Goal: Information Seeking & Learning: Compare options

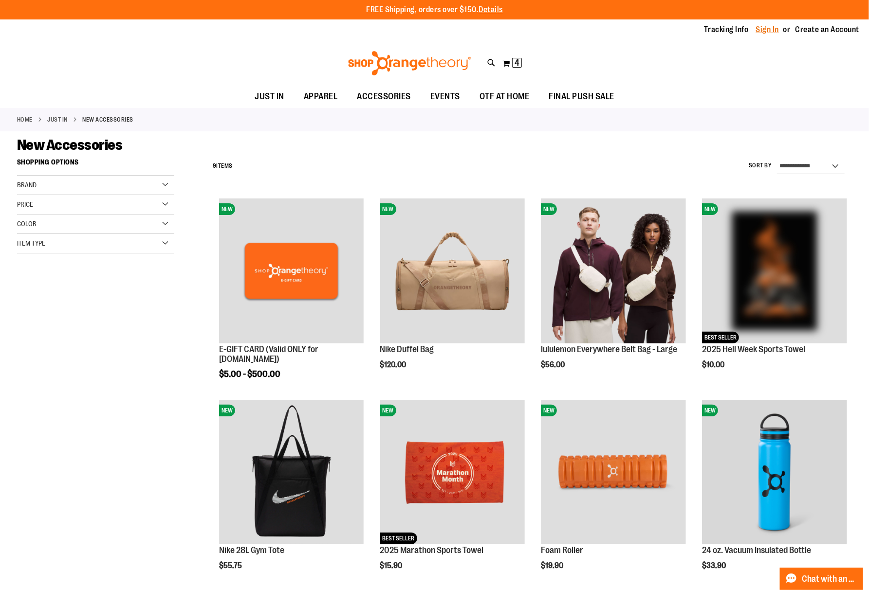
type input "**********"
click at [778, 28] on link "Sign In" at bounding box center [767, 29] width 23 height 11
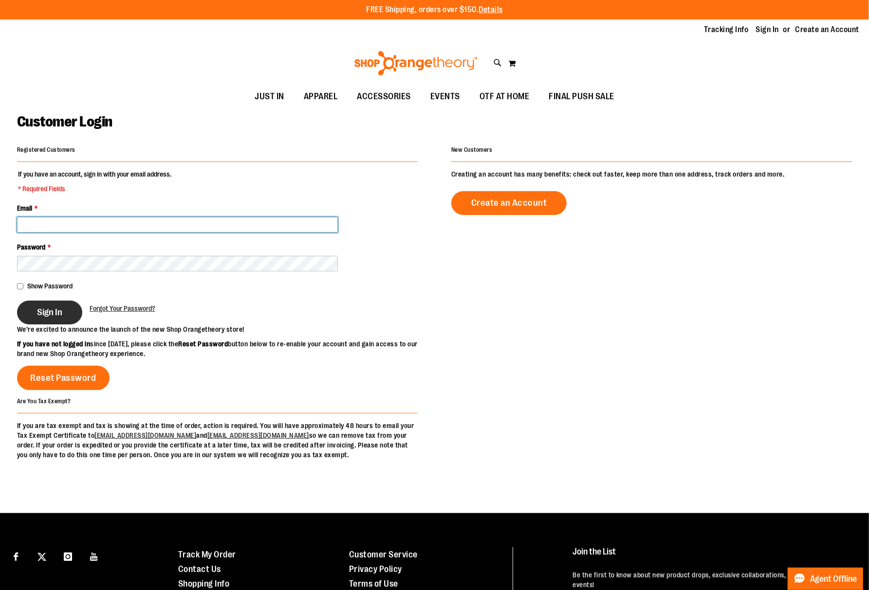
type input "**********"
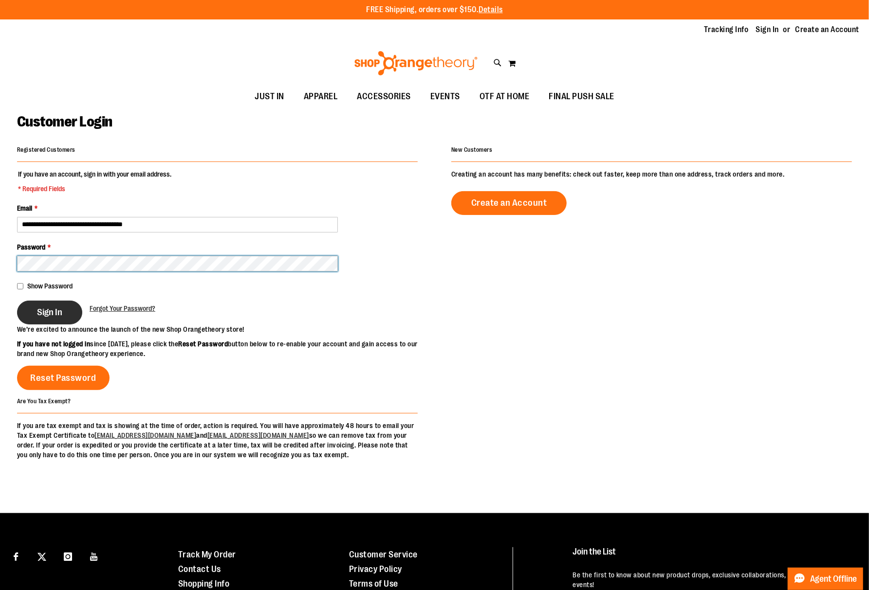
type input "**********"
click at [55, 321] on button "Sign In" at bounding box center [49, 313] width 65 height 24
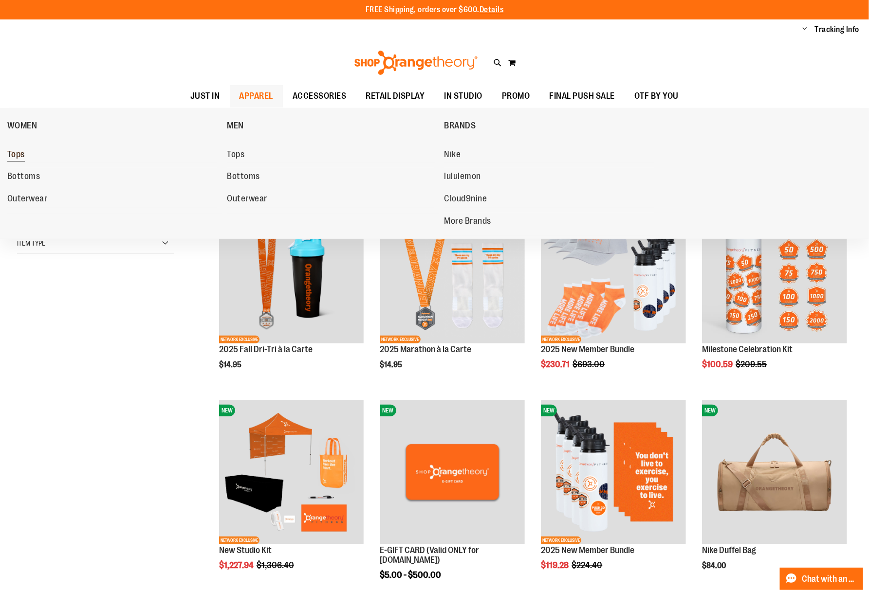
type input "**********"
click at [20, 154] on span "Tops" at bounding box center [16, 155] width 18 height 12
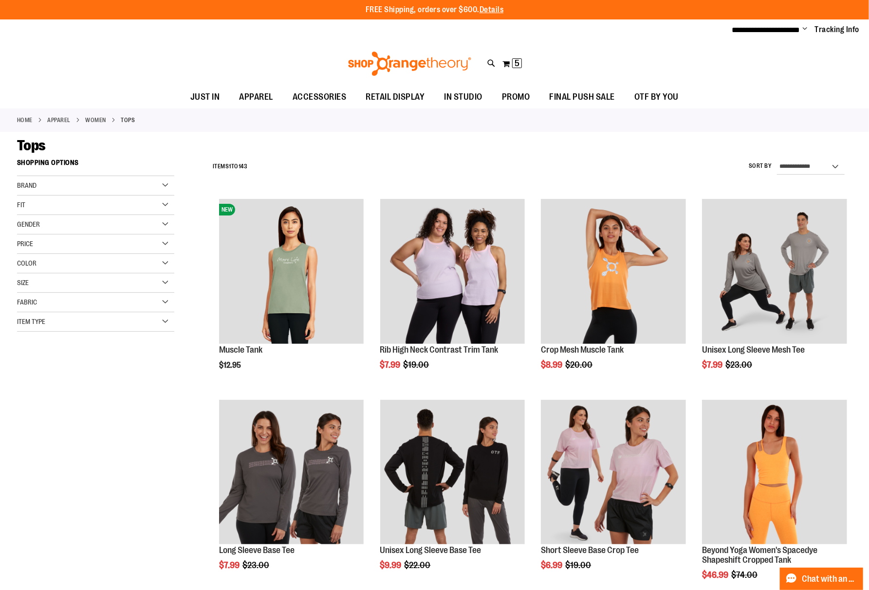
type input "**********"
click at [134, 207] on div "Fit" at bounding box center [95, 205] width 157 height 19
click at [149, 223] on link "Classic 56 items" at bounding box center [90, 225] width 151 height 10
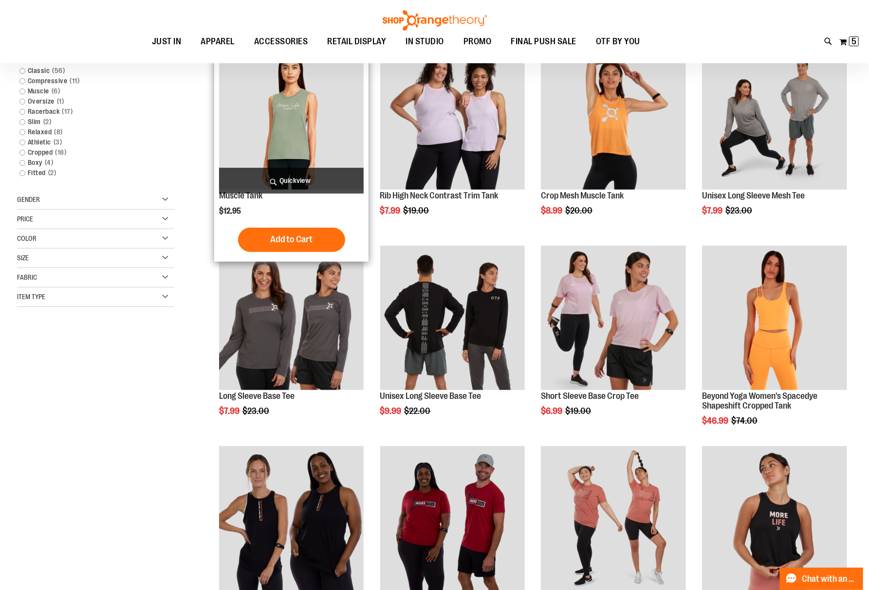
scroll to position [89, 0]
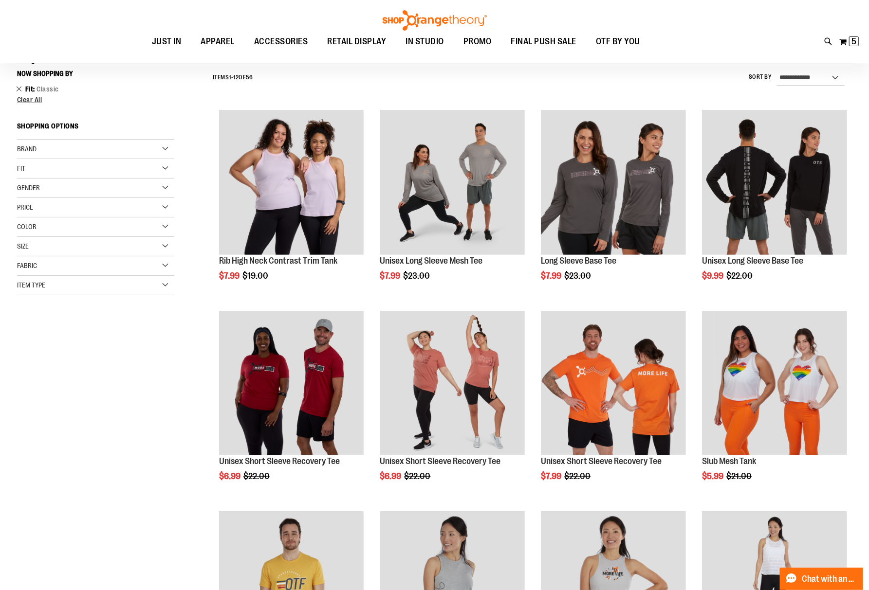
click at [19, 84] on link "Remove This Item" at bounding box center [19, 89] width 6 height 10
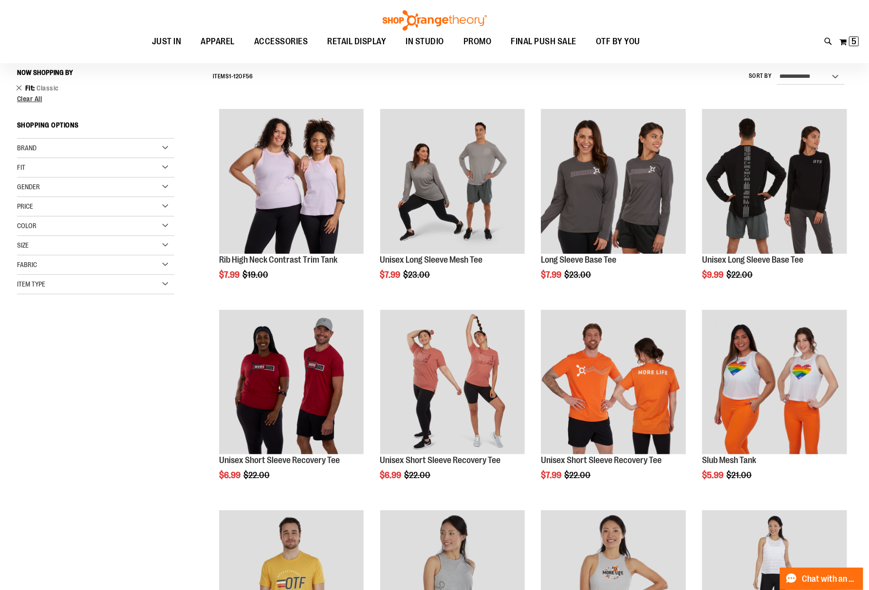
scroll to position [91, 0]
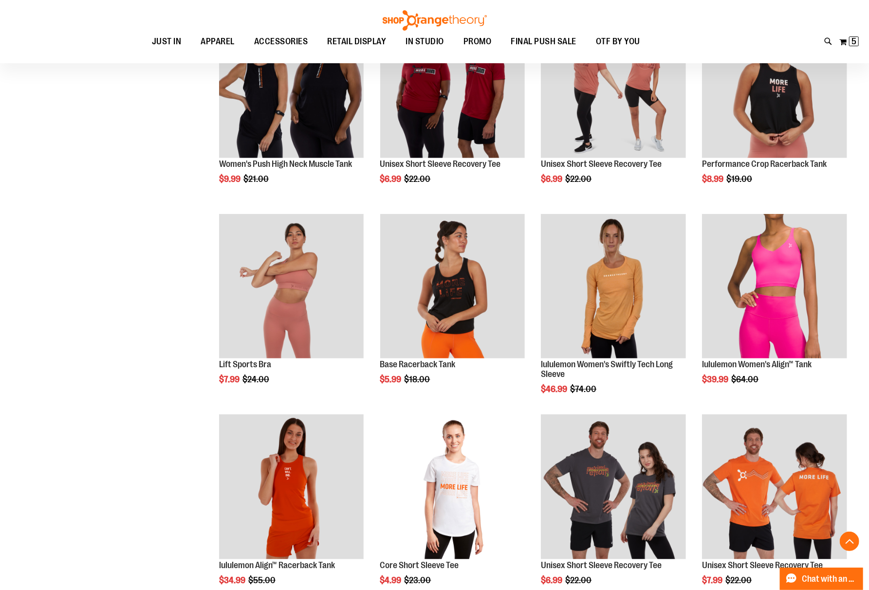
scroll to position [610, 0]
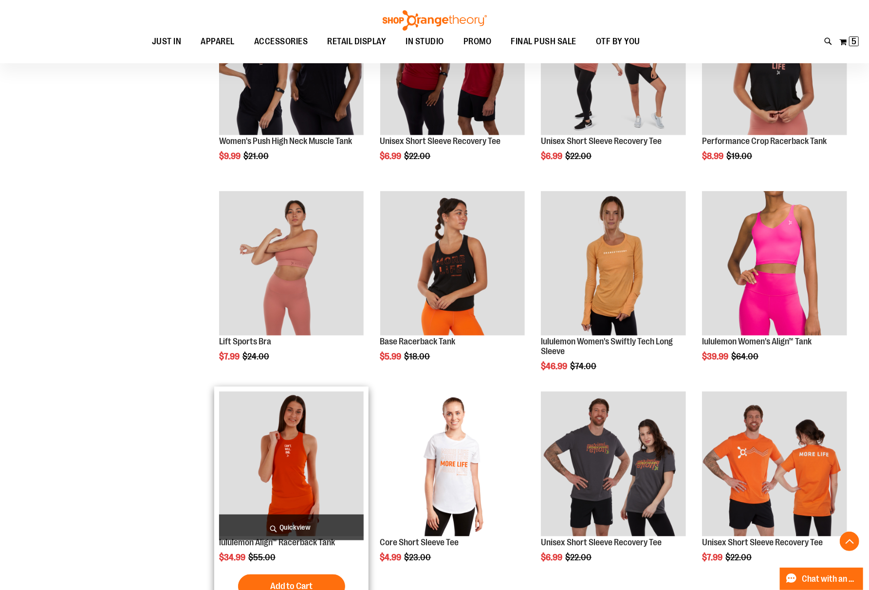
click at [297, 437] on img "product" at bounding box center [291, 464] width 145 height 145
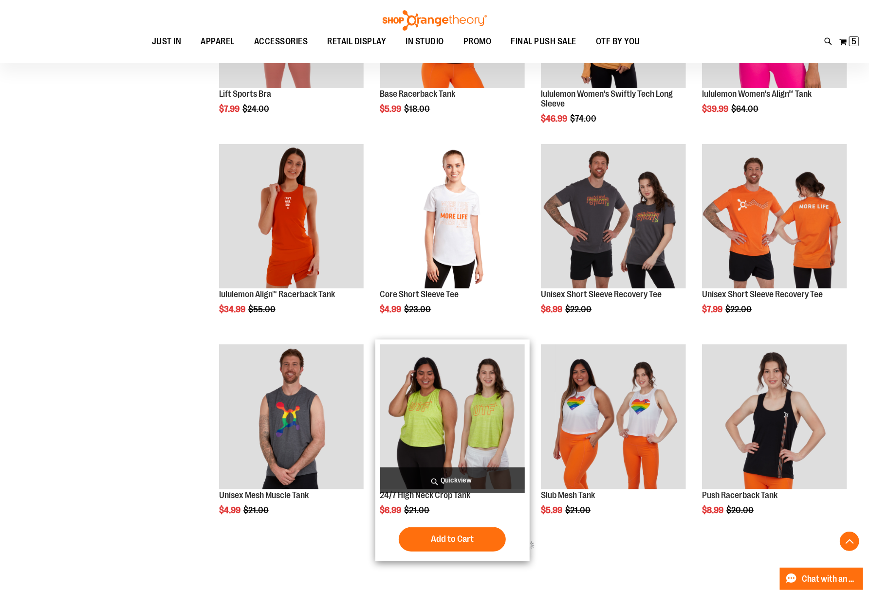
scroll to position [195, 0]
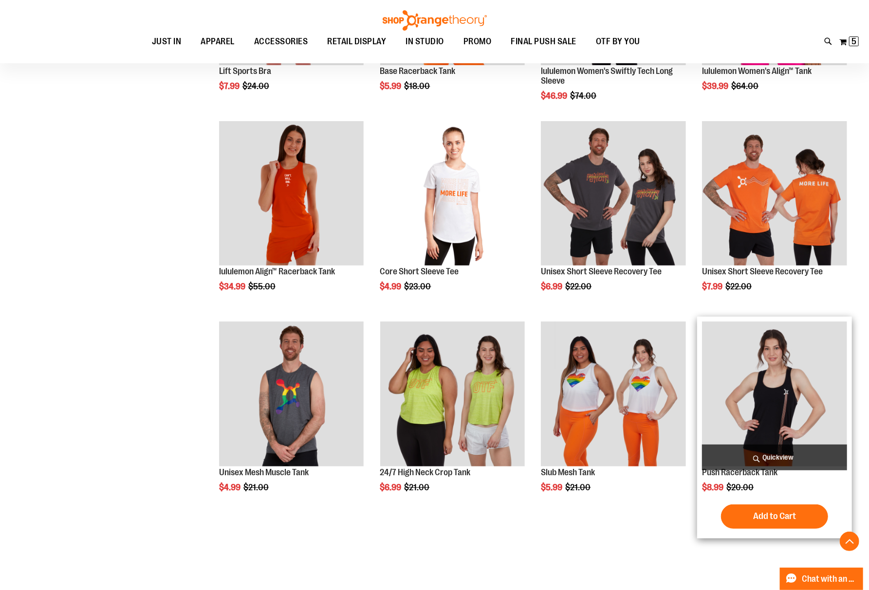
type input "**********"
click at [750, 400] on img "product" at bounding box center [774, 394] width 145 height 145
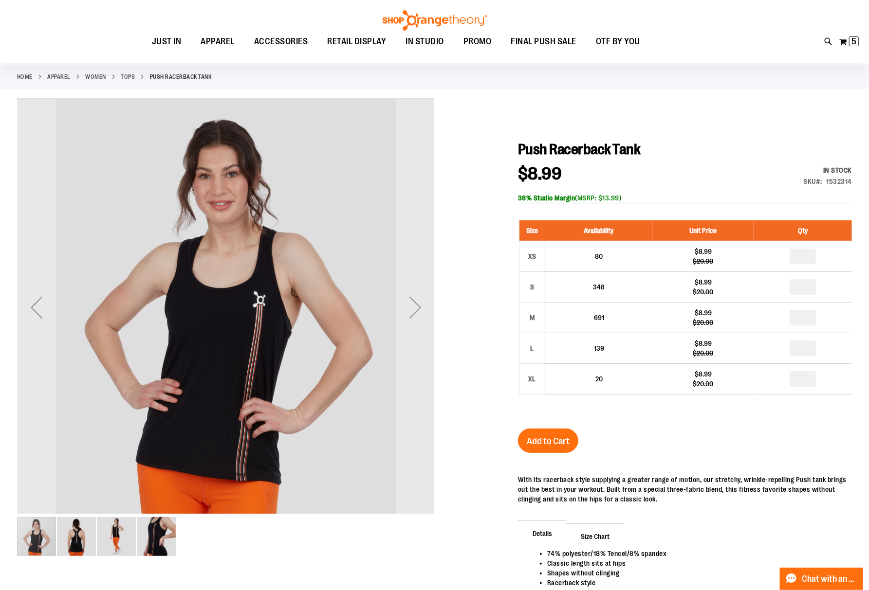
scroll to position [65, 0]
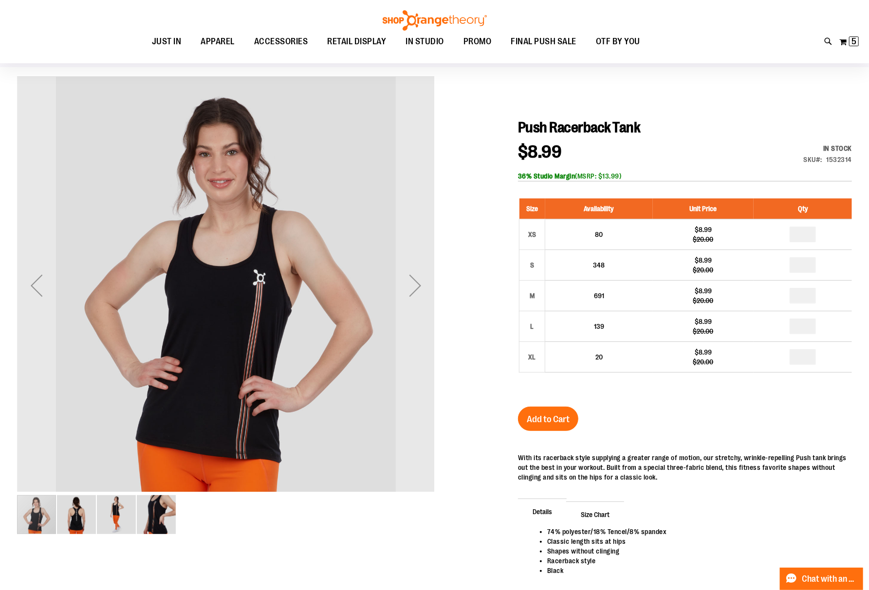
type input "**********"
click at [73, 515] on img "image 2 of 4" at bounding box center [76, 514] width 39 height 39
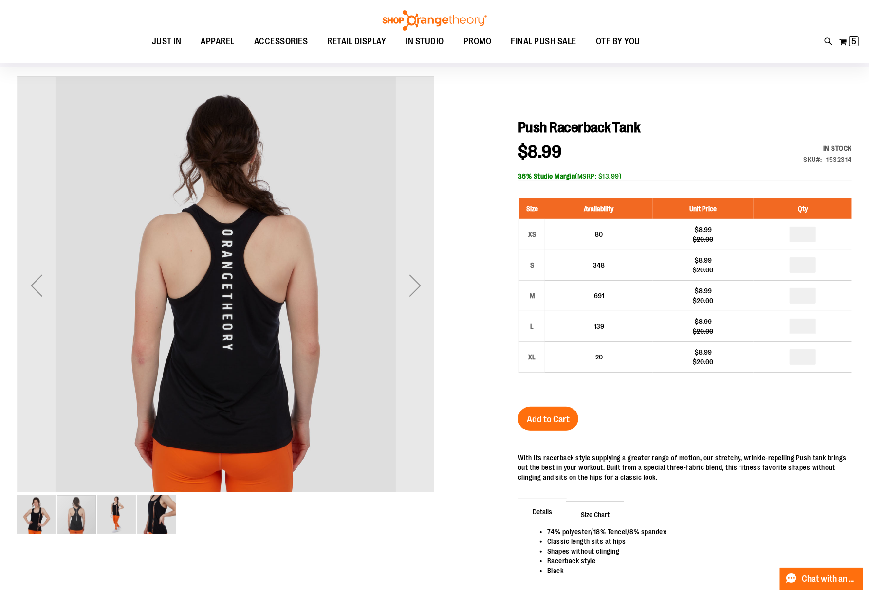
click at [104, 511] on img "image 3 of 4" at bounding box center [116, 514] width 39 height 39
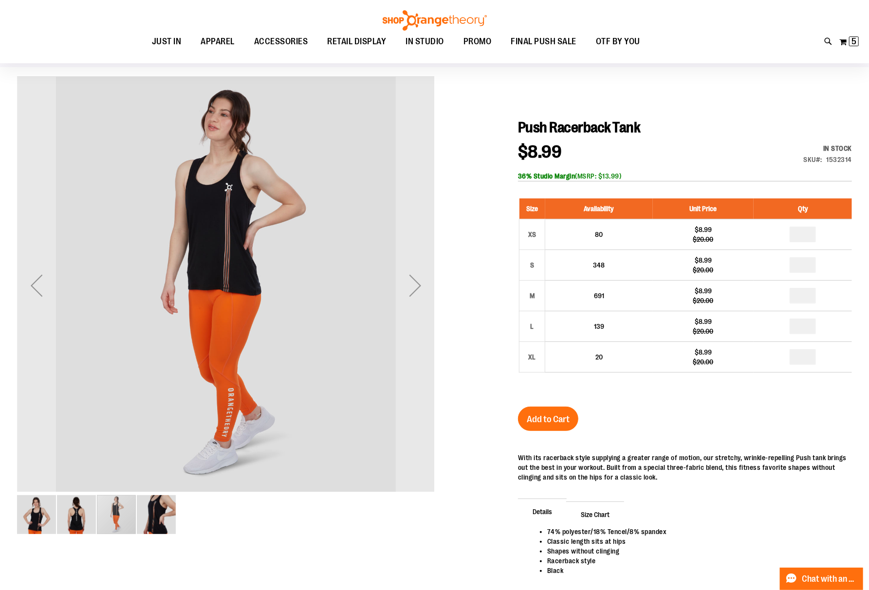
click at [157, 512] on img "image 4 of 4" at bounding box center [156, 514] width 39 height 39
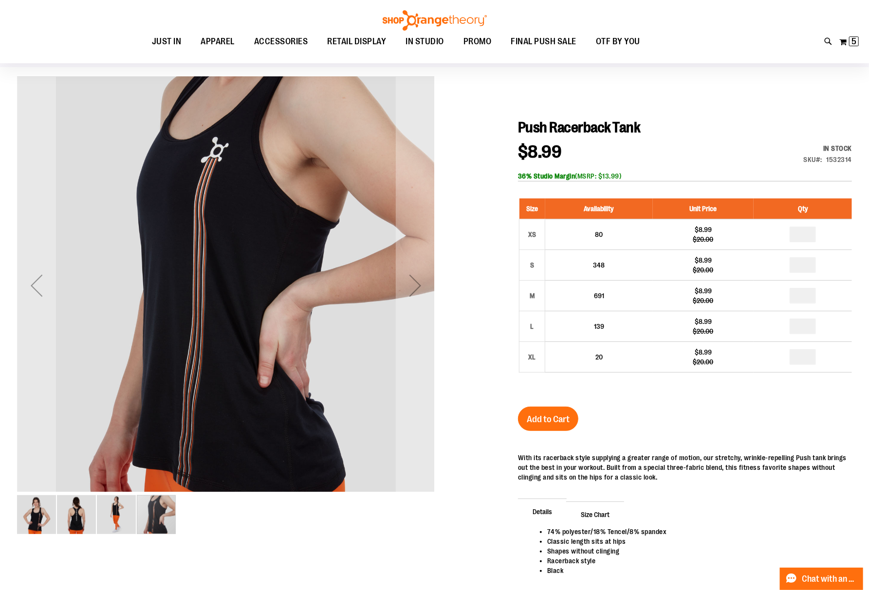
click at [39, 517] on img "image 1 of 4" at bounding box center [36, 514] width 39 height 39
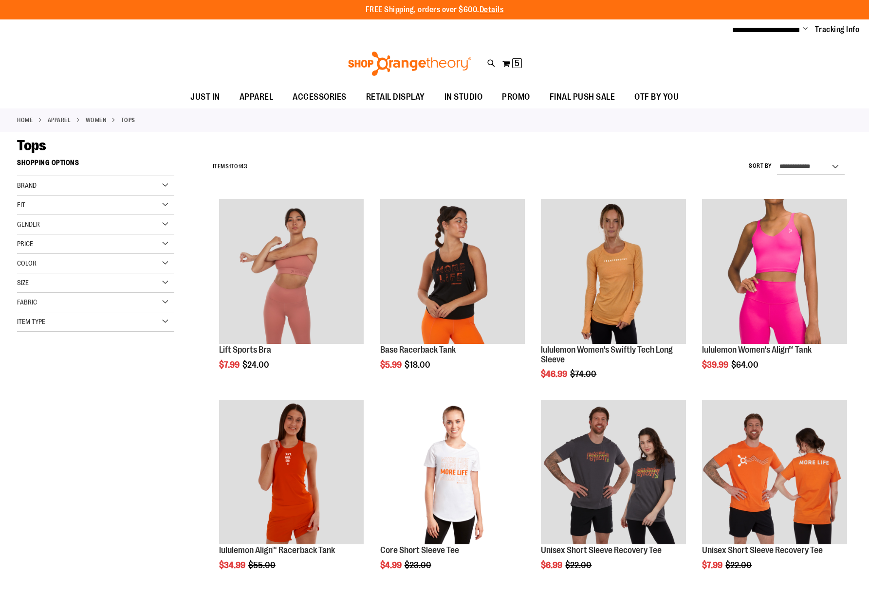
scroll to position [278, 0]
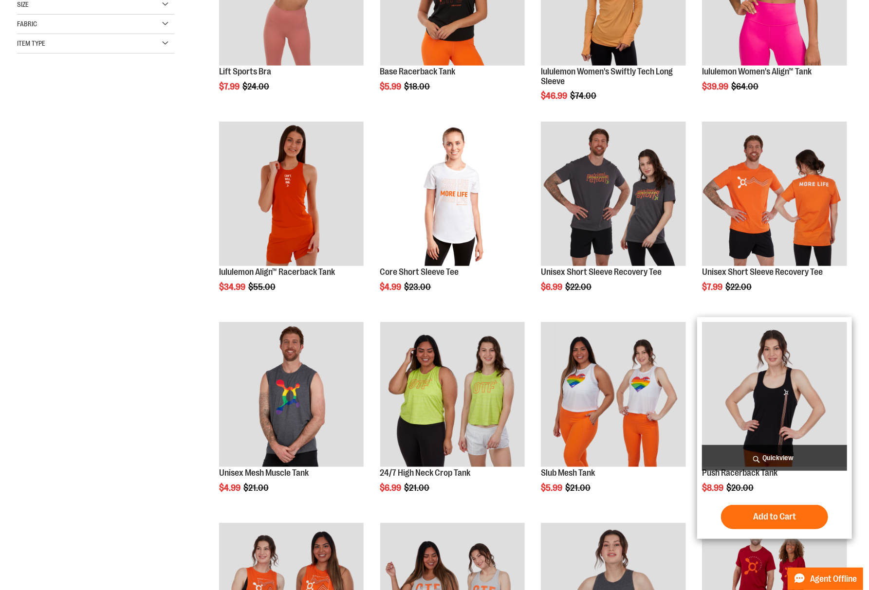
type input "**********"
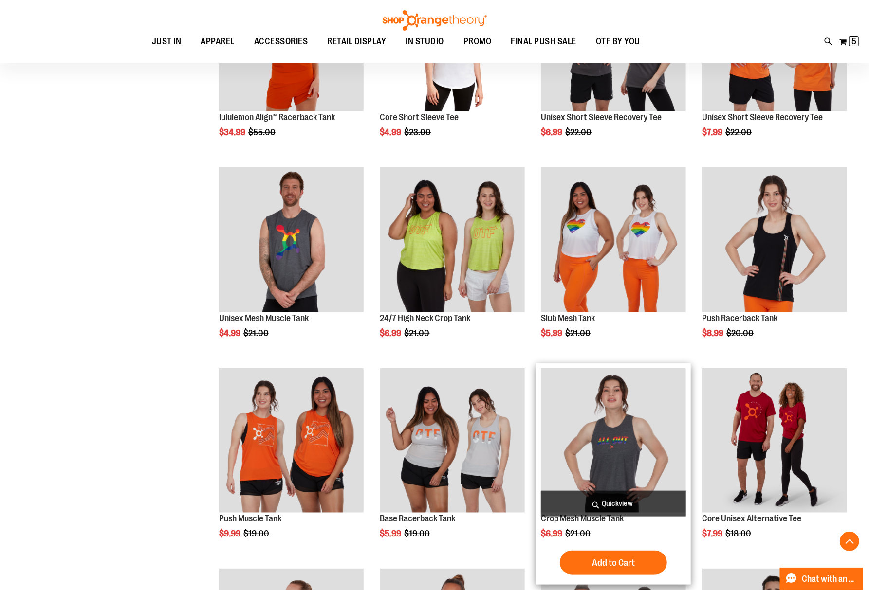
scroll to position [473, 0]
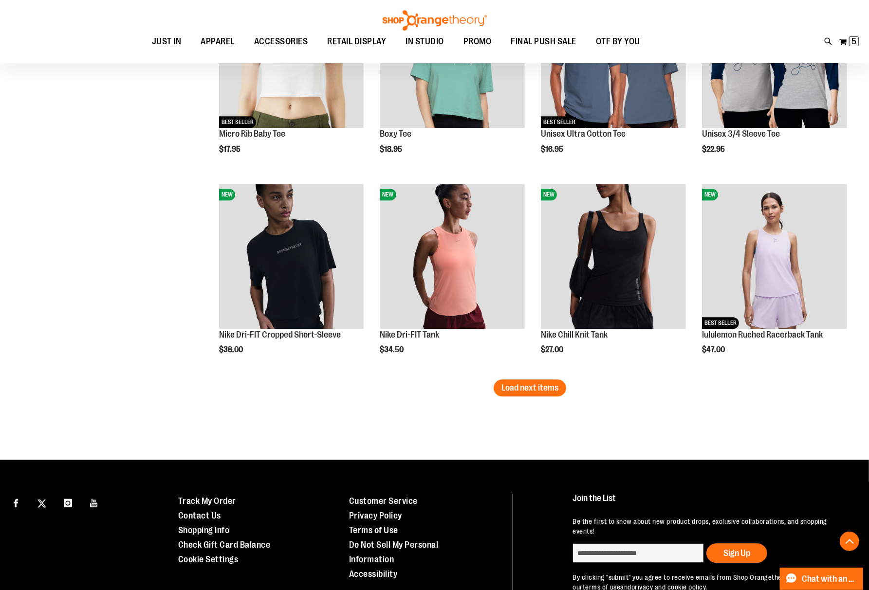
scroll to position [1641, 0]
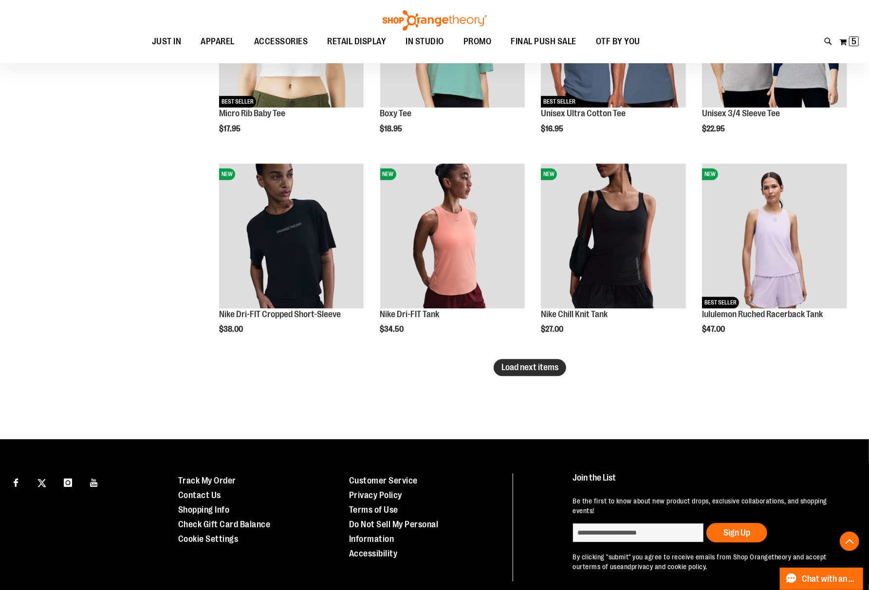
click at [558, 365] on span "Load next items" at bounding box center [529, 368] width 57 height 10
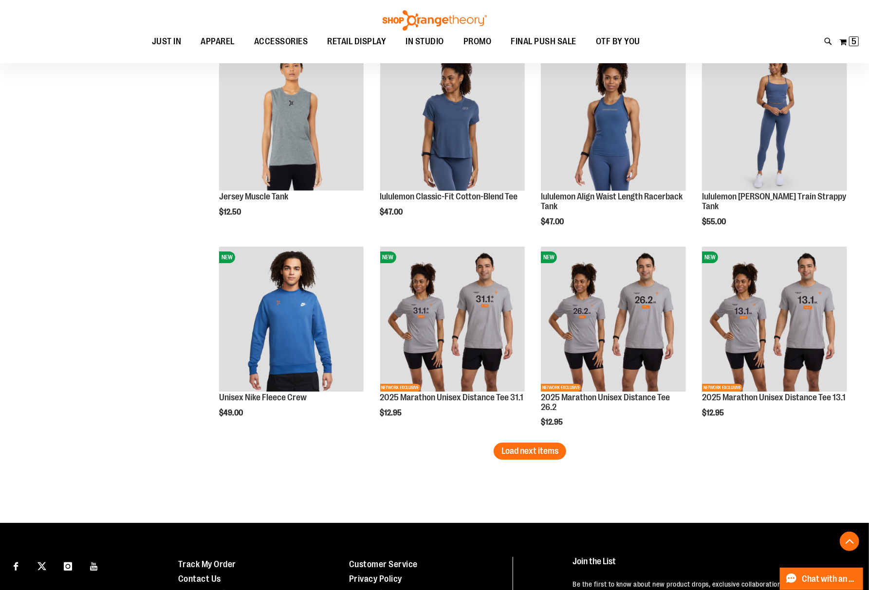
scroll to position [2193, 0]
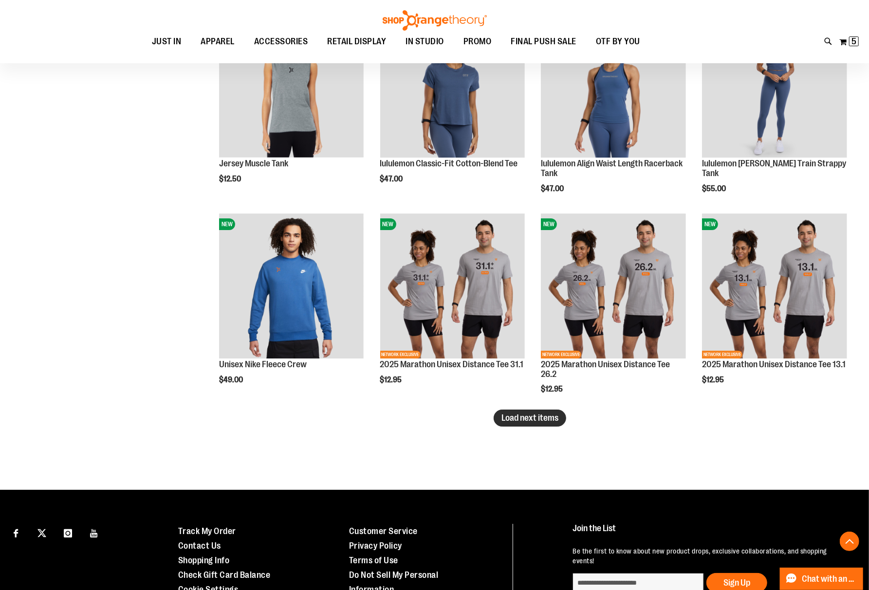
click at [534, 420] on span "Load next items" at bounding box center [529, 418] width 57 height 10
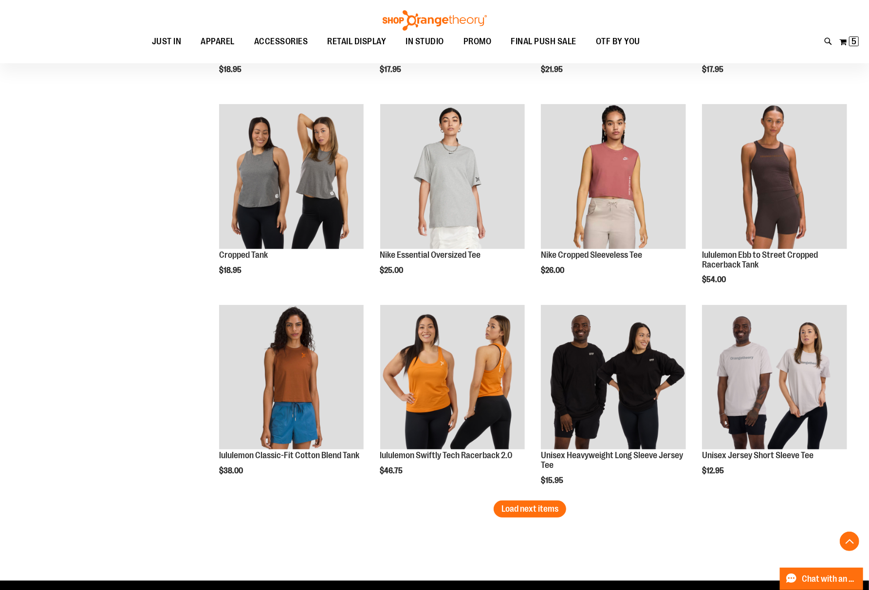
scroll to position [2712, 0]
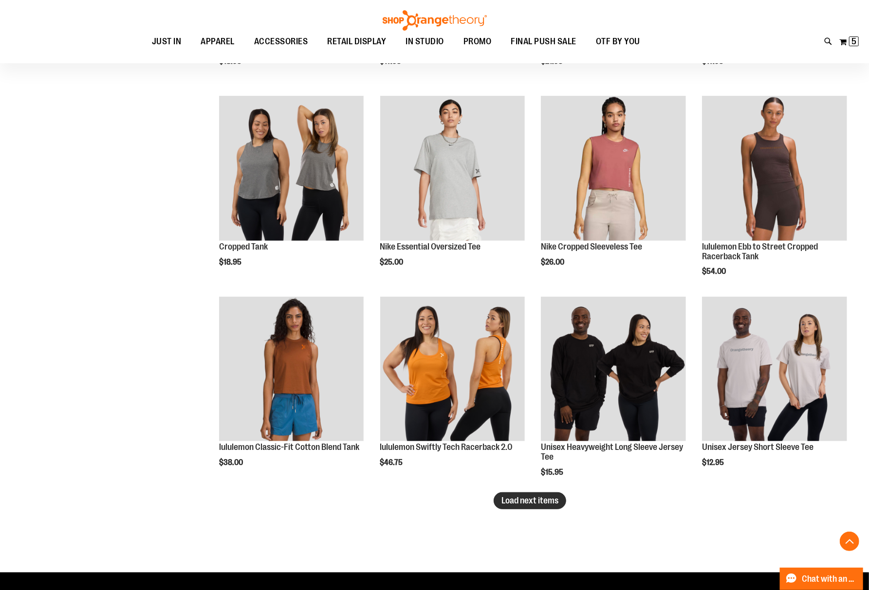
click at [541, 497] on span "Load next items" at bounding box center [529, 501] width 57 height 10
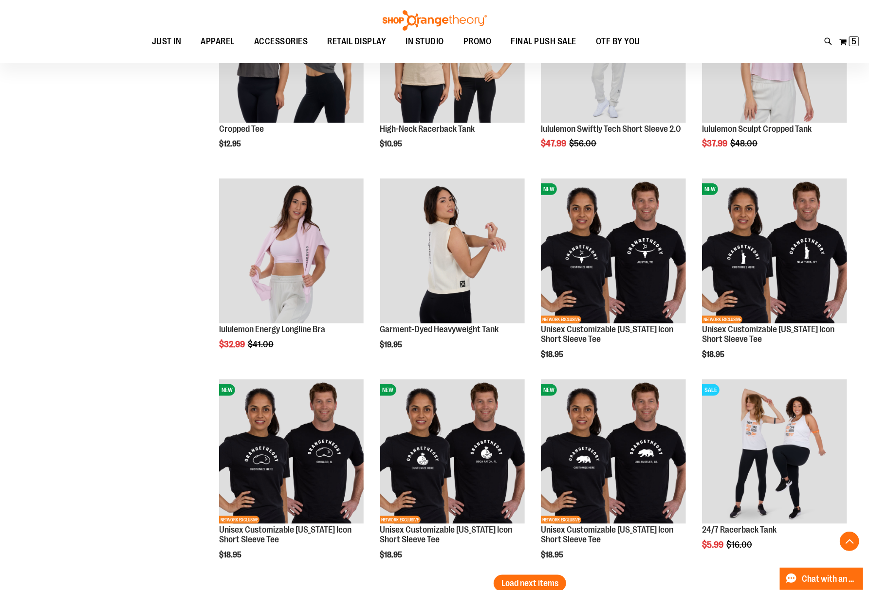
scroll to position [3296, 0]
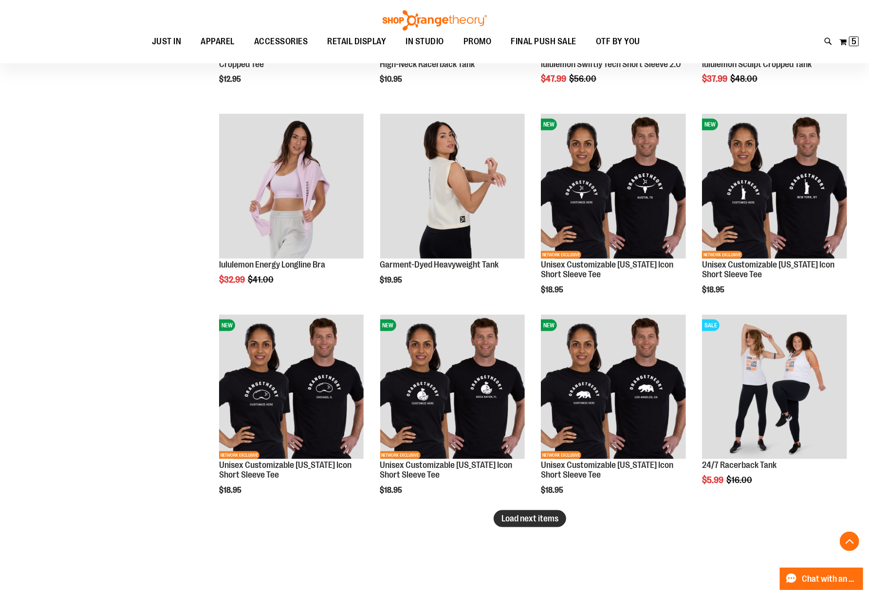
click at [526, 519] on span "Load next items" at bounding box center [529, 519] width 57 height 10
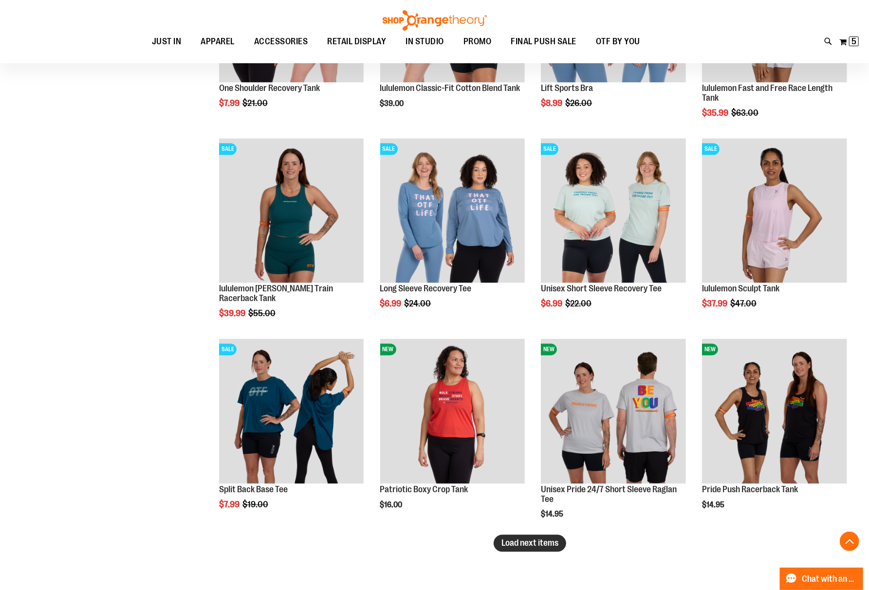
scroll to position [3945, 0]
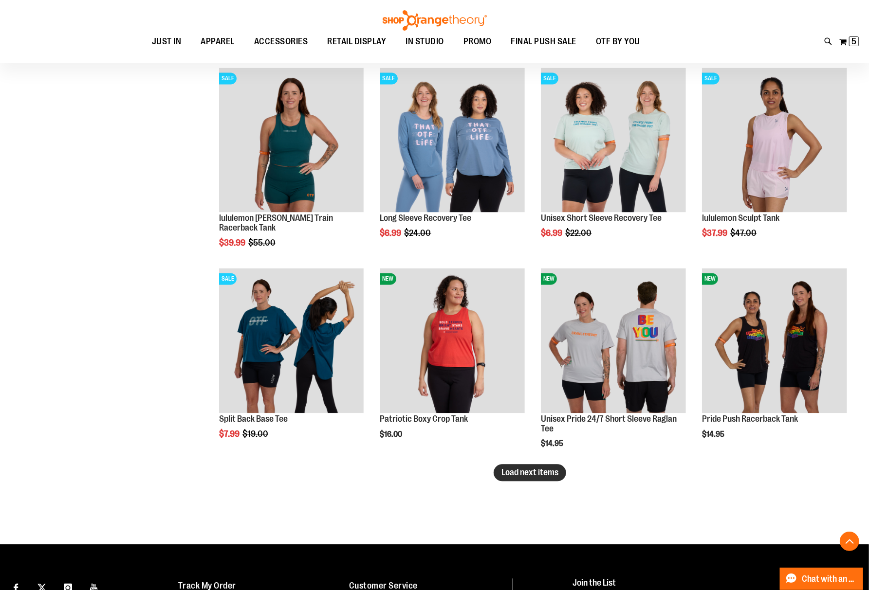
click at [512, 473] on span "Load next items" at bounding box center [529, 473] width 57 height 10
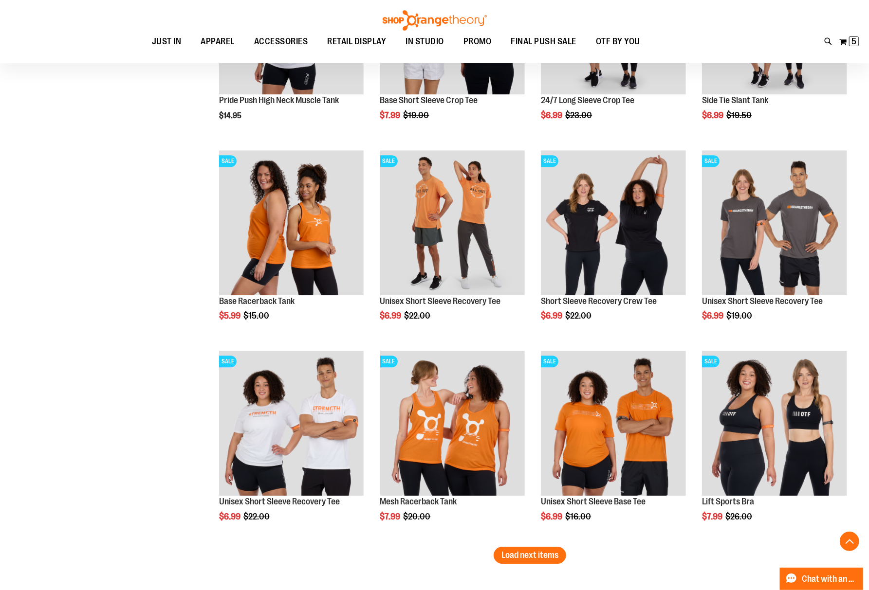
scroll to position [4594, 0]
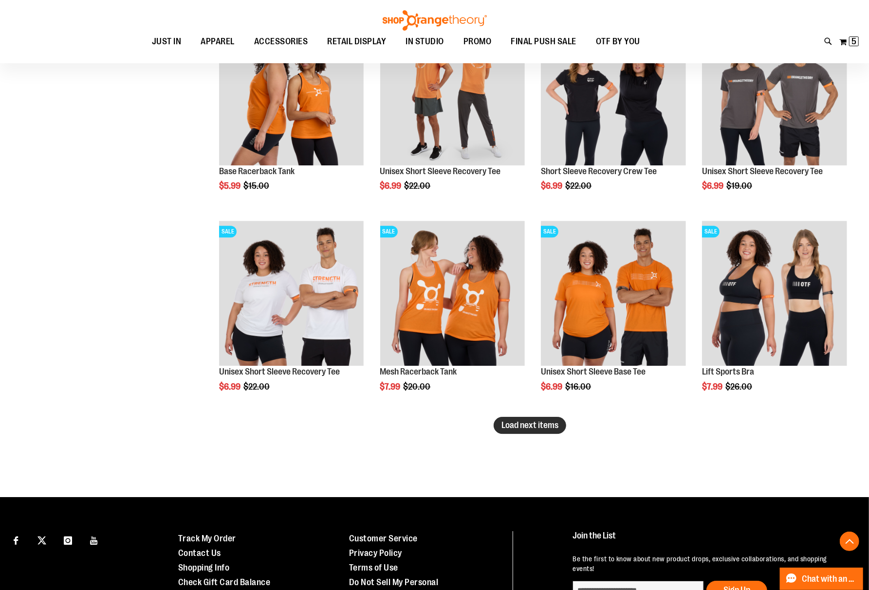
click at [544, 423] on span "Load next items" at bounding box center [529, 425] width 57 height 10
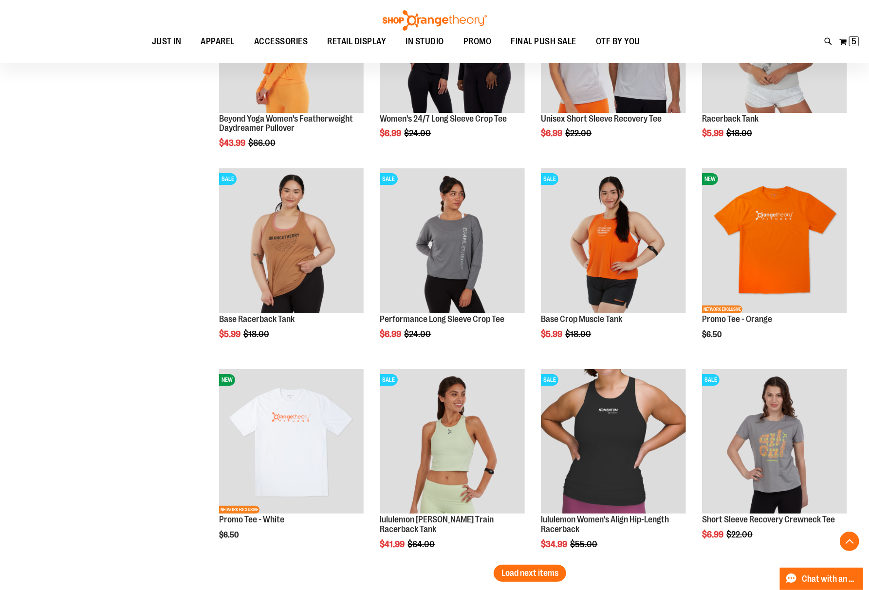
scroll to position [5112, 0]
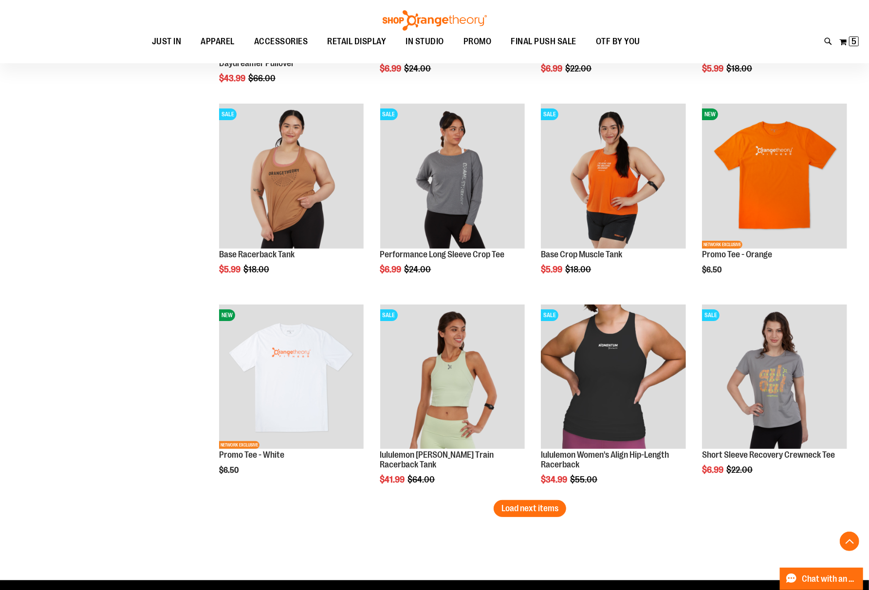
click at [514, 510] on span "Load next items" at bounding box center [529, 509] width 57 height 10
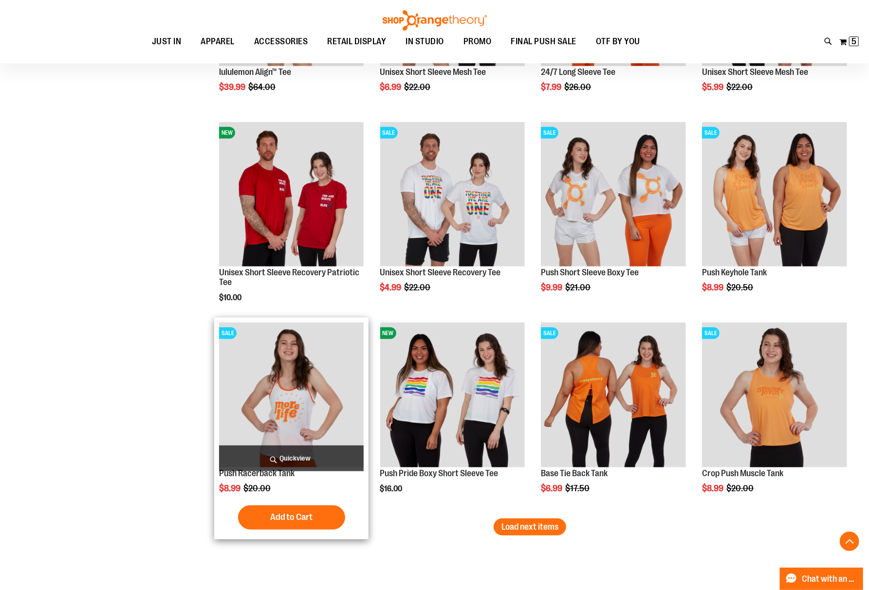
scroll to position [5762, 0]
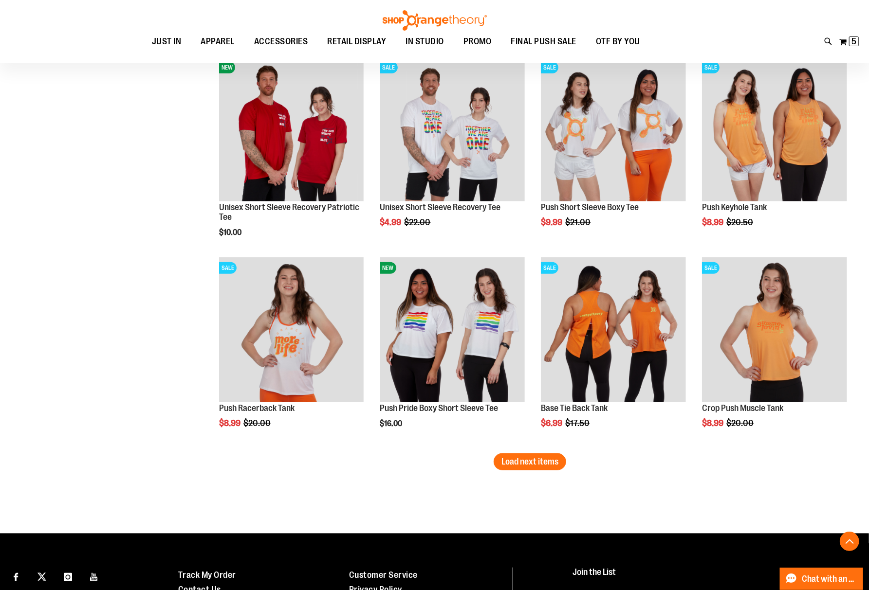
click at [532, 466] on button "Load next items" at bounding box center [529, 462] width 73 height 17
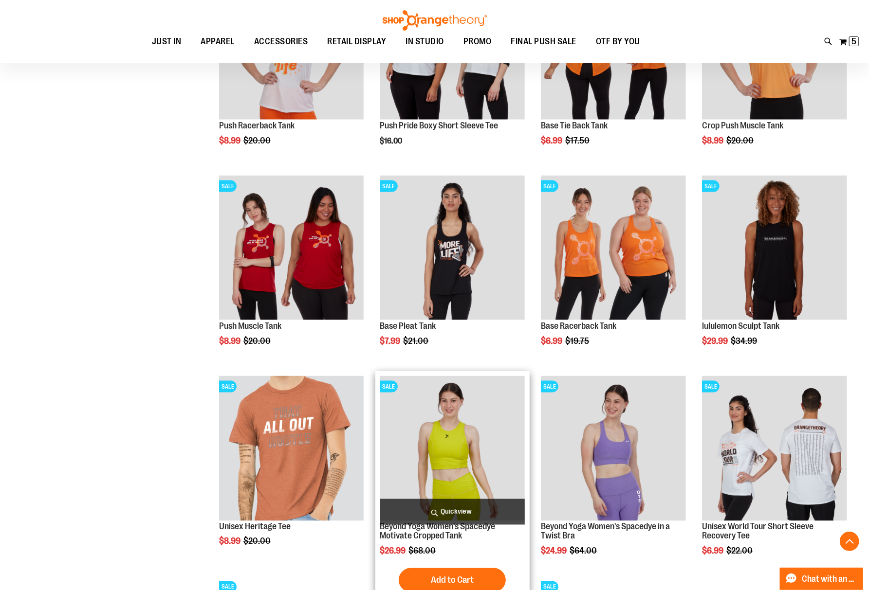
scroll to position [6021, 0]
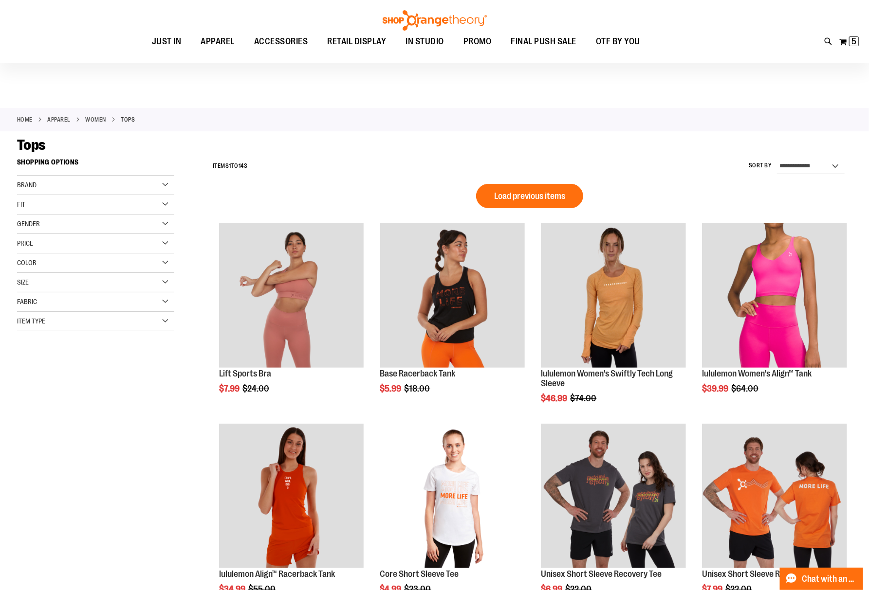
scroll to position [195, 0]
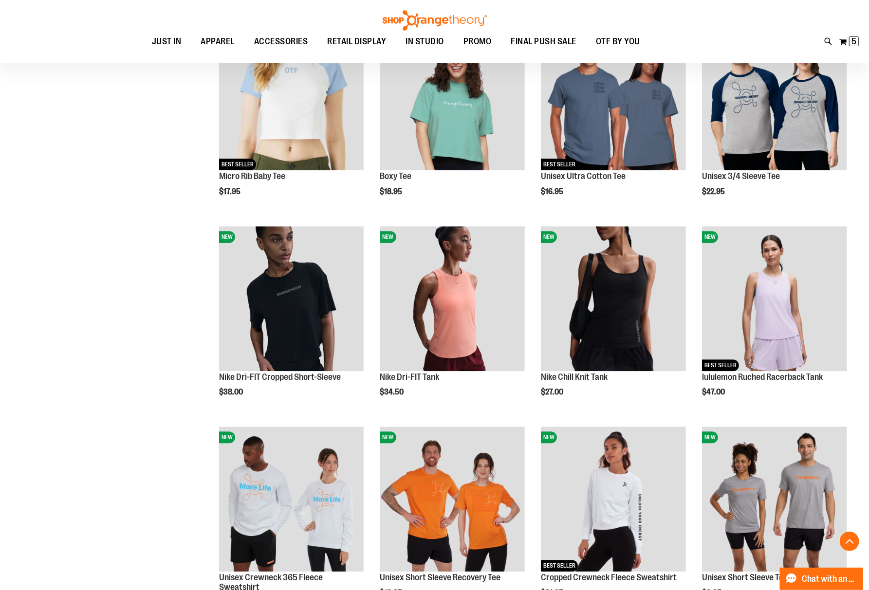
scroll to position [1622, 0]
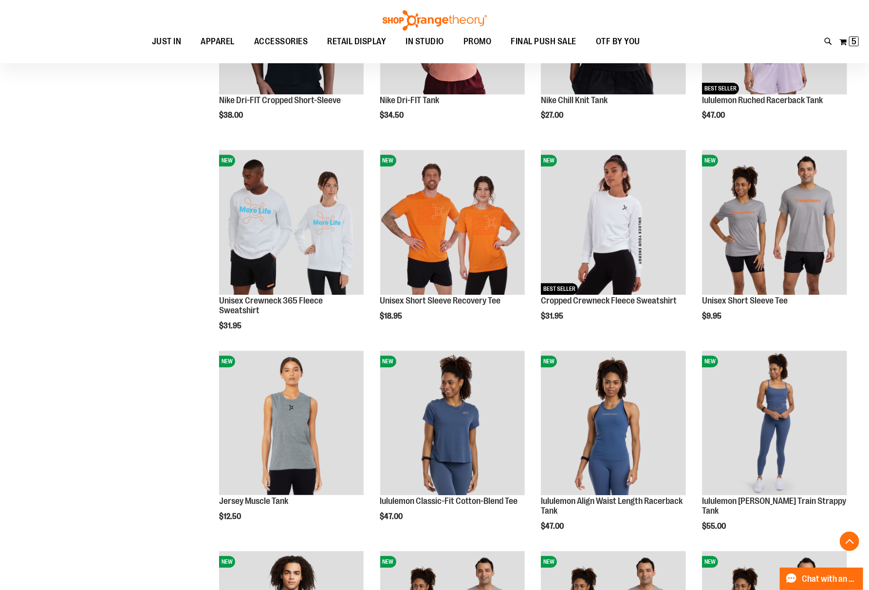
scroll to position [1881, 0]
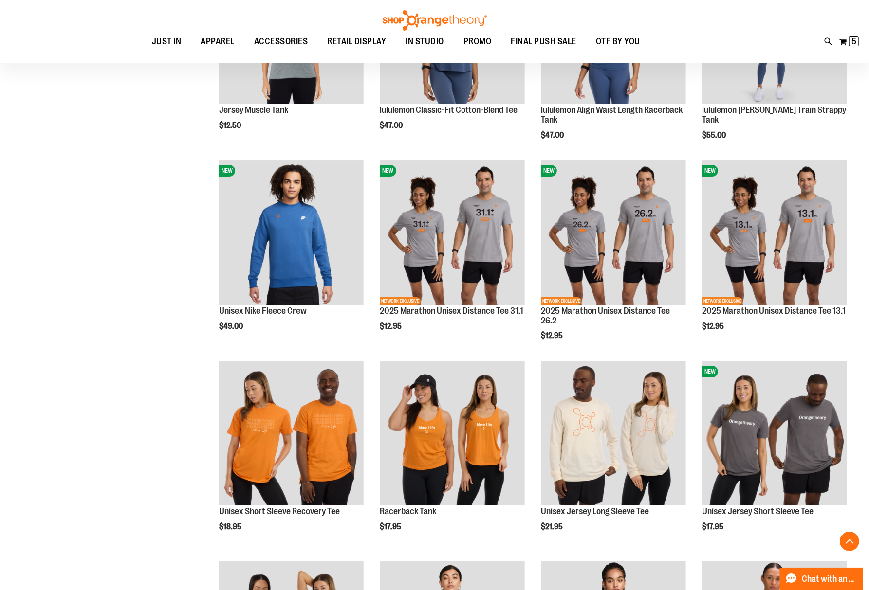
scroll to position [2336, 0]
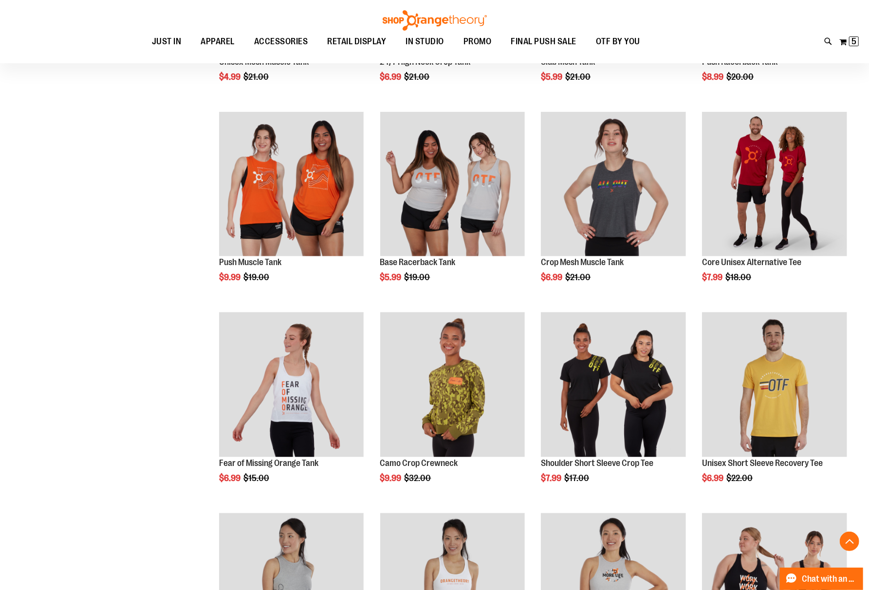
scroll to position [454, 0]
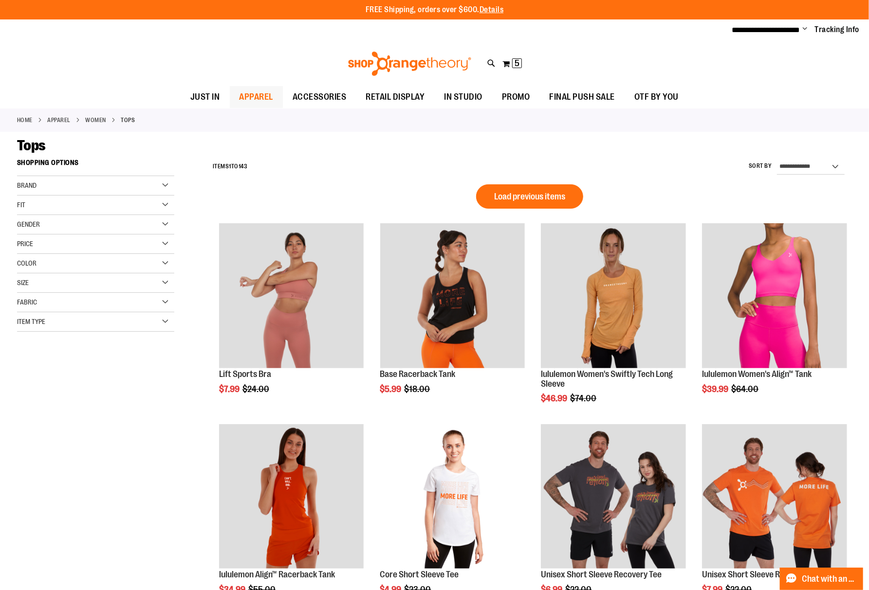
click at [254, 96] on span "APPAREL" at bounding box center [256, 97] width 34 height 22
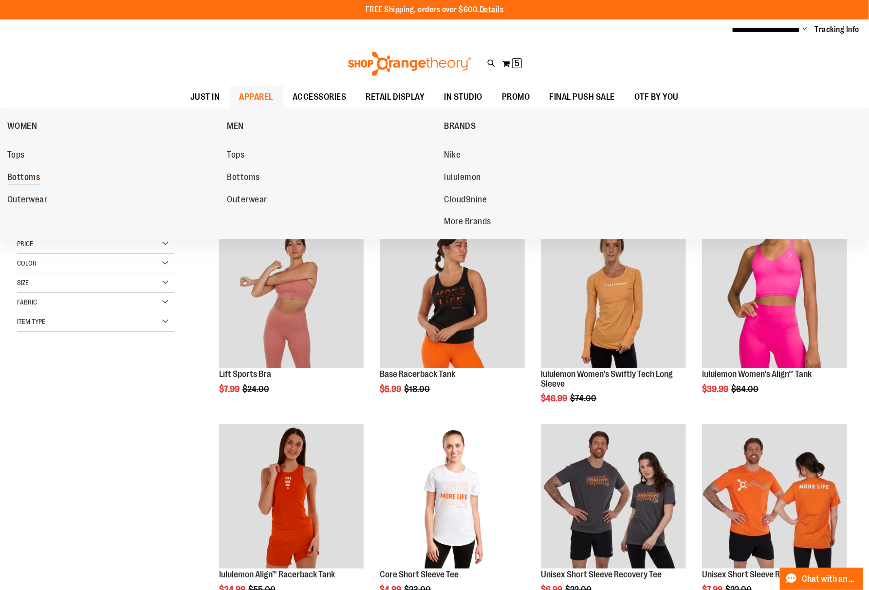
click at [17, 180] on span "Bottoms" at bounding box center [23, 178] width 33 height 12
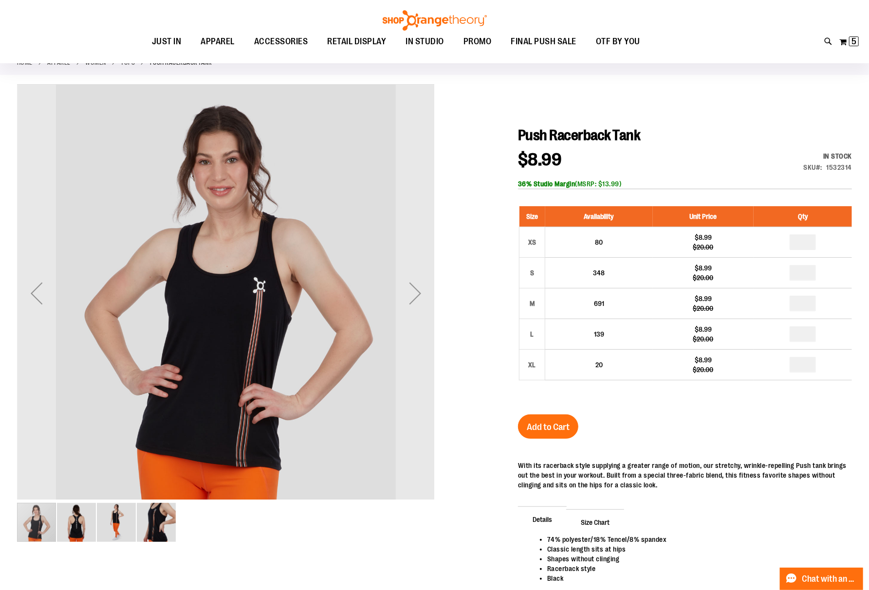
scroll to position [65, 0]
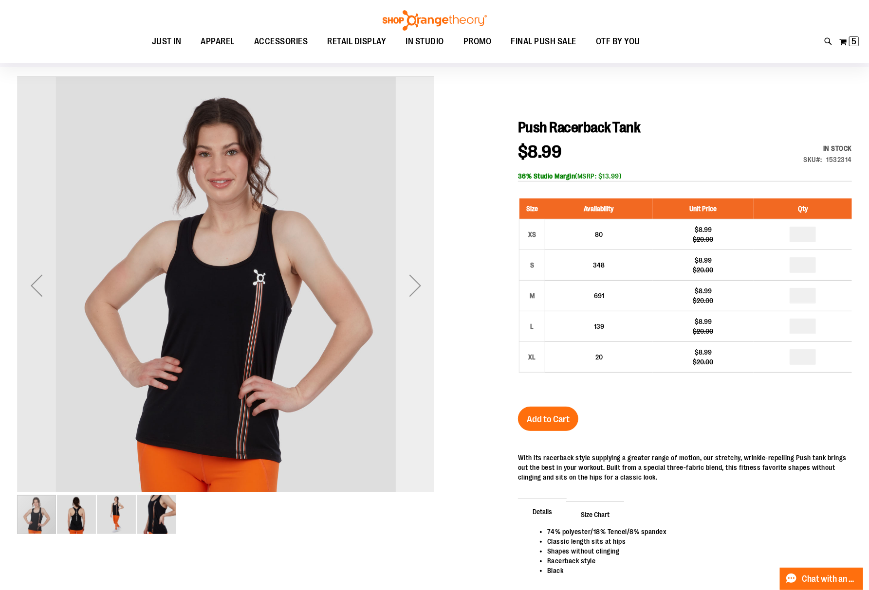
type input "**********"
click at [413, 289] on div "Next" at bounding box center [415, 285] width 39 height 39
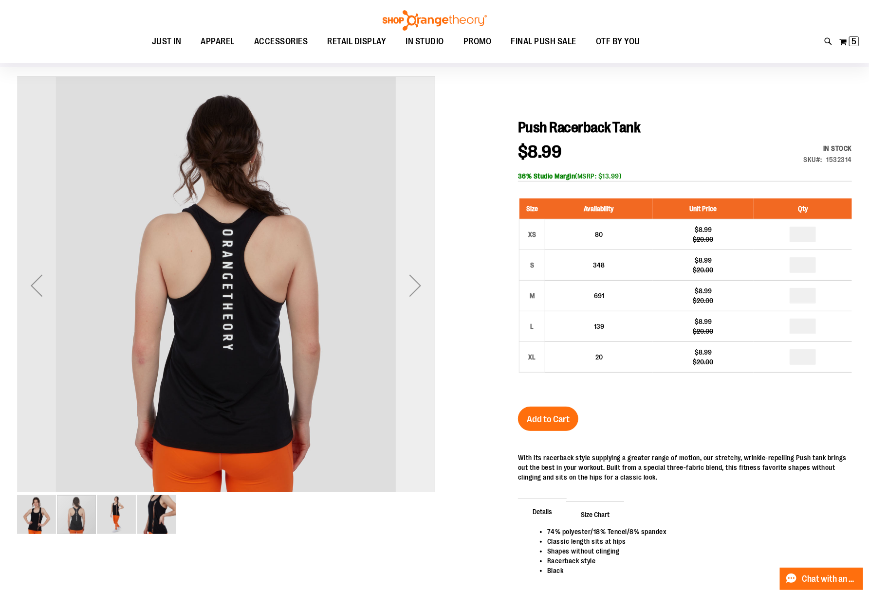
click at [413, 289] on div "Next" at bounding box center [415, 285] width 39 height 39
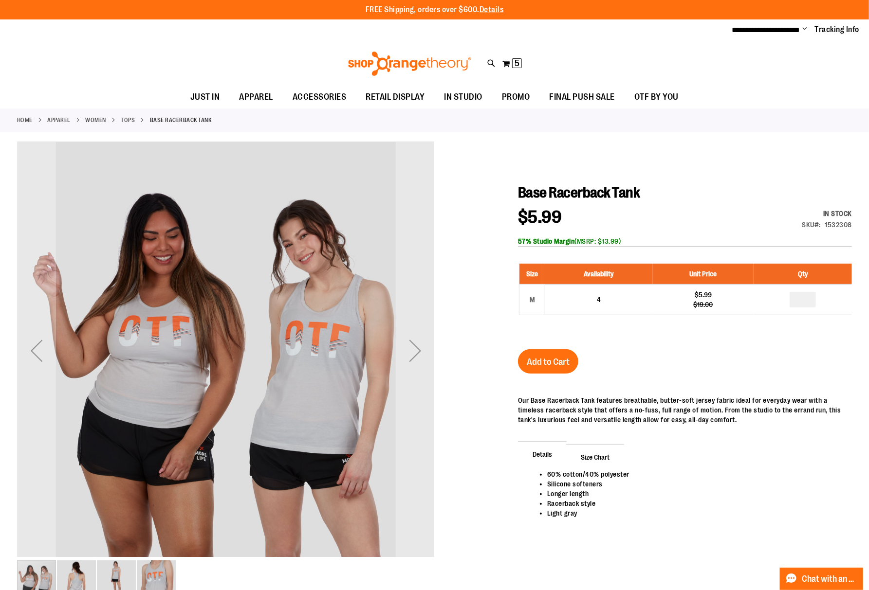
type input "**********"
click at [91, 569] on img "image 2 of 4" at bounding box center [76, 580] width 39 height 39
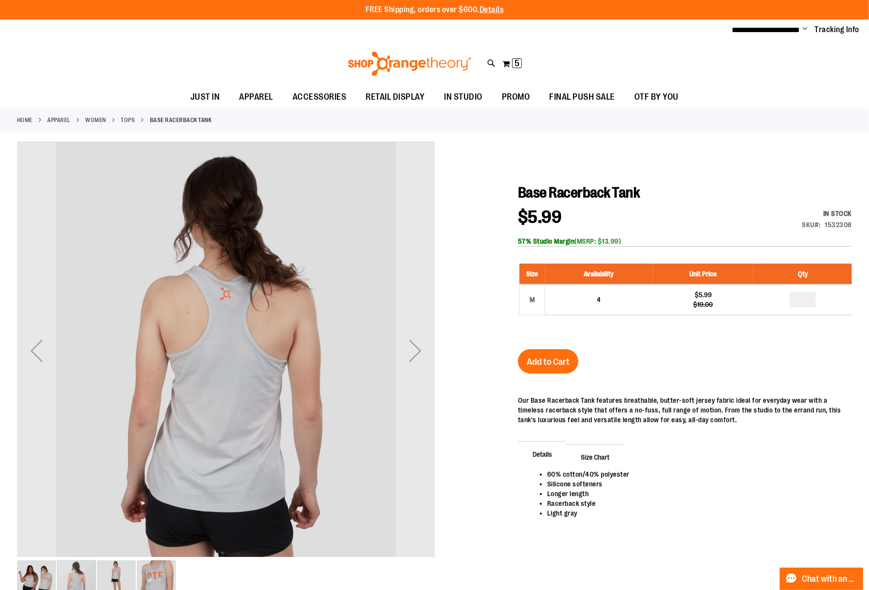
click at [115, 572] on img "image 3 of 4" at bounding box center [116, 580] width 39 height 39
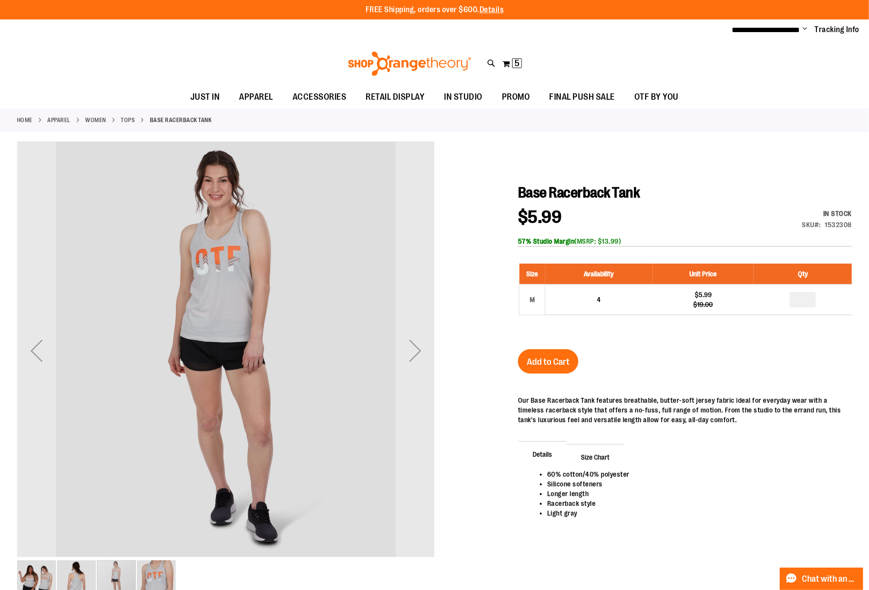
click at [154, 586] on img "image 4 of 4" at bounding box center [156, 580] width 39 height 39
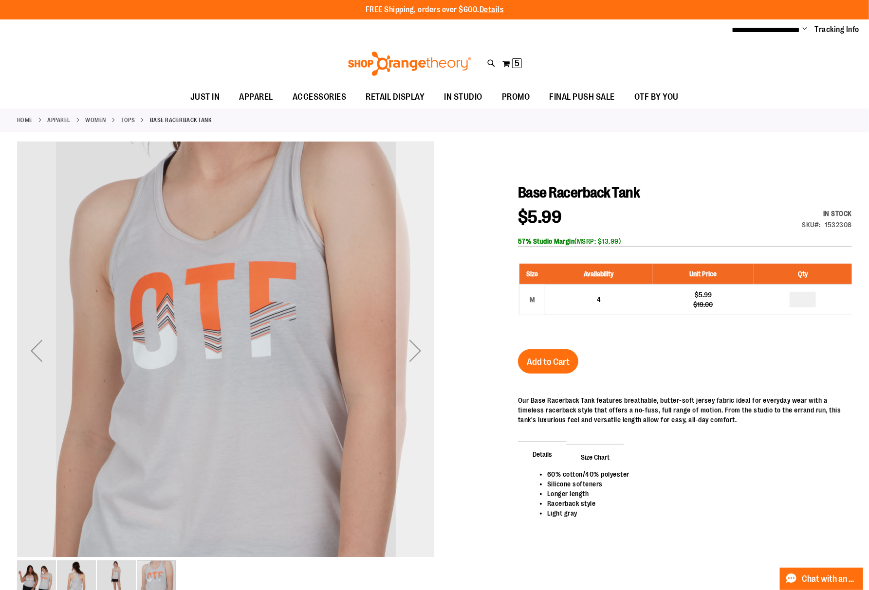
click at [422, 357] on div "Next" at bounding box center [415, 350] width 39 height 39
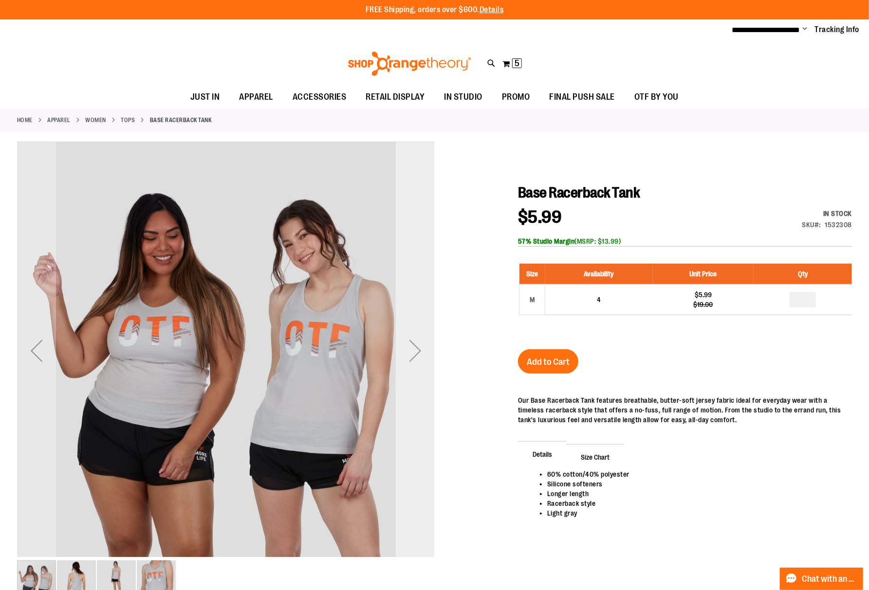
click at [422, 357] on div "Next" at bounding box center [415, 350] width 39 height 39
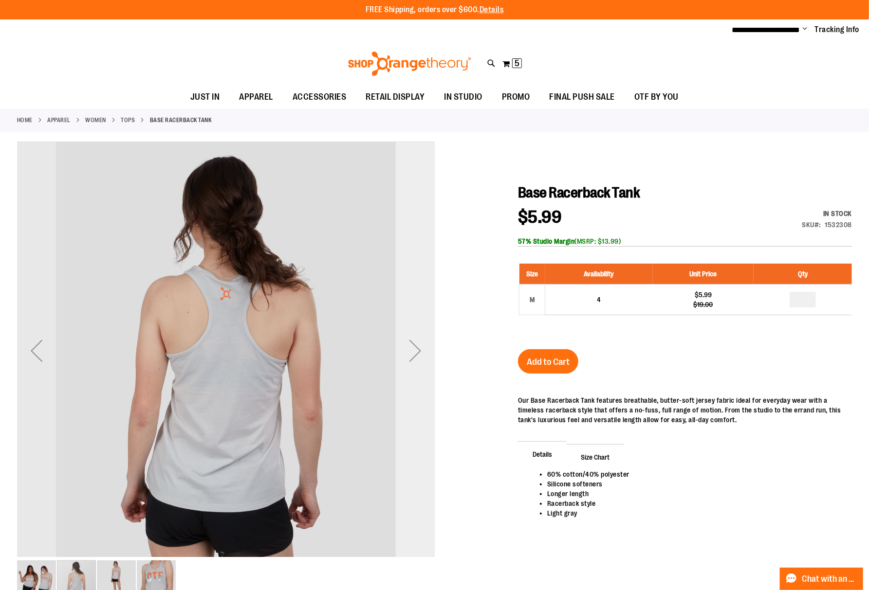
click at [422, 357] on div "Next" at bounding box center [415, 350] width 39 height 39
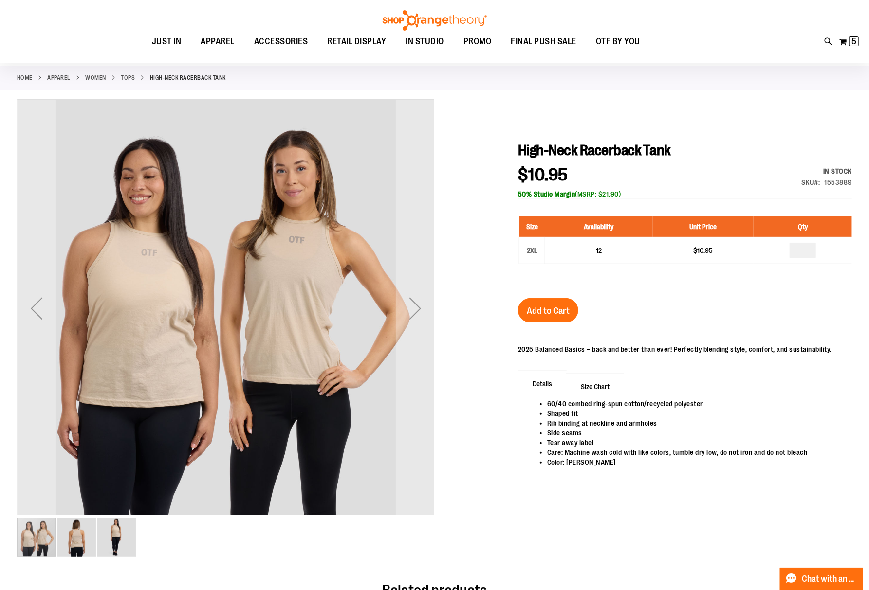
scroll to position [65, 0]
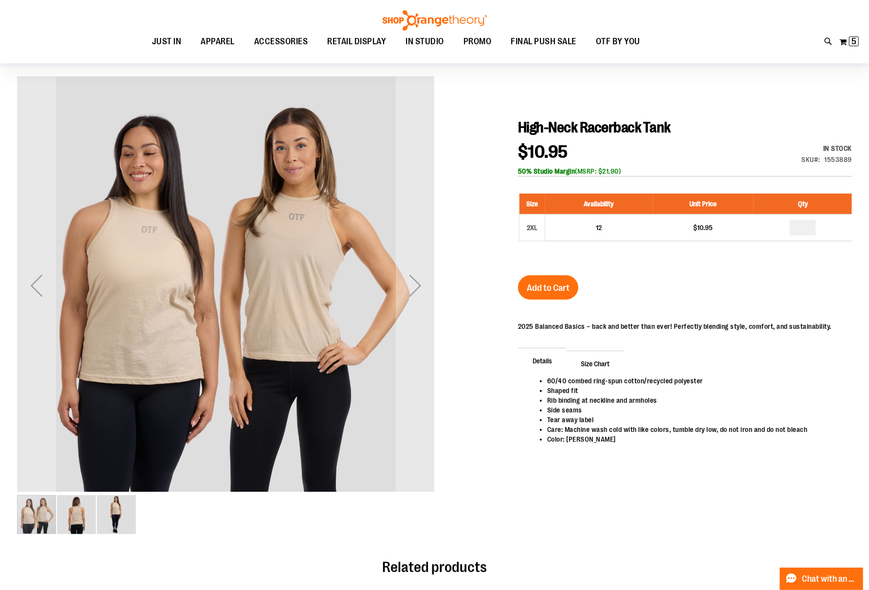
type input "**********"
click at [81, 514] on img "image 2 of 3" at bounding box center [76, 514] width 39 height 39
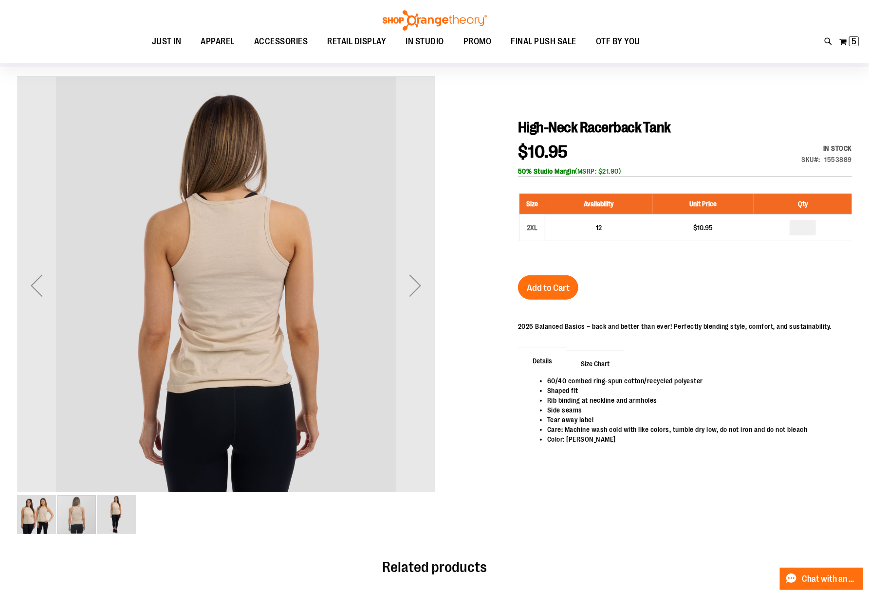
click at [111, 515] on img "image 3 of 3" at bounding box center [116, 514] width 39 height 39
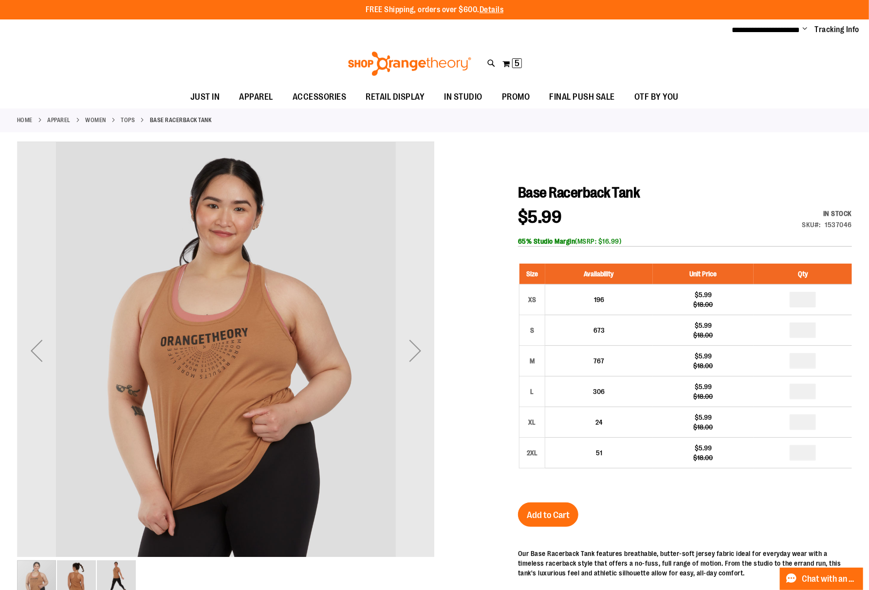
type input "**********"
click at [80, 575] on img "image 2 of 3" at bounding box center [76, 580] width 39 height 39
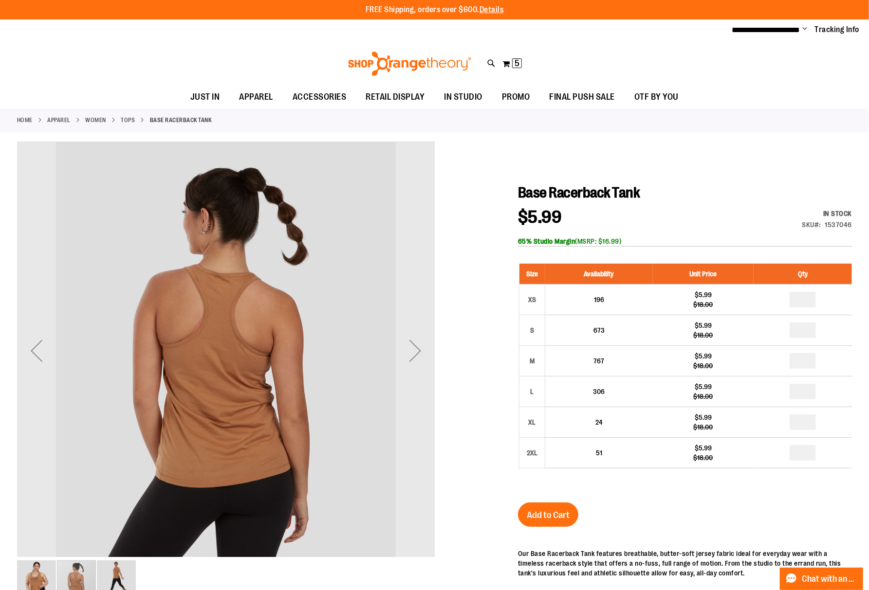
click at [108, 575] on img "image 3 of 3" at bounding box center [116, 580] width 39 height 39
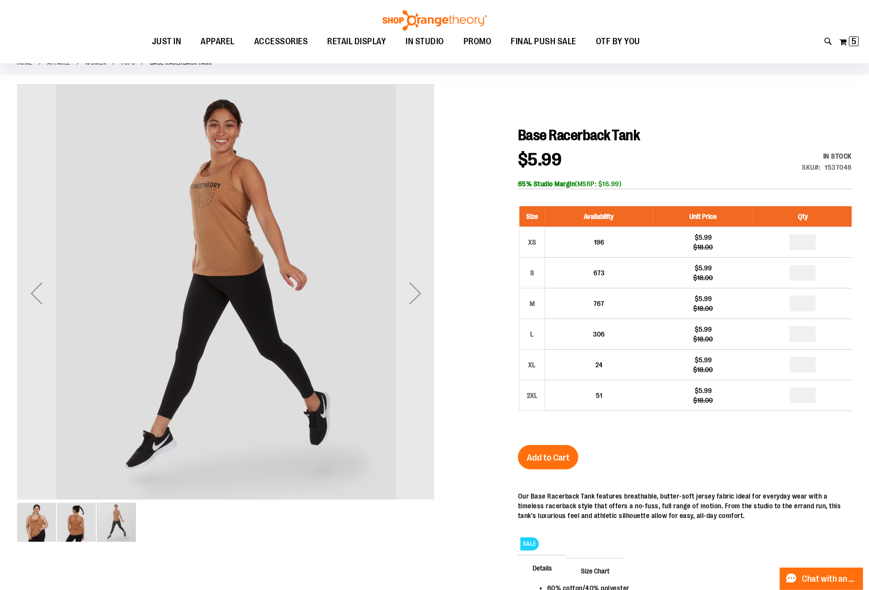
scroll to position [65, 0]
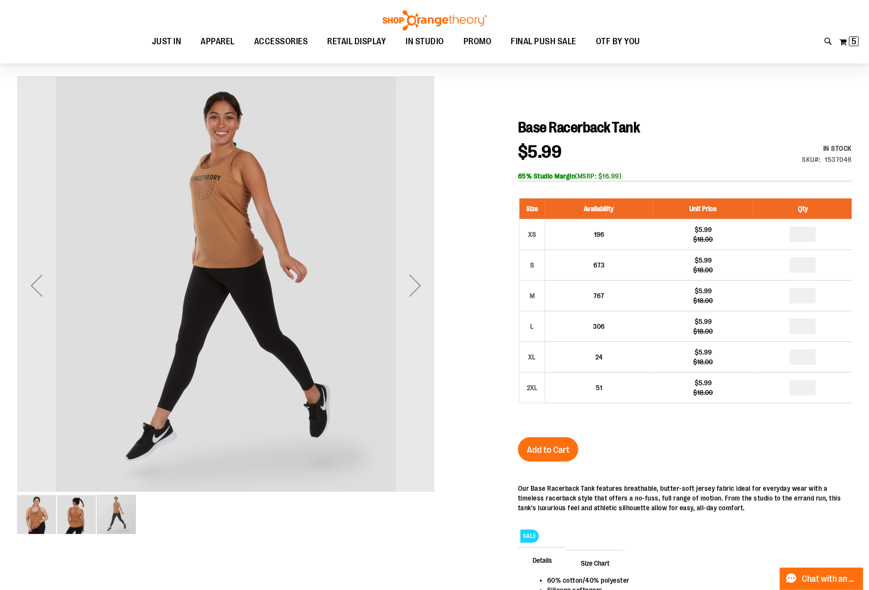
click at [82, 503] on img "image 2 of 3" at bounding box center [76, 514] width 39 height 39
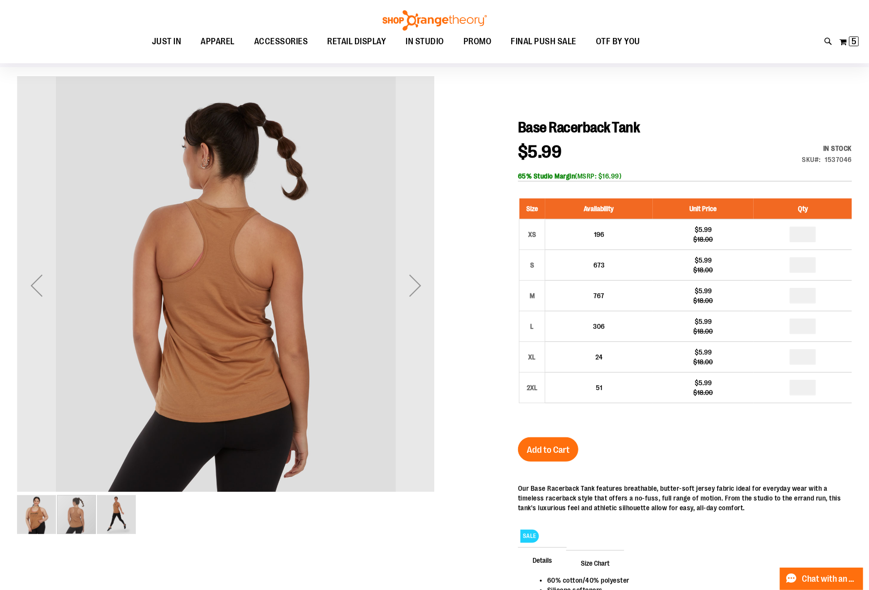
click at [132, 502] on img "image 3 of 3" at bounding box center [116, 514] width 39 height 39
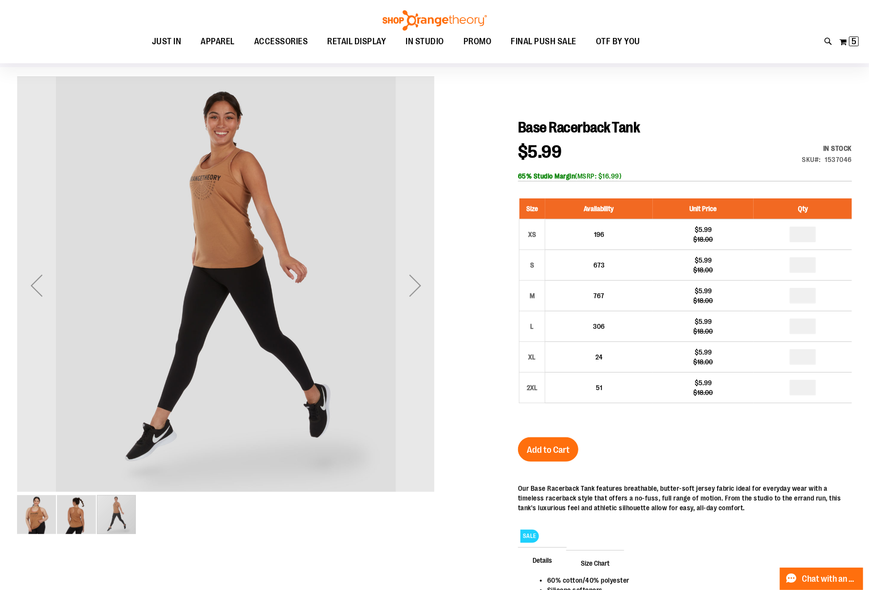
click at [45, 509] on img "image 1 of 3" at bounding box center [36, 514] width 39 height 39
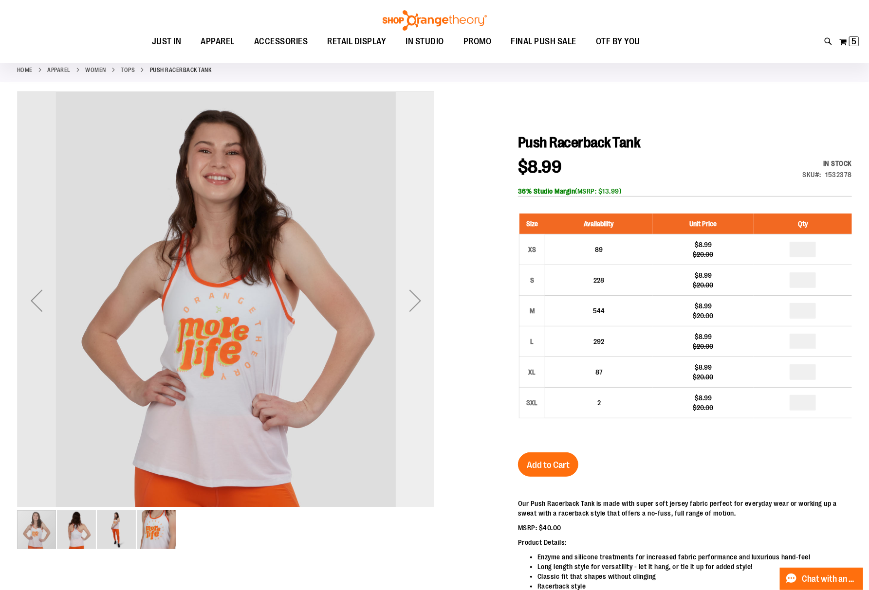
scroll to position [65, 0]
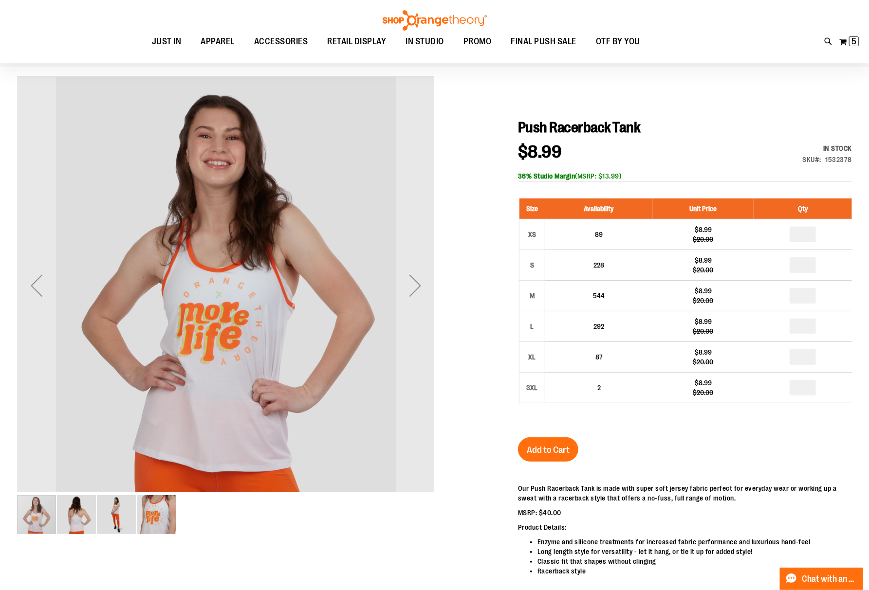
type input "**********"
click at [63, 532] on img "image 2 of 4" at bounding box center [76, 514] width 39 height 39
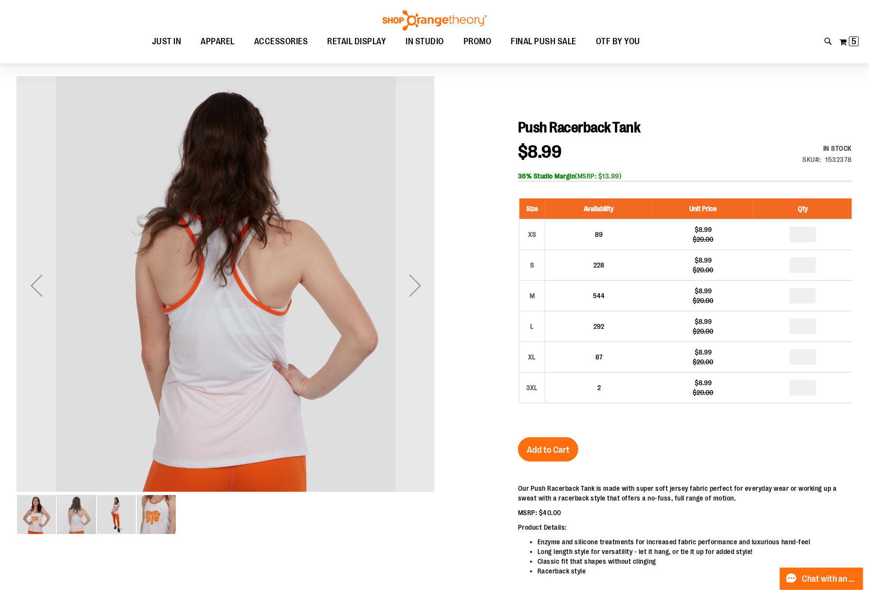
click at [67, 524] on div "carousel" at bounding box center [76, 514] width 39 height 39
click at [98, 522] on img "image 3 of 4" at bounding box center [116, 514] width 39 height 39
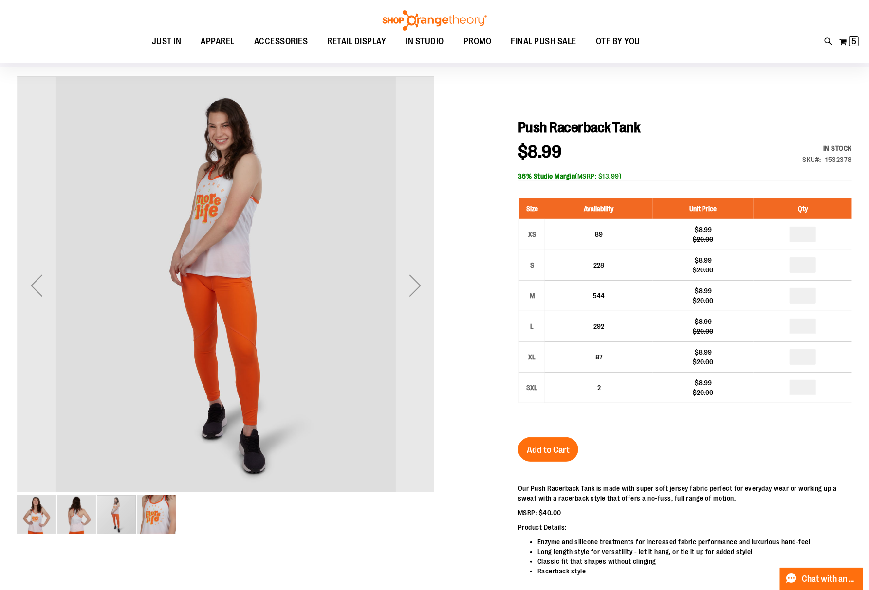
click at [143, 522] on img "image 4 of 4" at bounding box center [156, 514] width 39 height 39
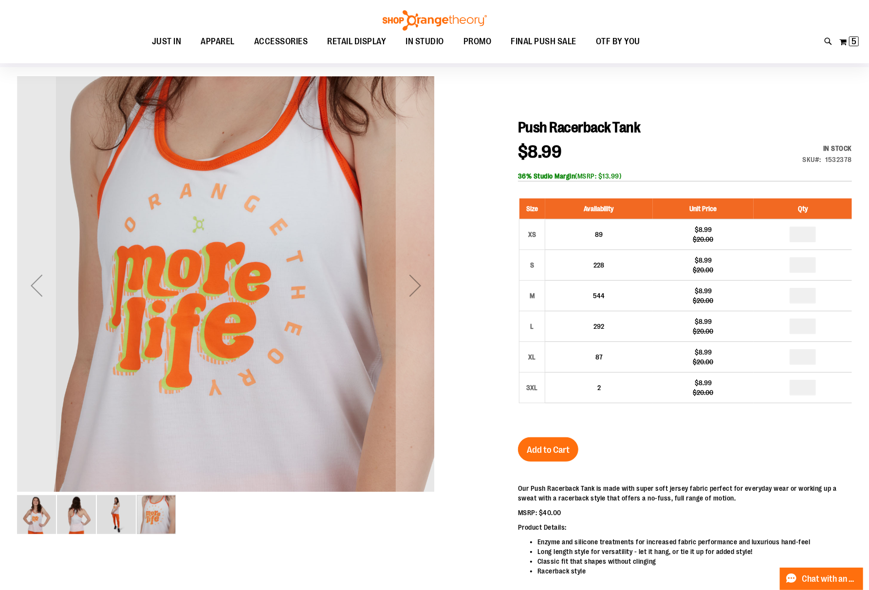
click at [120, 522] on img "image 3 of 4" at bounding box center [116, 514] width 39 height 39
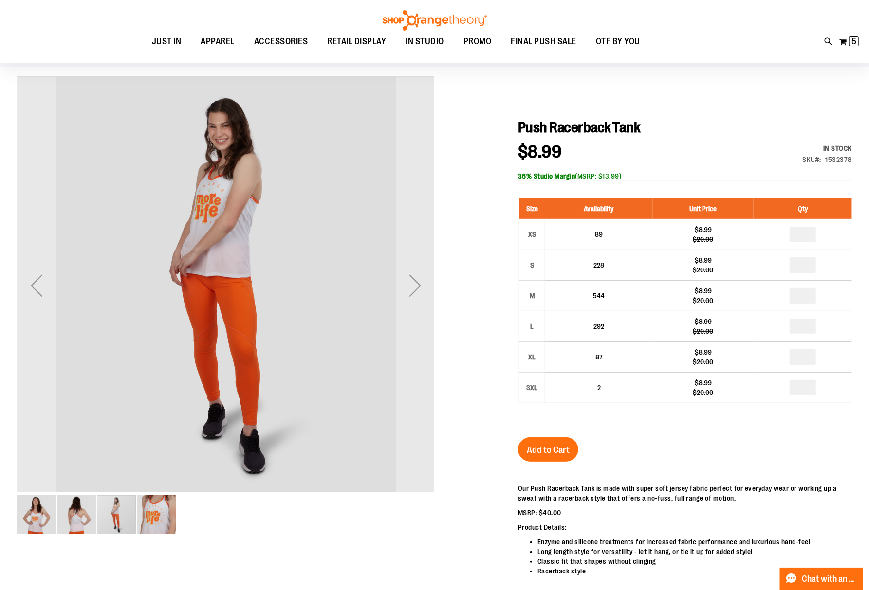
click at [91, 514] on img "image 2 of 4" at bounding box center [76, 514] width 39 height 39
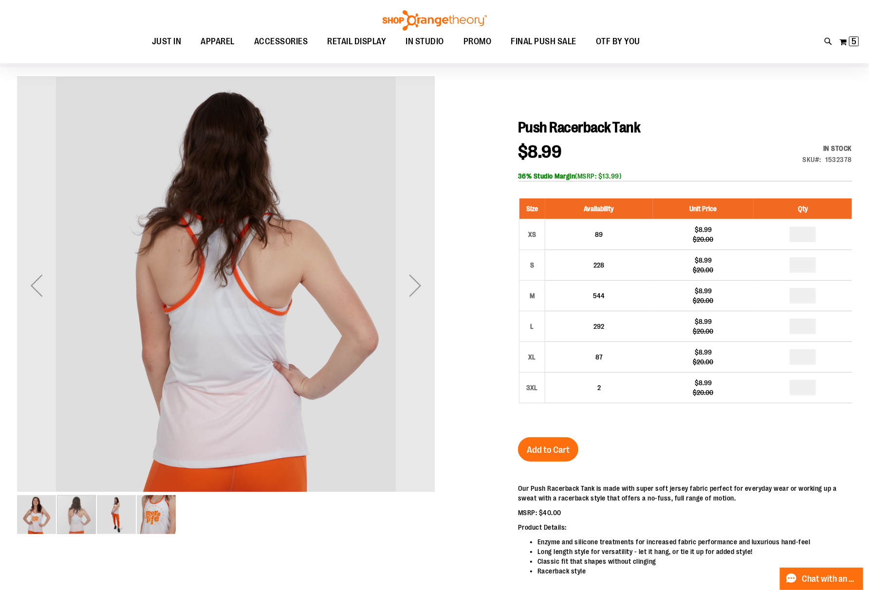
click at [52, 506] on img "image 1 of 4" at bounding box center [36, 514] width 39 height 39
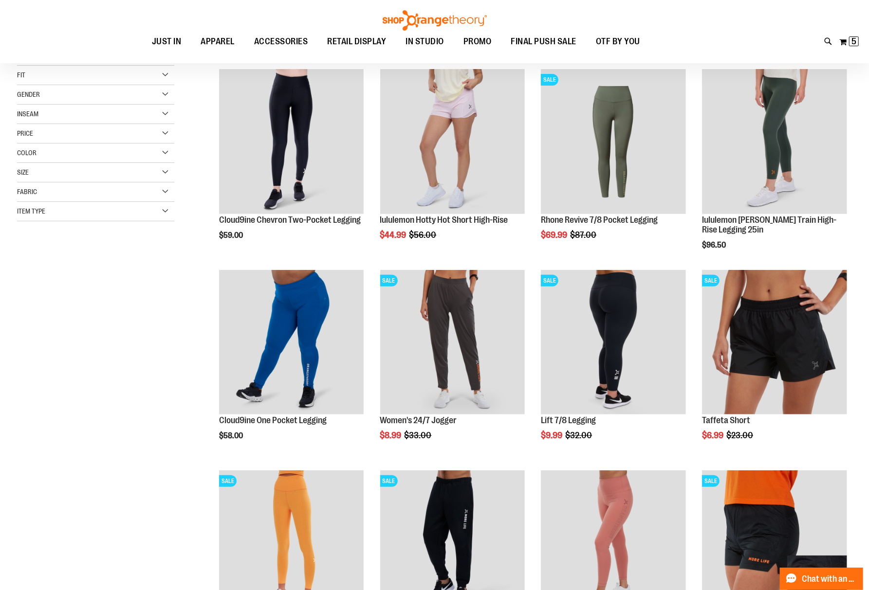
scroll to position [195, 0]
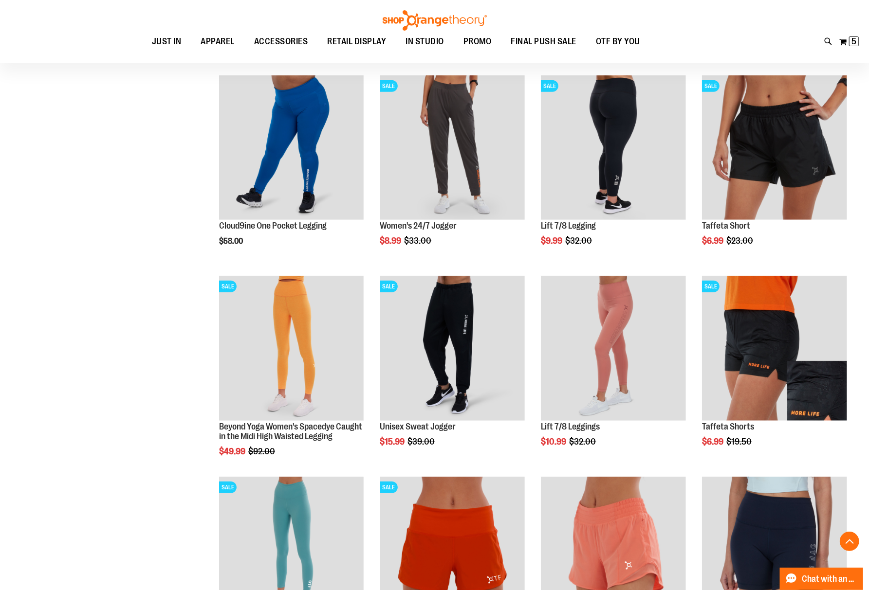
scroll to position [389, 0]
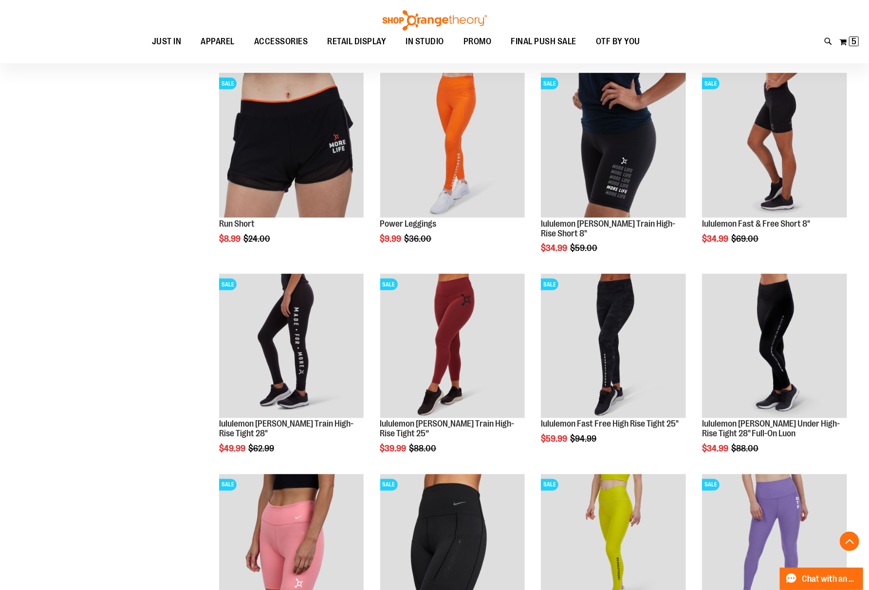
scroll to position [908, 0]
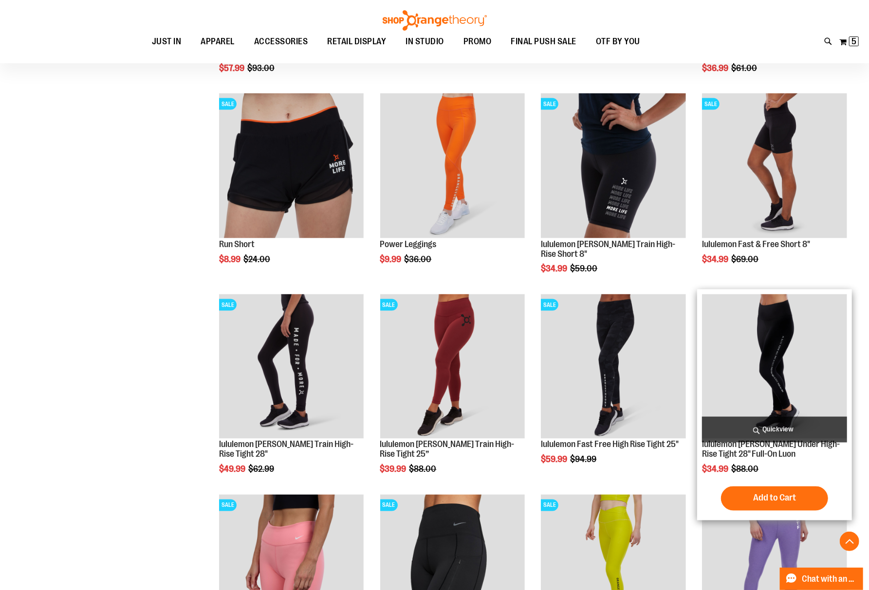
type input "**********"
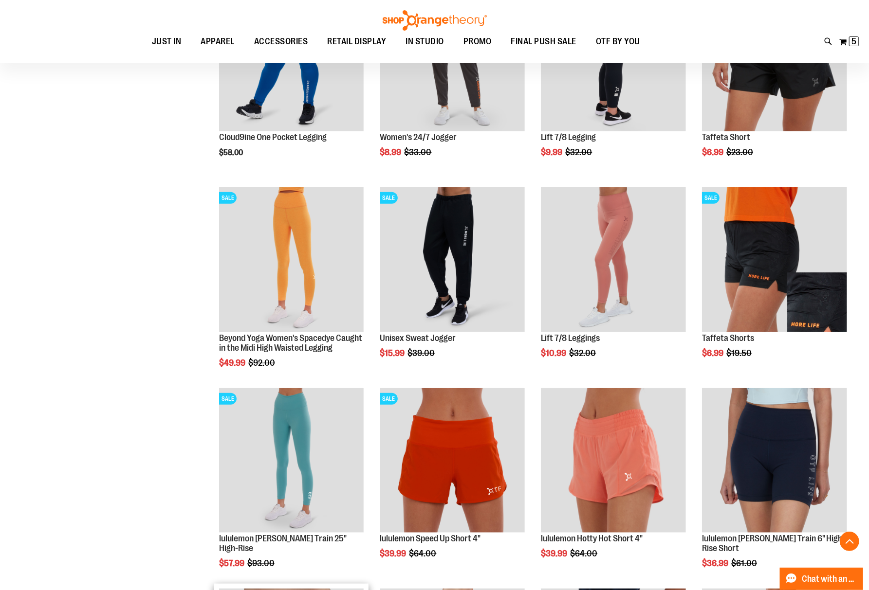
scroll to position [389, 0]
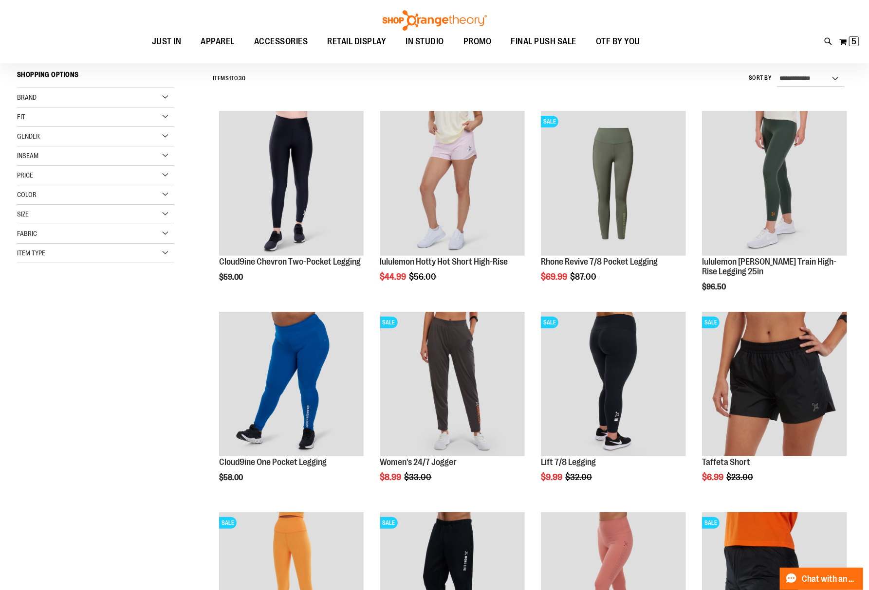
scroll to position [65, 0]
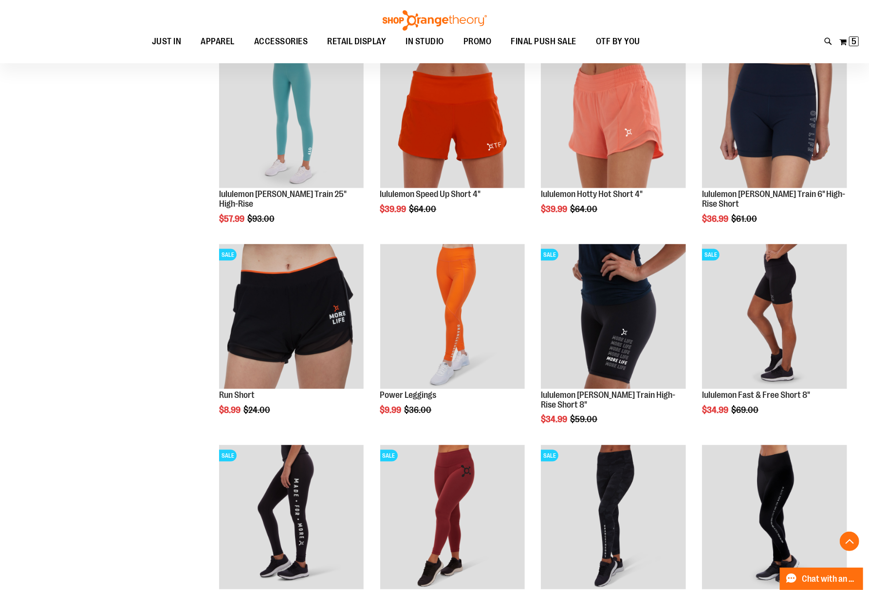
scroll to position [779, 0]
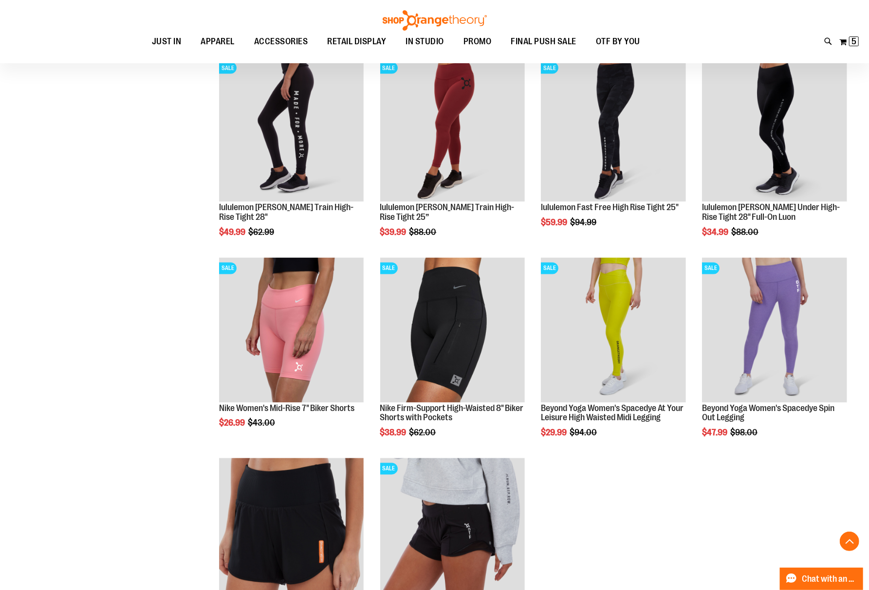
scroll to position [1168, 0]
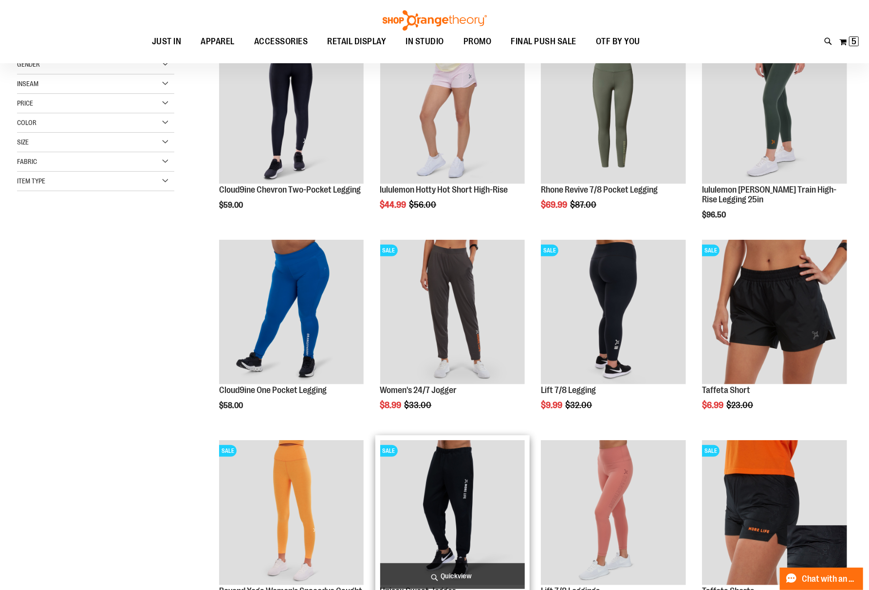
scroll to position [195, 0]
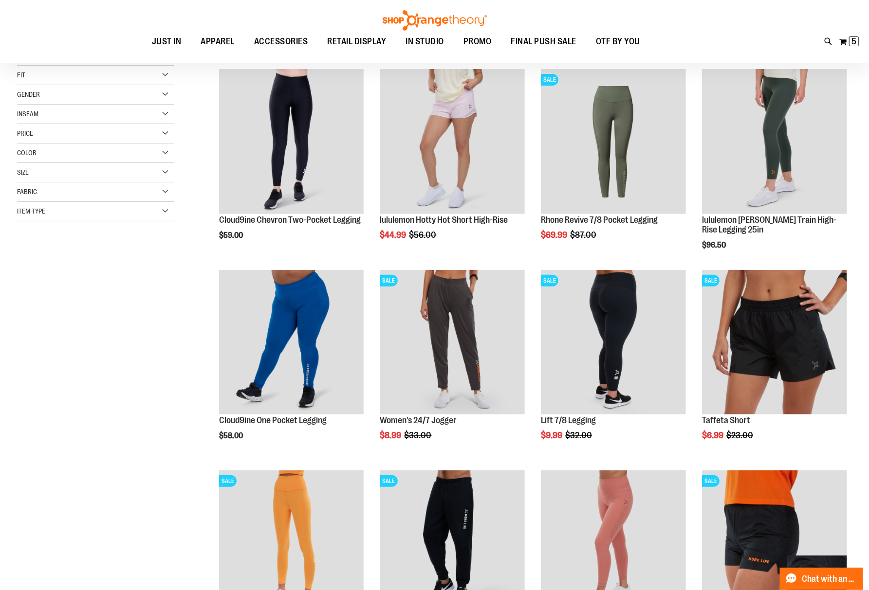
scroll to position [65, 0]
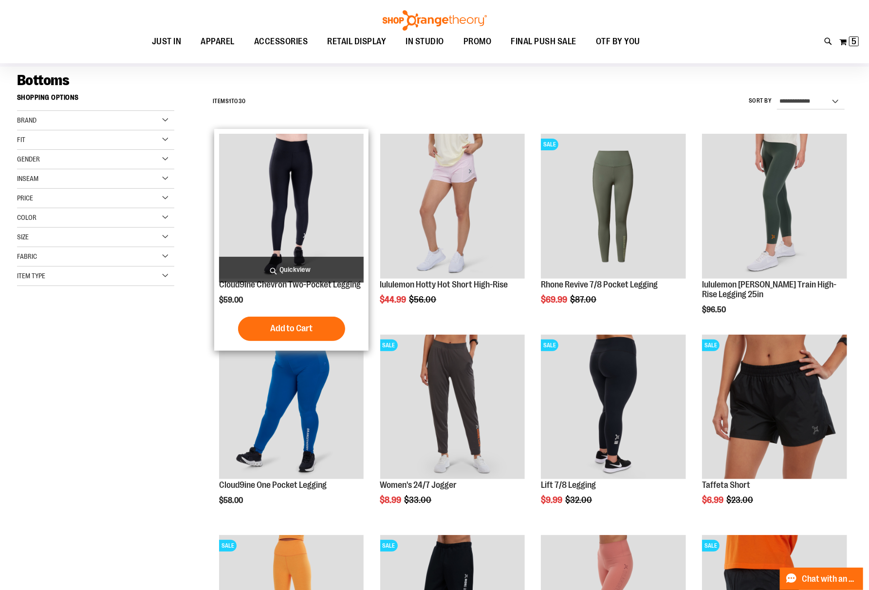
click at [282, 213] on img "product" at bounding box center [291, 206] width 145 height 145
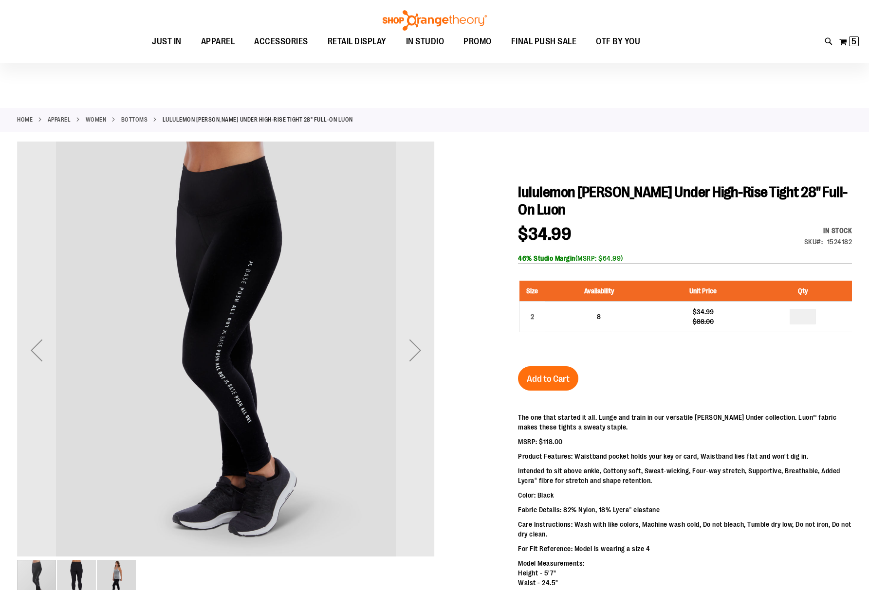
scroll to position [65, 0]
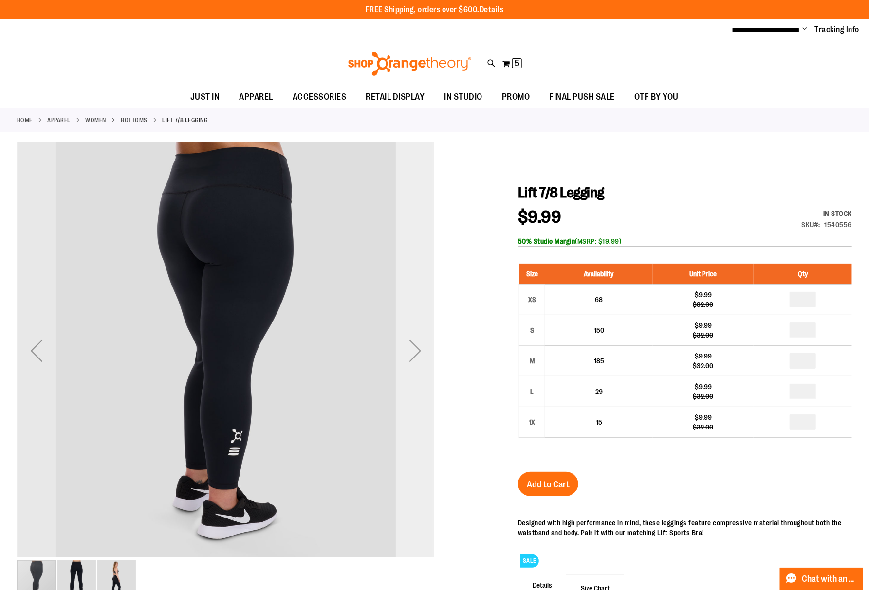
type input "**********"
click at [409, 364] on div "Next" at bounding box center [415, 350] width 39 height 39
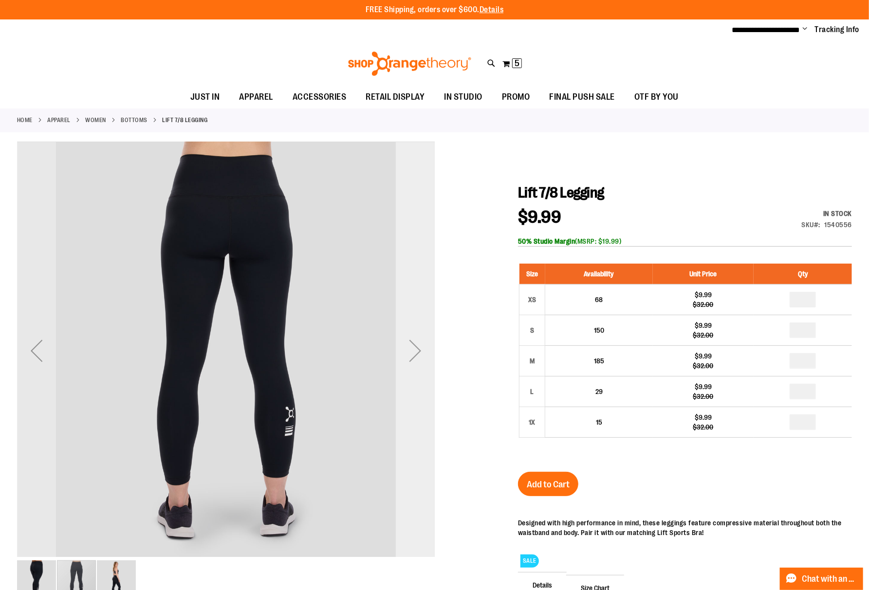
click at [409, 364] on div "Next" at bounding box center [415, 350] width 39 height 39
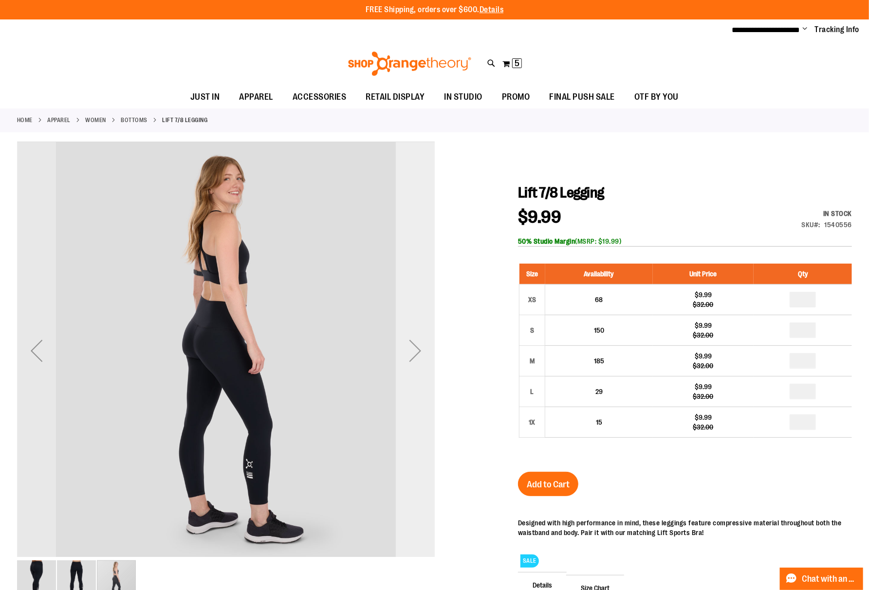
click at [410, 364] on div "Next" at bounding box center [415, 350] width 39 height 39
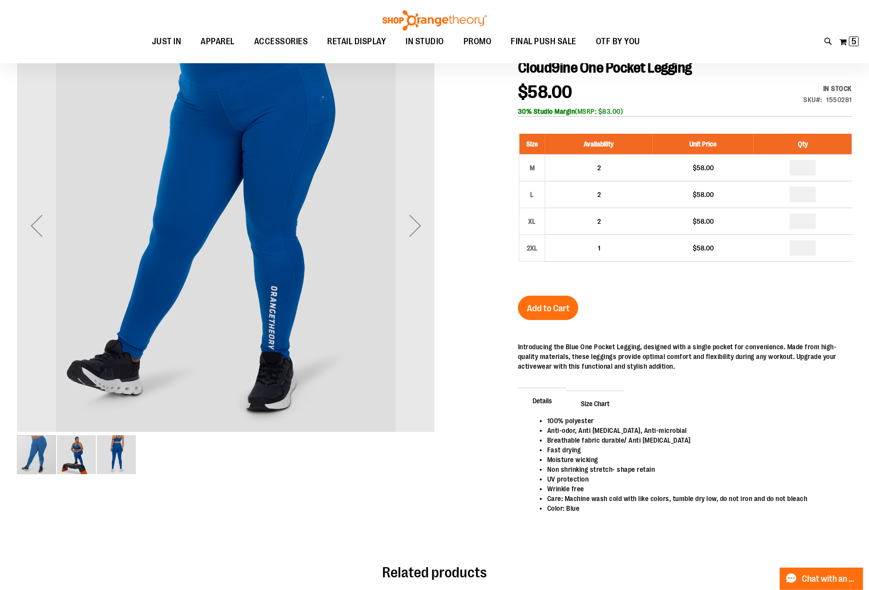
scroll to position [129, 0]
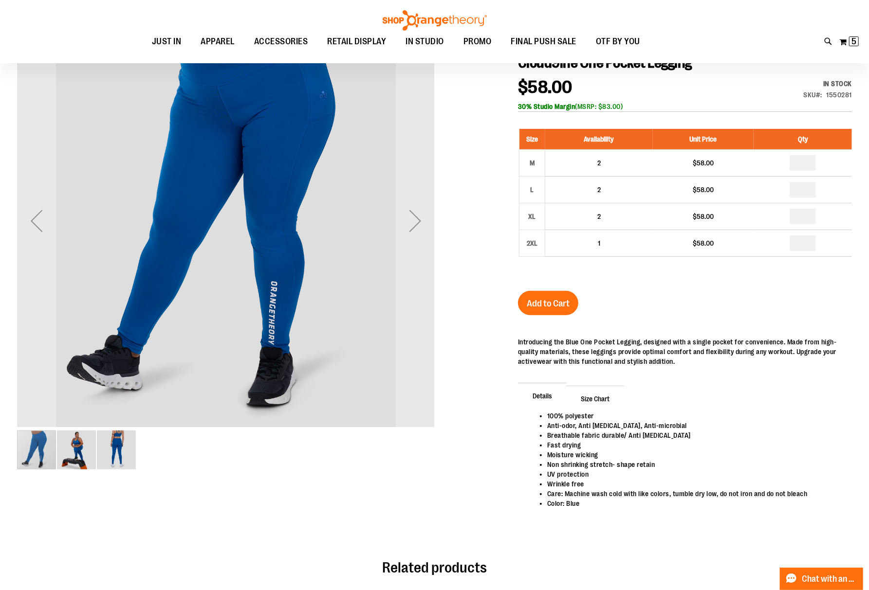
type input "**********"
click at [80, 444] on img "image 2 of 3" at bounding box center [76, 450] width 39 height 39
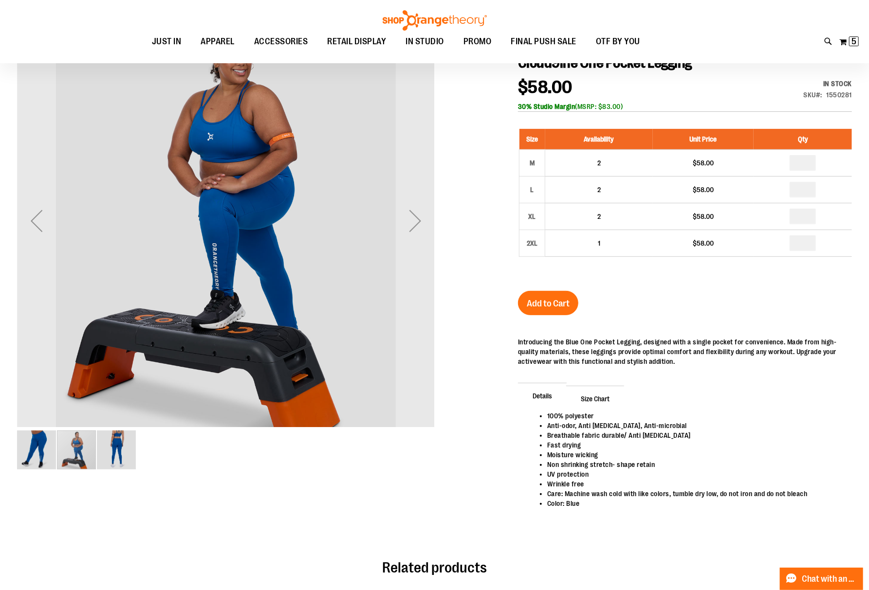
click at [119, 444] on img "image 3 of 3" at bounding box center [116, 450] width 39 height 39
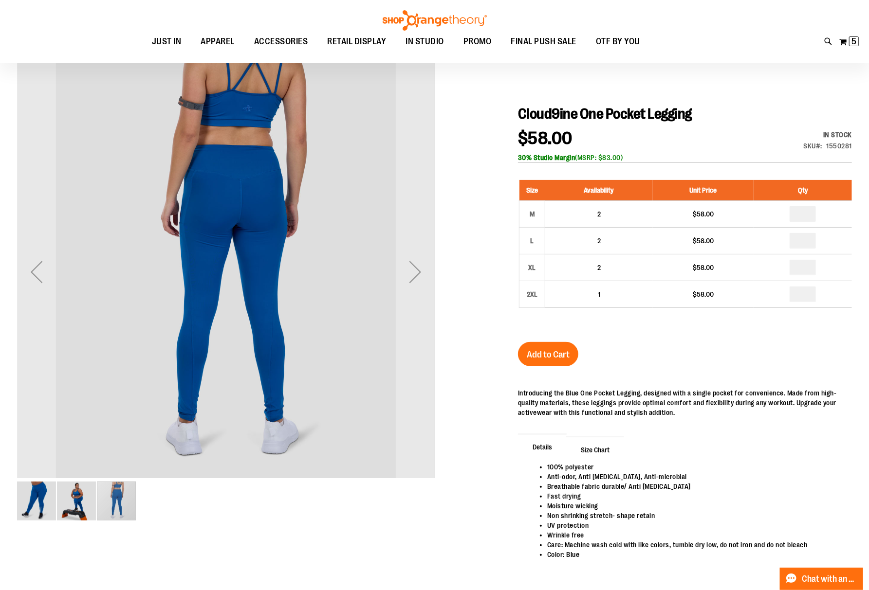
scroll to position [0, 0]
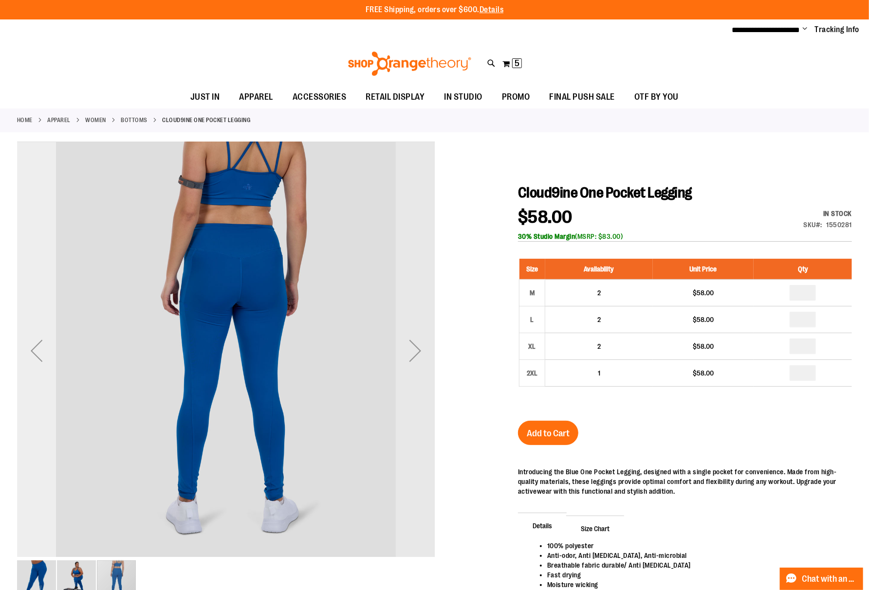
click at [41, 361] on div "Previous" at bounding box center [36, 350] width 39 height 39
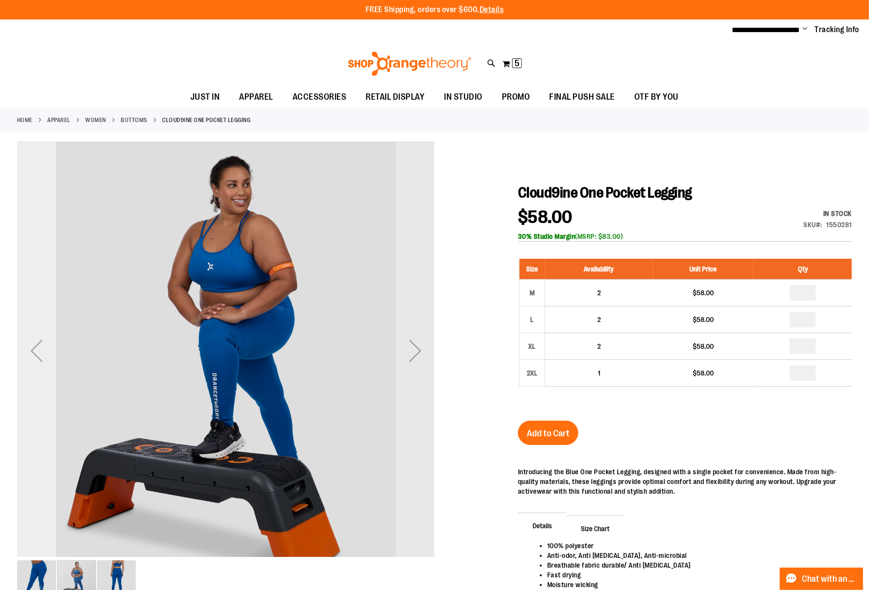
click at [41, 358] on div "Previous" at bounding box center [36, 350] width 39 height 39
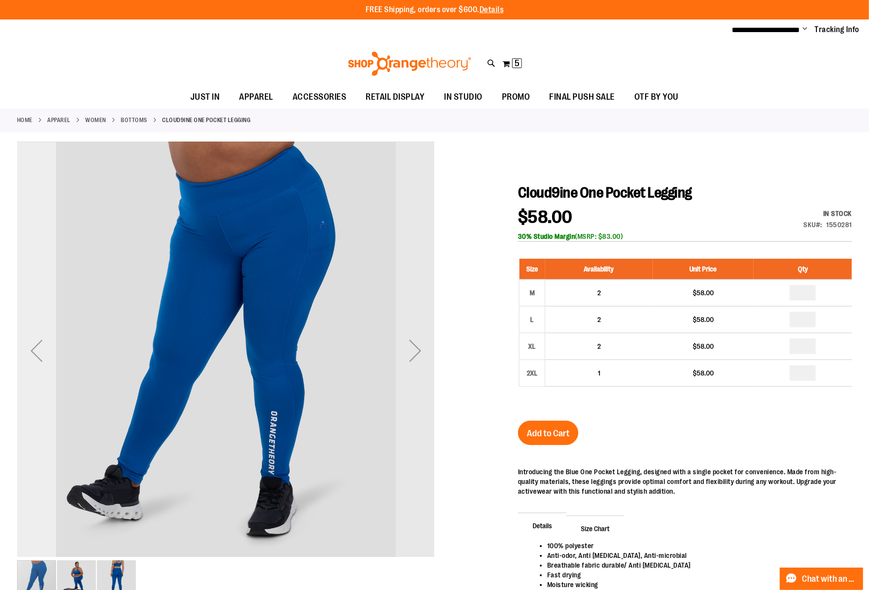
click at [41, 358] on div "Previous" at bounding box center [36, 350] width 39 height 39
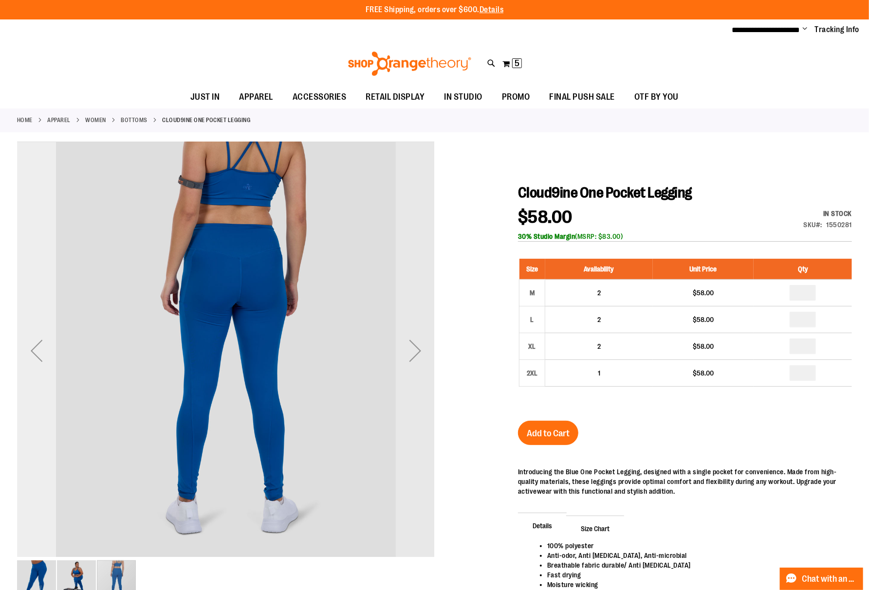
click at [41, 357] on div "Previous" at bounding box center [36, 350] width 39 height 39
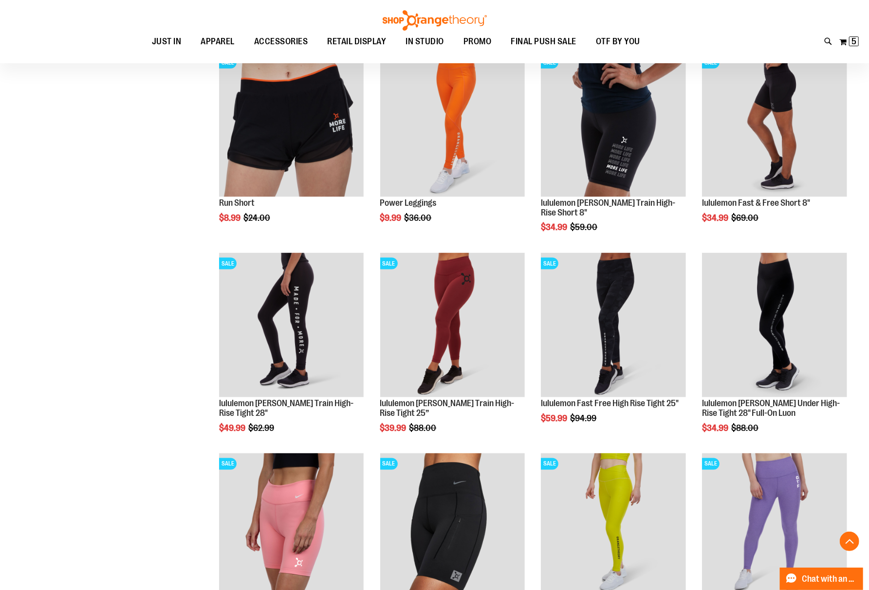
scroll to position [865, 0]
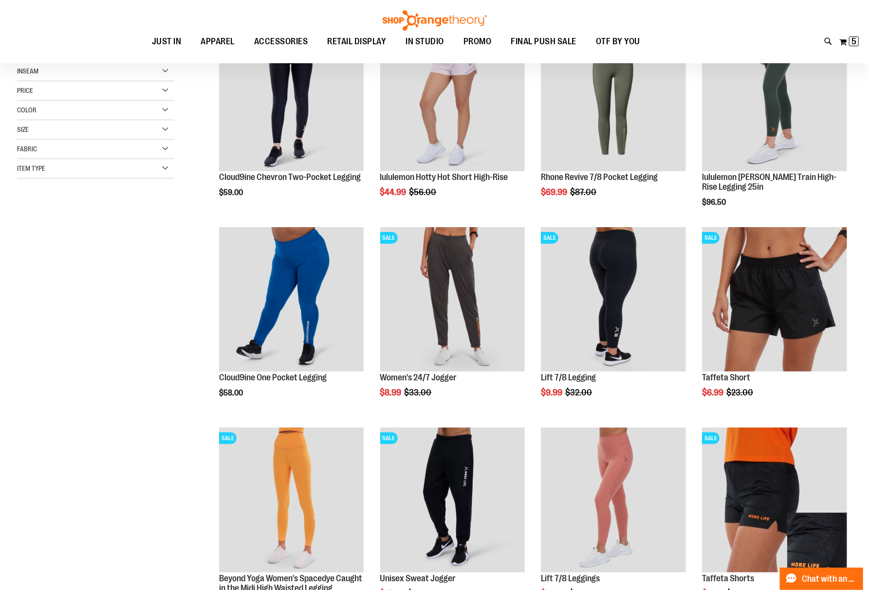
scroll to position [129, 0]
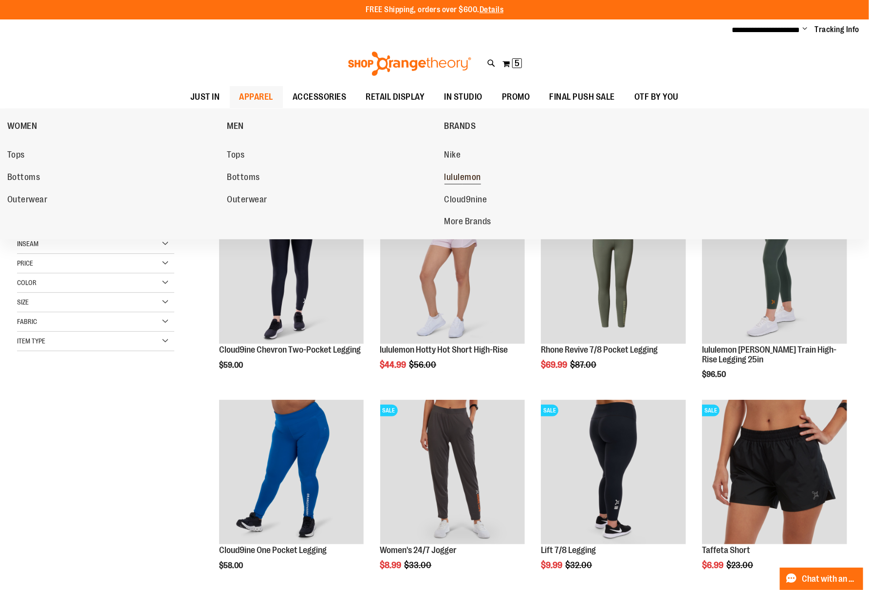
type input "**********"
click at [464, 176] on span "lululemon" at bounding box center [462, 178] width 37 height 12
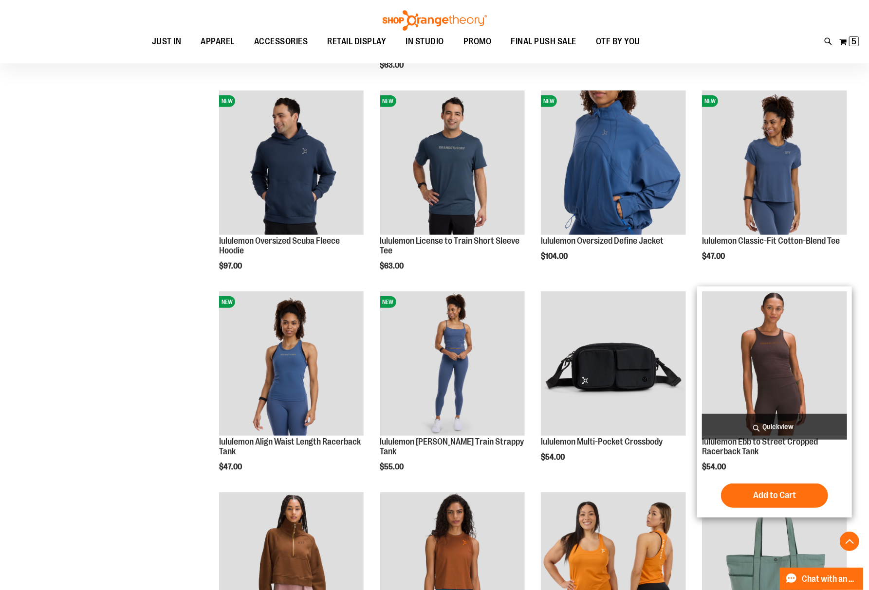
scroll to position [324, 0]
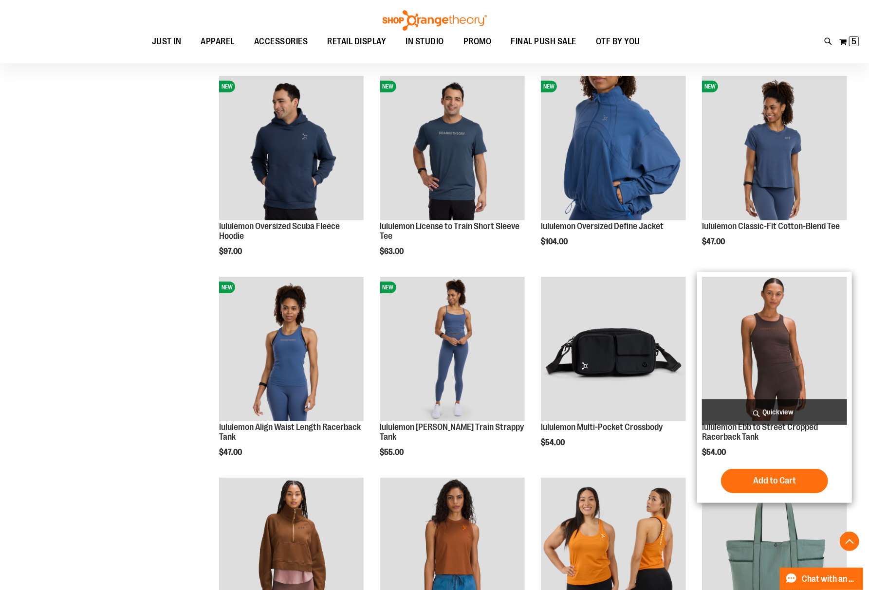
type input "**********"
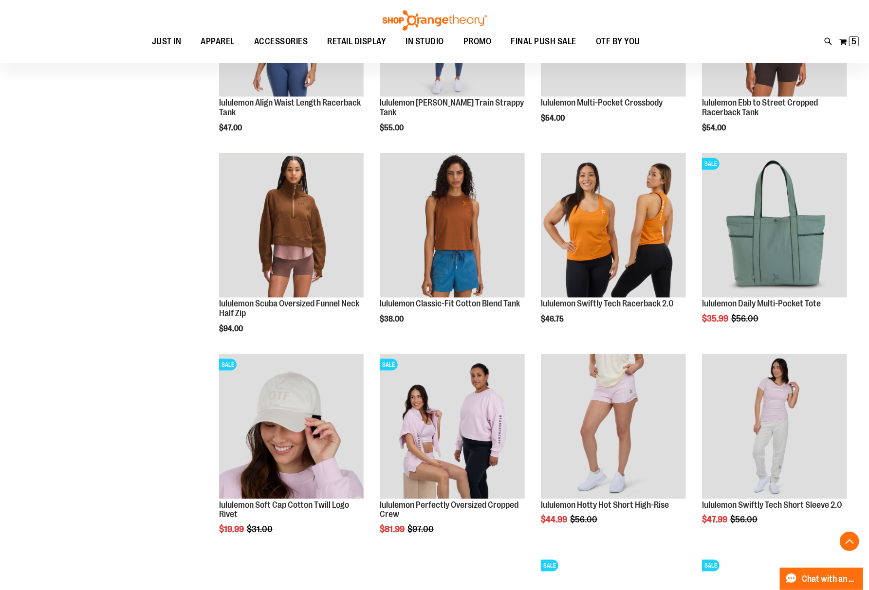
scroll to position [713, 0]
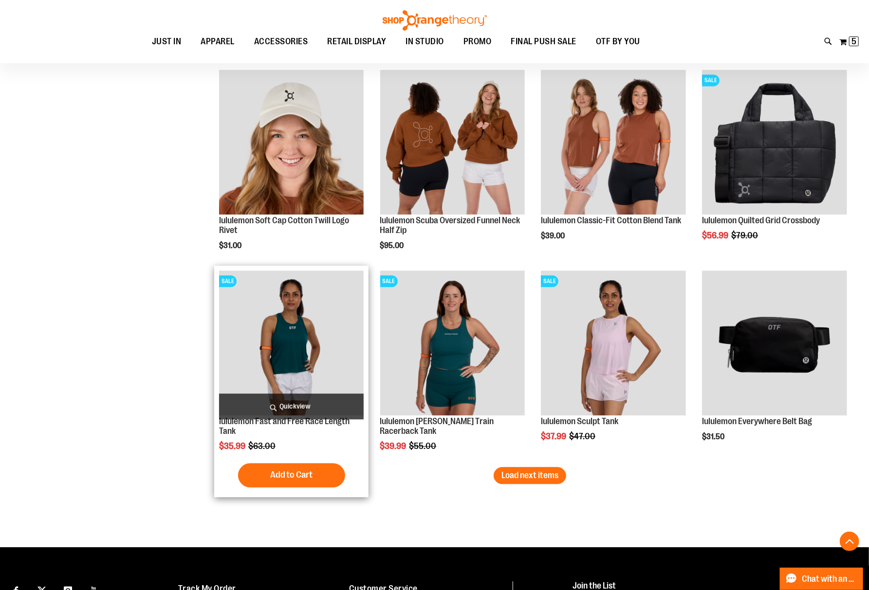
scroll to position [1557, 0]
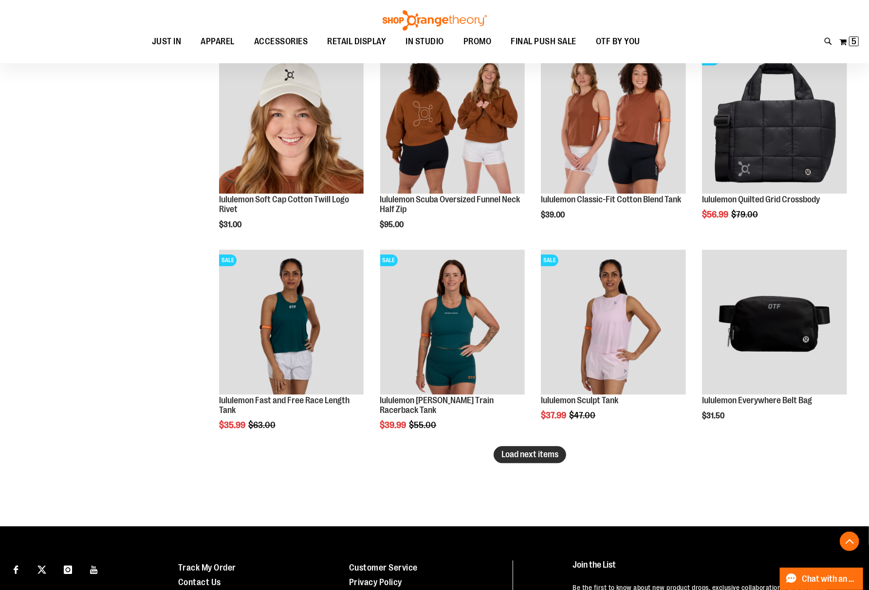
click at [526, 458] on span "Load next items" at bounding box center [529, 455] width 57 height 10
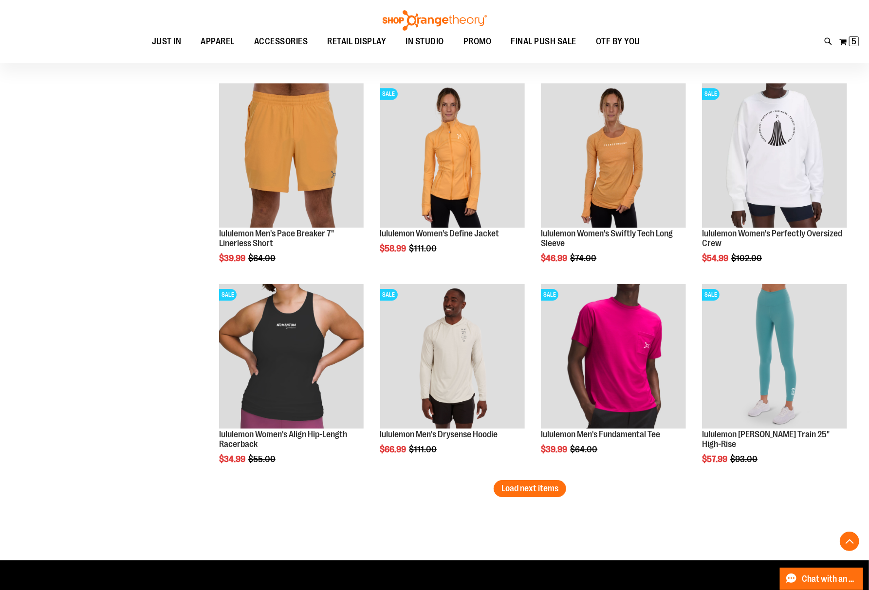
scroll to position [2141, 0]
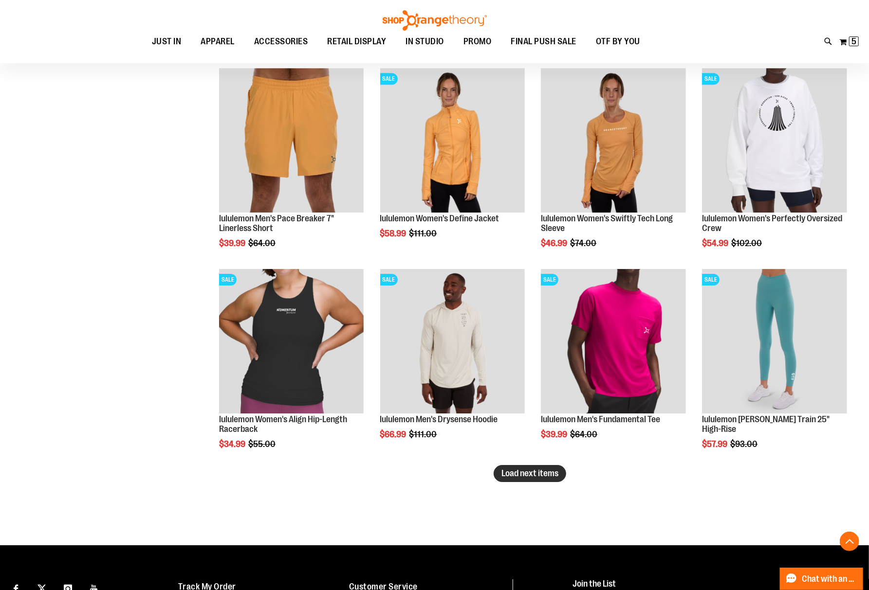
click at [548, 477] on span "Load next items" at bounding box center [529, 474] width 57 height 10
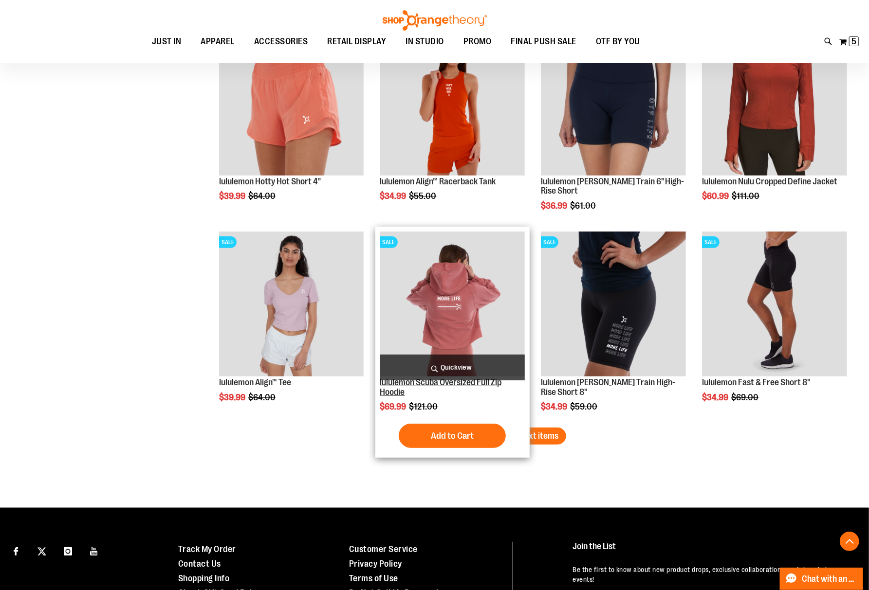
scroll to position [2790, 0]
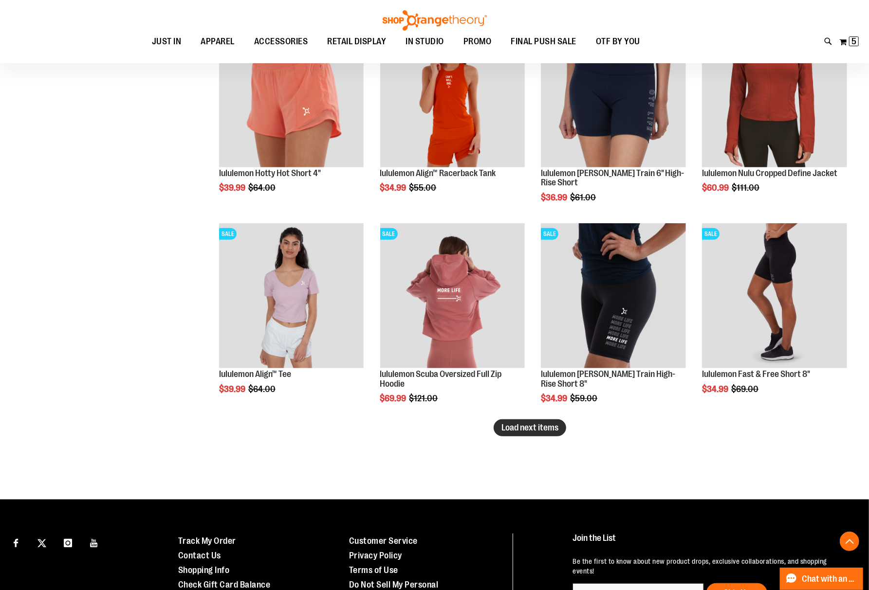
click at [530, 434] on button "Load next items" at bounding box center [529, 427] width 73 height 17
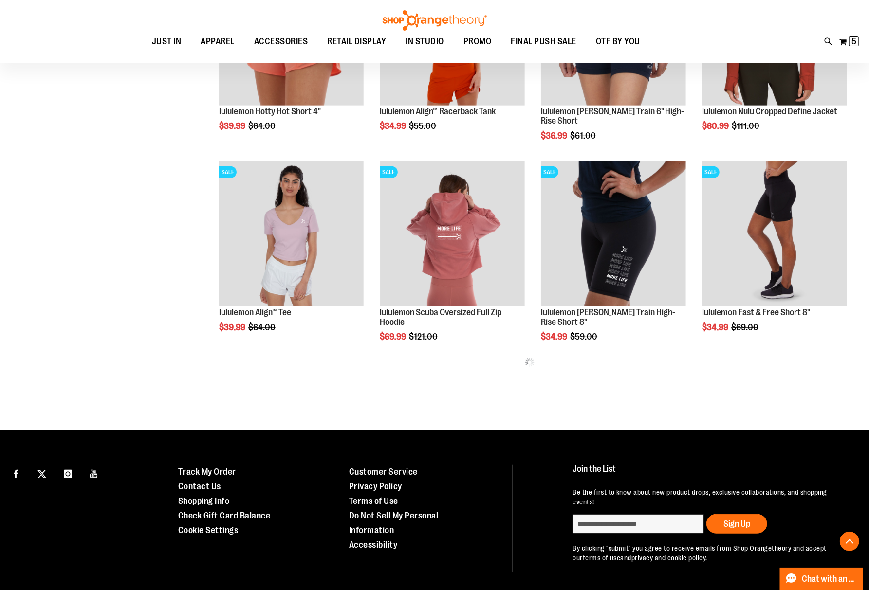
scroll to position [2883, 0]
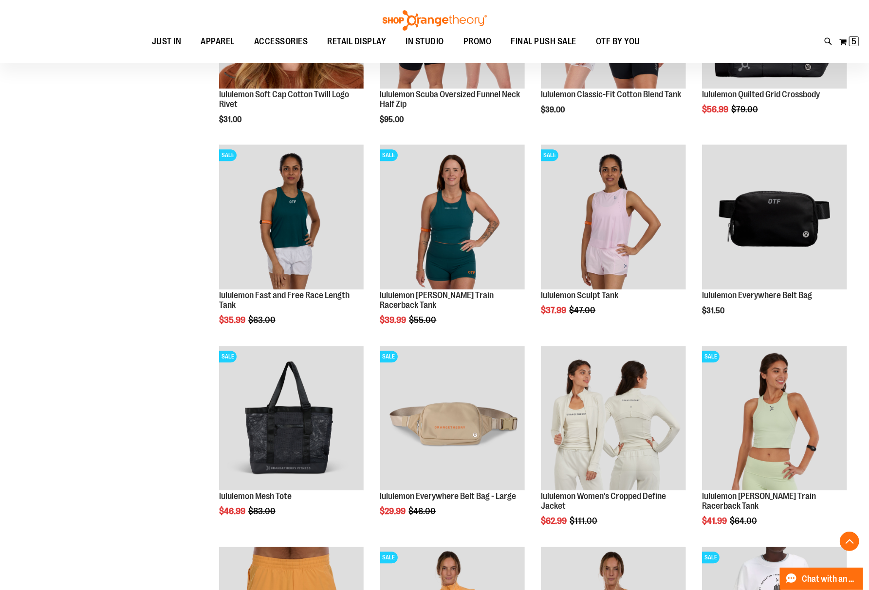
scroll to position [1650, 0]
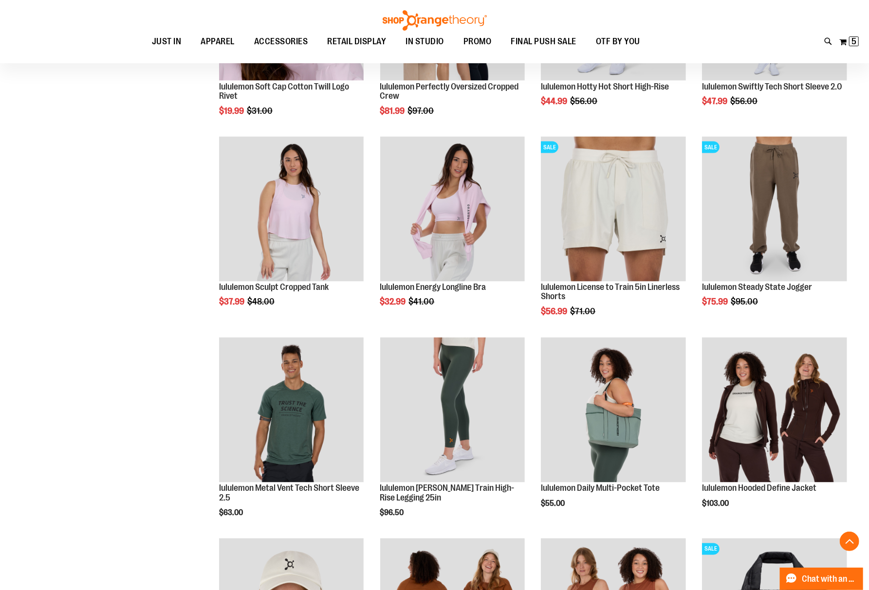
scroll to position [1066, 0]
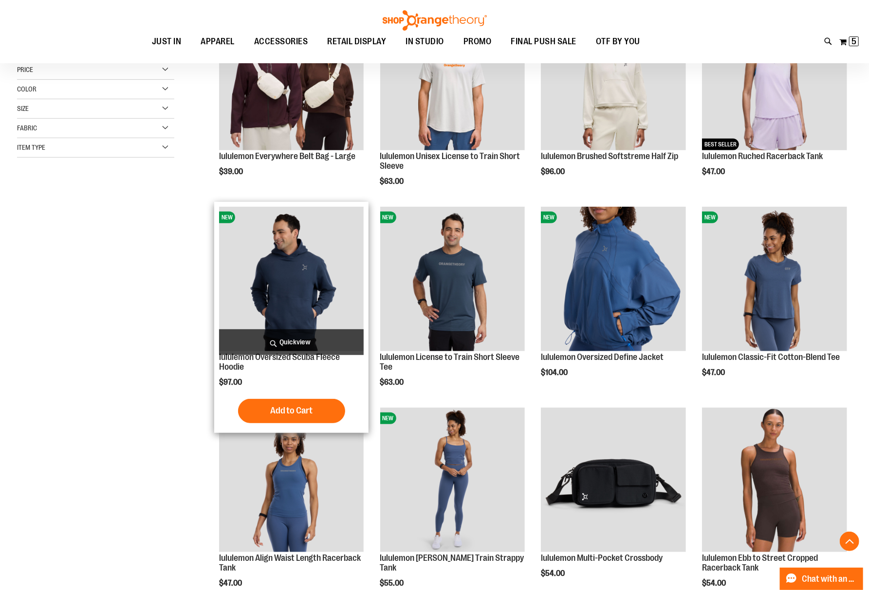
scroll to position [158, 0]
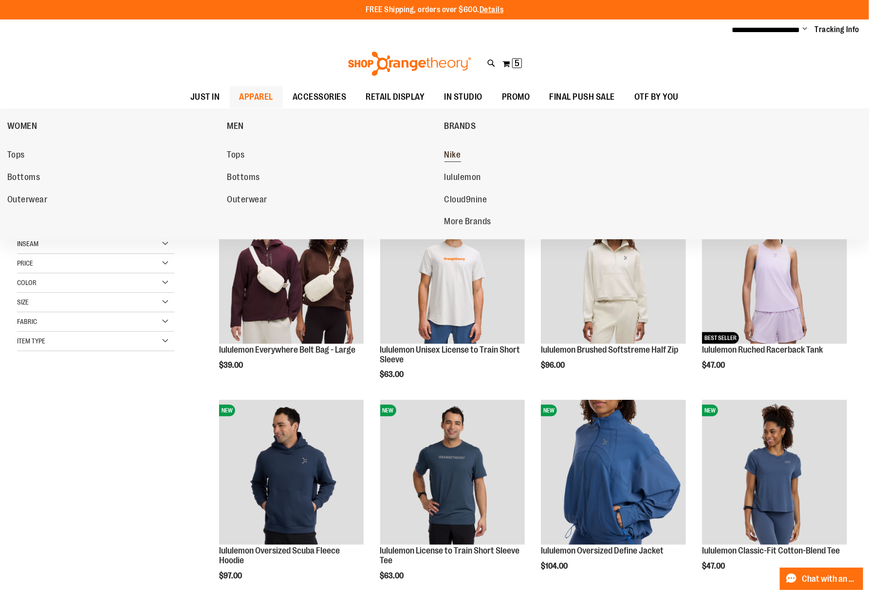
click at [456, 159] on span "Nike" at bounding box center [452, 156] width 17 height 12
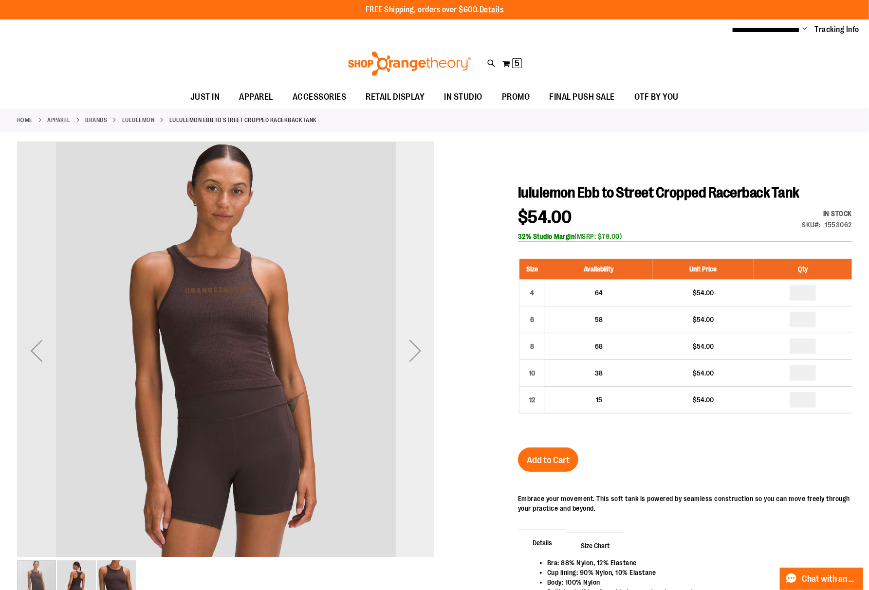
type input "**********"
click at [400, 359] on div "Next" at bounding box center [415, 350] width 39 height 39
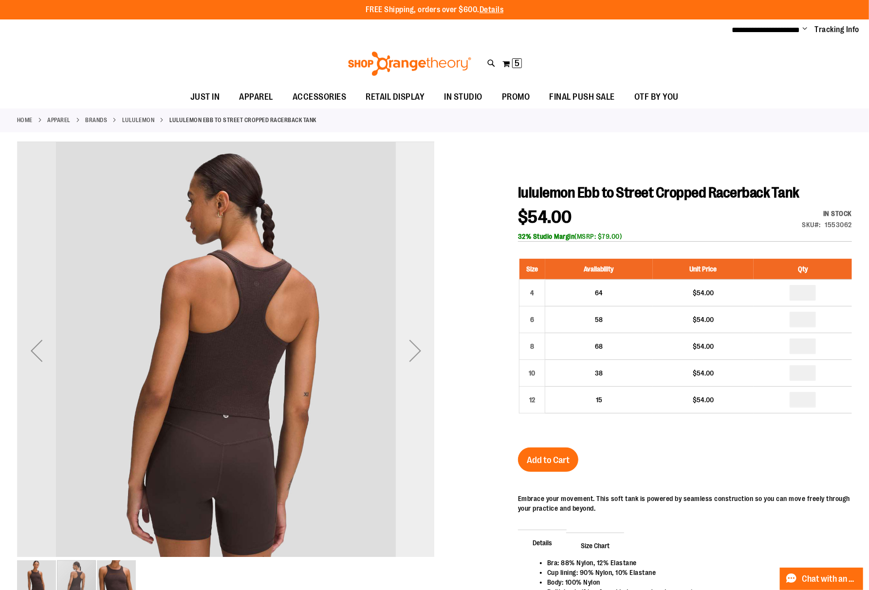
click at [400, 359] on div "Next" at bounding box center [415, 350] width 39 height 39
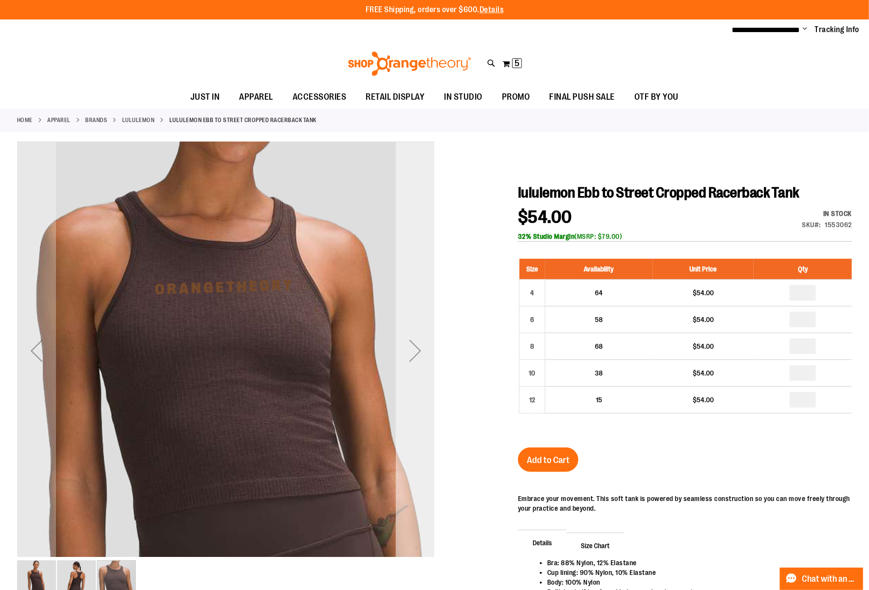
click at [400, 359] on div "Next" at bounding box center [415, 350] width 39 height 39
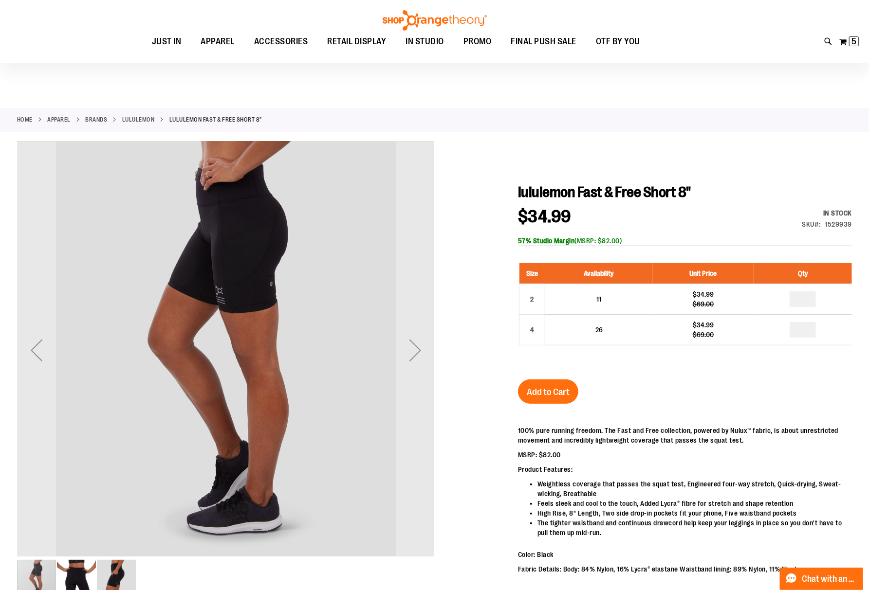
scroll to position [65, 0]
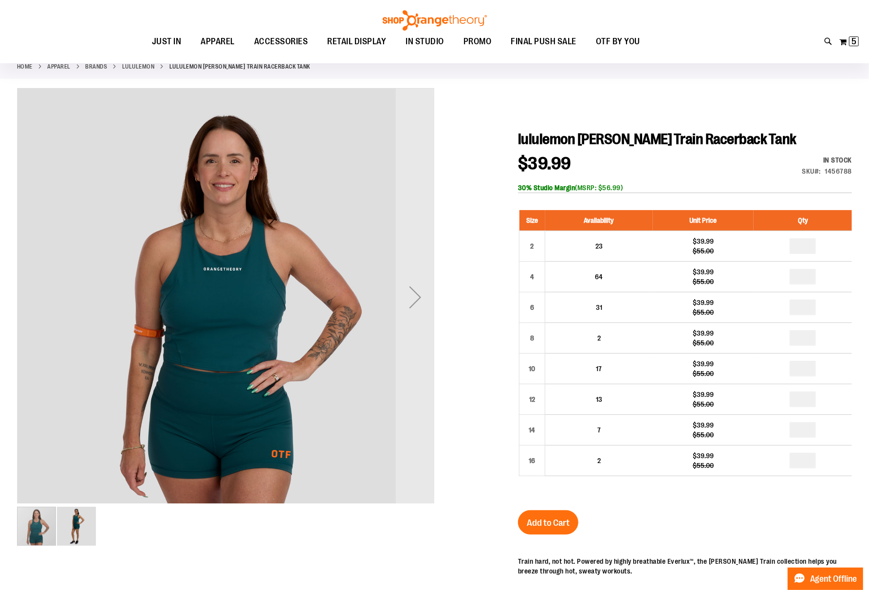
scroll to position [65, 0]
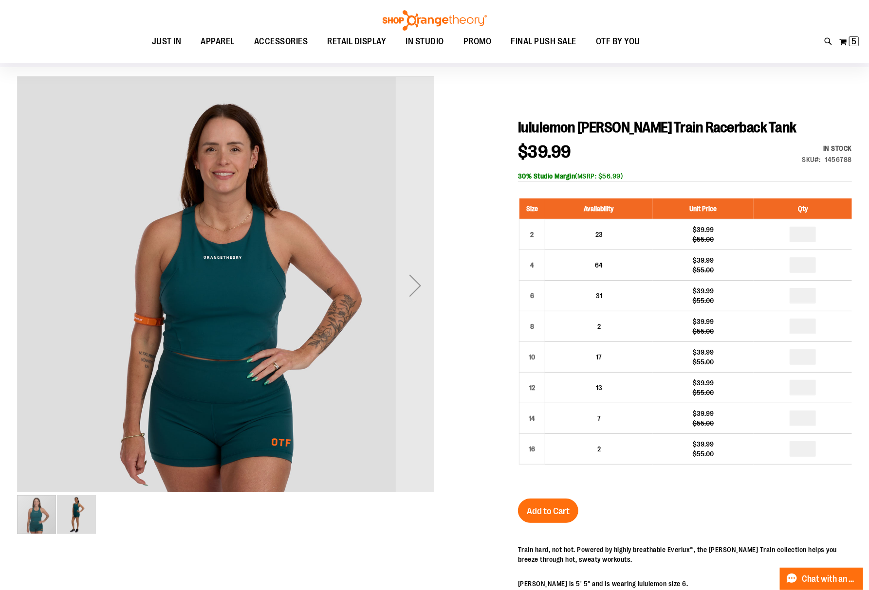
type input "**********"
click at [71, 514] on img "image 2 of 2" at bounding box center [76, 514] width 39 height 39
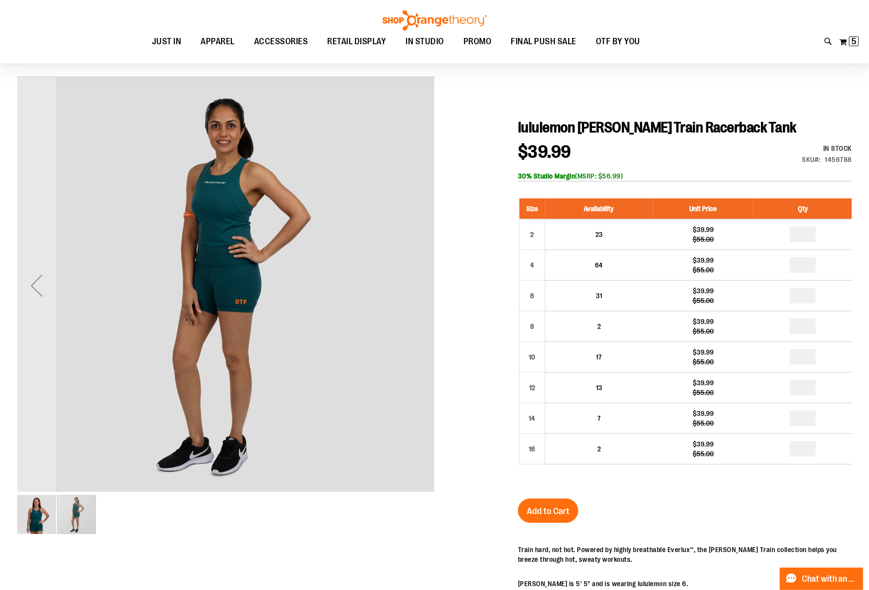
click at [53, 511] on img "image 1 of 2" at bounding box center [36, 514] width 39 height 39
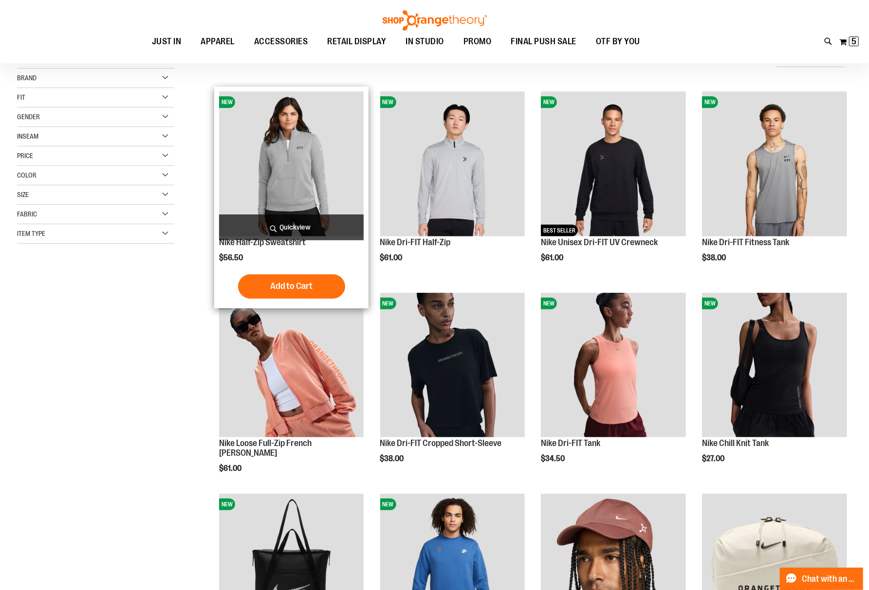
scroll to position [195, 0]
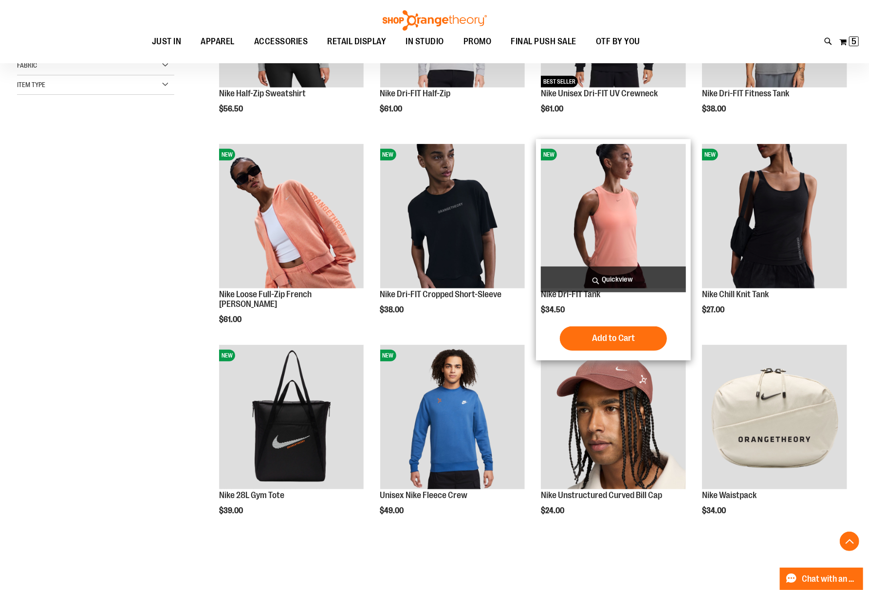
scroll to position [259, 0]
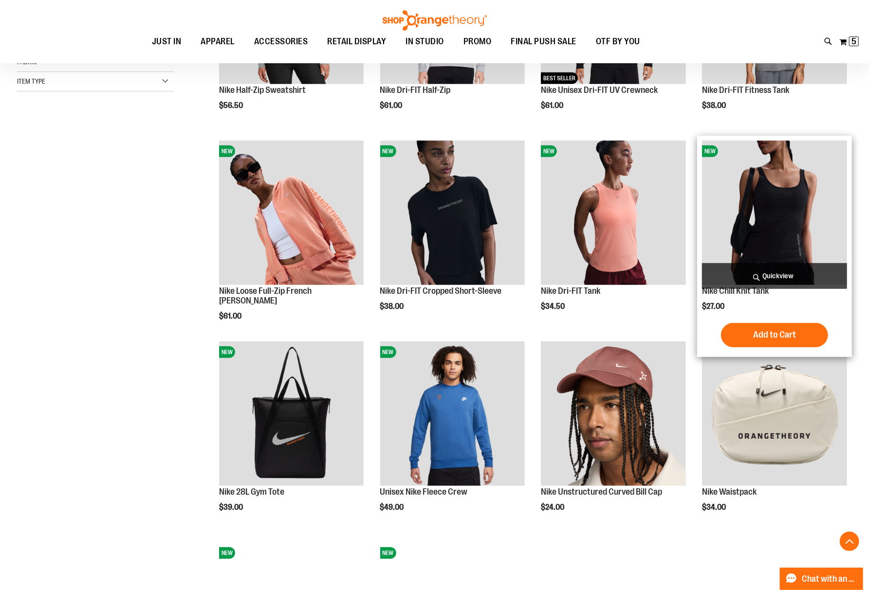
type input "**********"
drag, startPoint x: 765, startPoint y: 219, endPoint x: 788, endPoint y: 232, distance: 26.6
click at [783, 225] on img "product" at bounding box center [774, 213] width 145 height 145
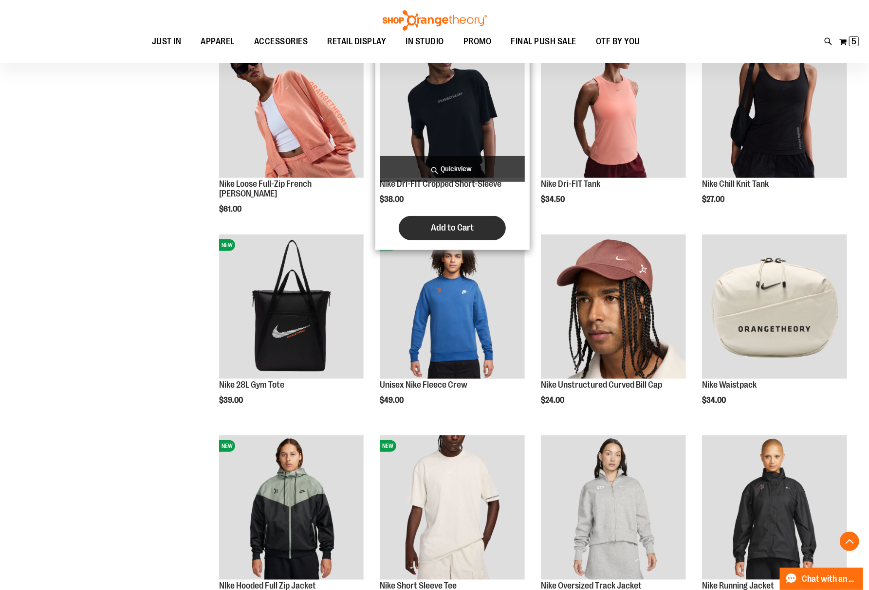
scroll to position [389, 0]
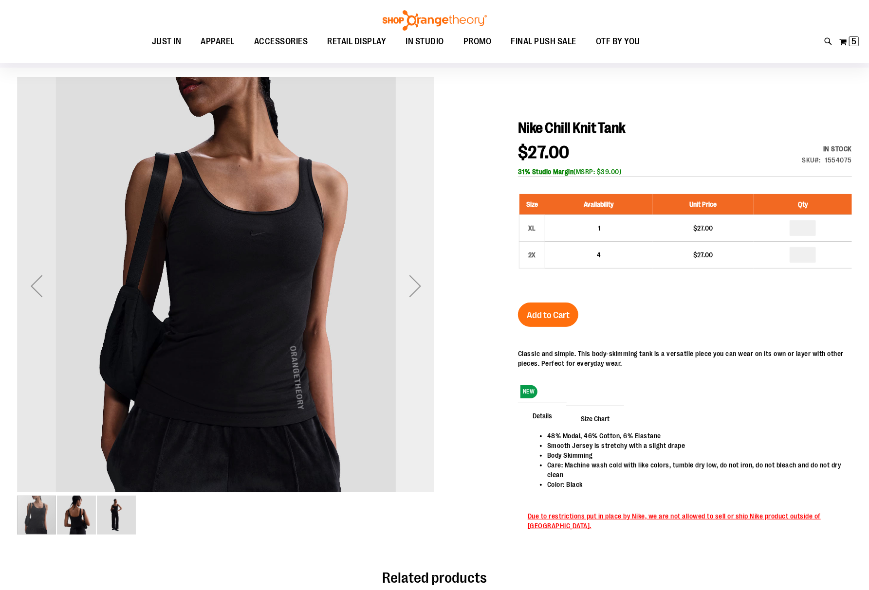
scroll to position [65, 0]
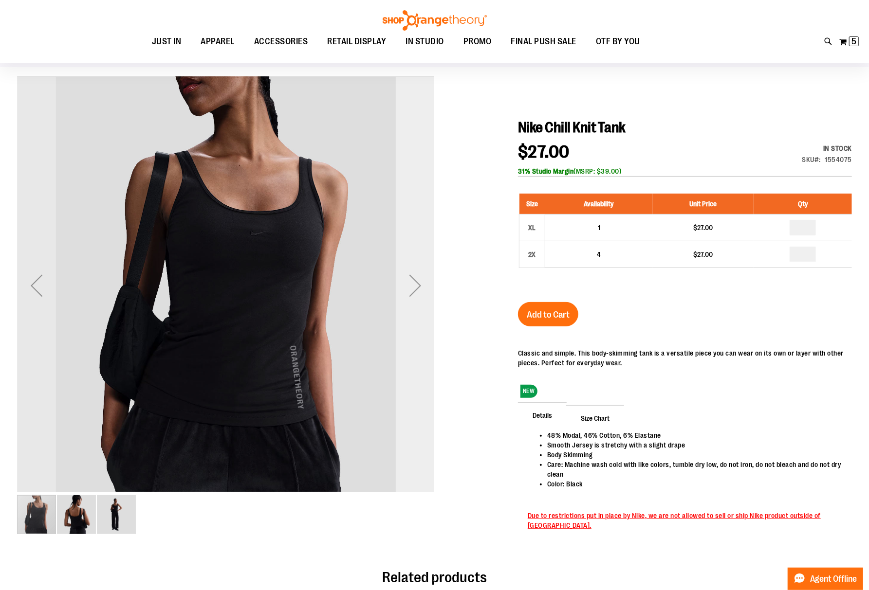
click at [406, 291] on div "Next" at bounding box center [415, 285] width 39 height 39
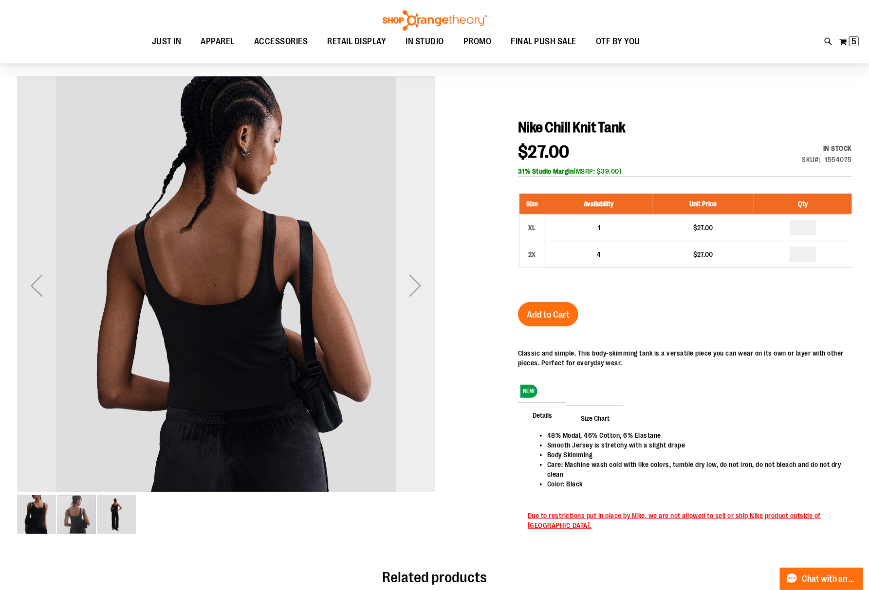
click at [409, 291] on div "Next" at bounding box center [415, 285] width 39 height 39
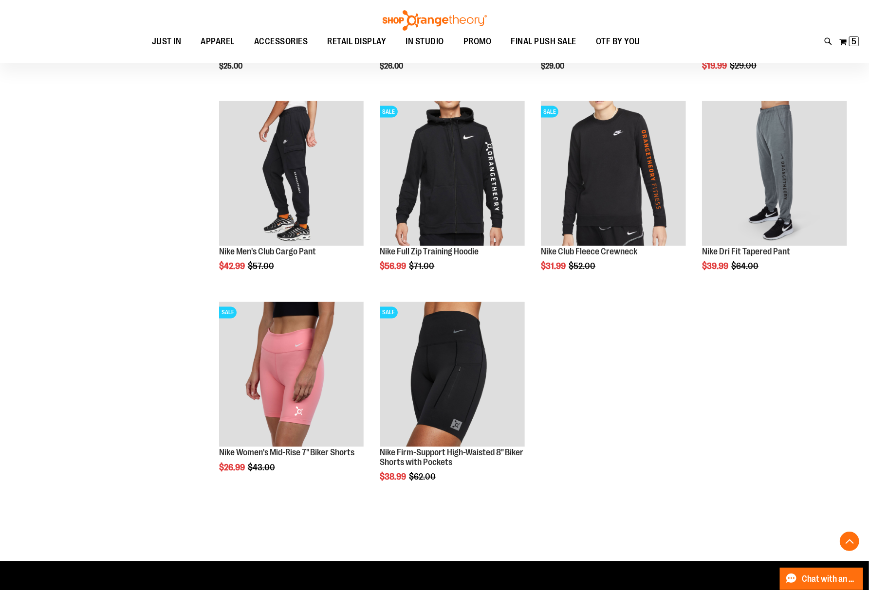
scroll to position [1168, 0]
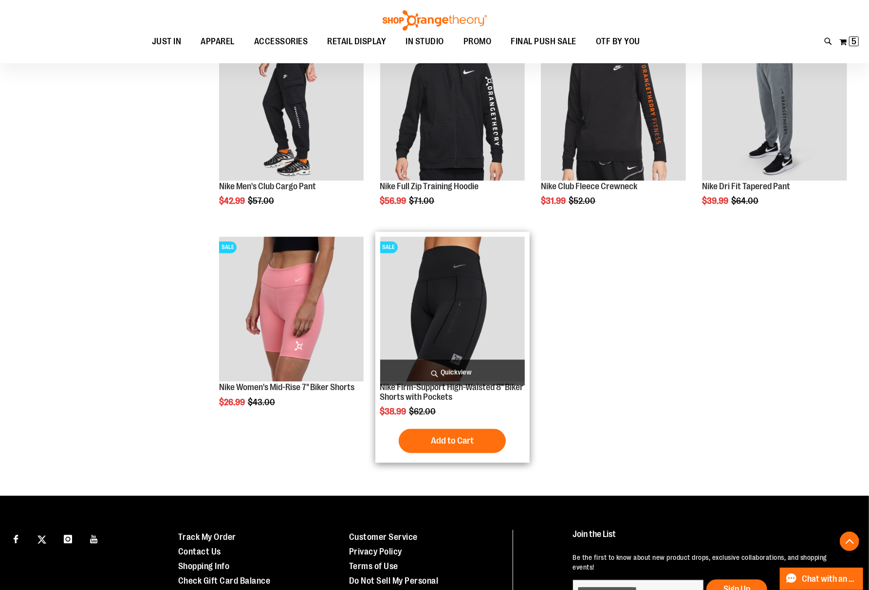
type input "**********"
click at [424, 309] on img "product" at bounding box center [452, 309] width 145 height 145
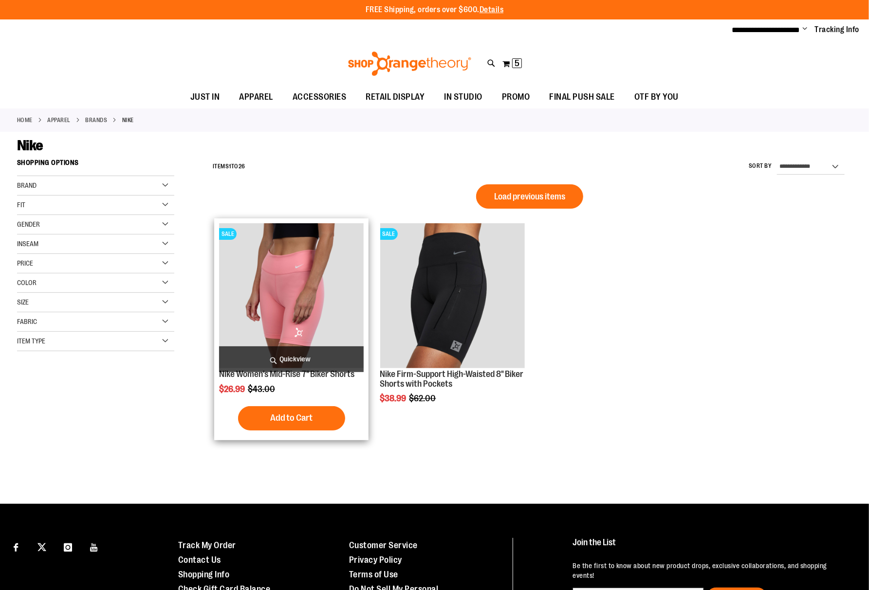
scroll to position [104, 0]
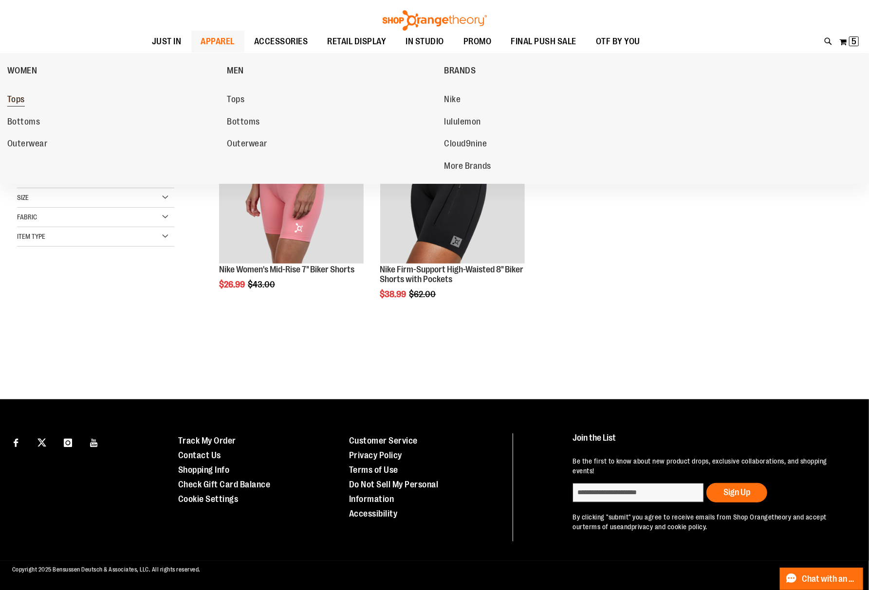
type input "**********"
click at [18, 100] on span "Tops" at bounding box center [16, 100] width 18 height 12
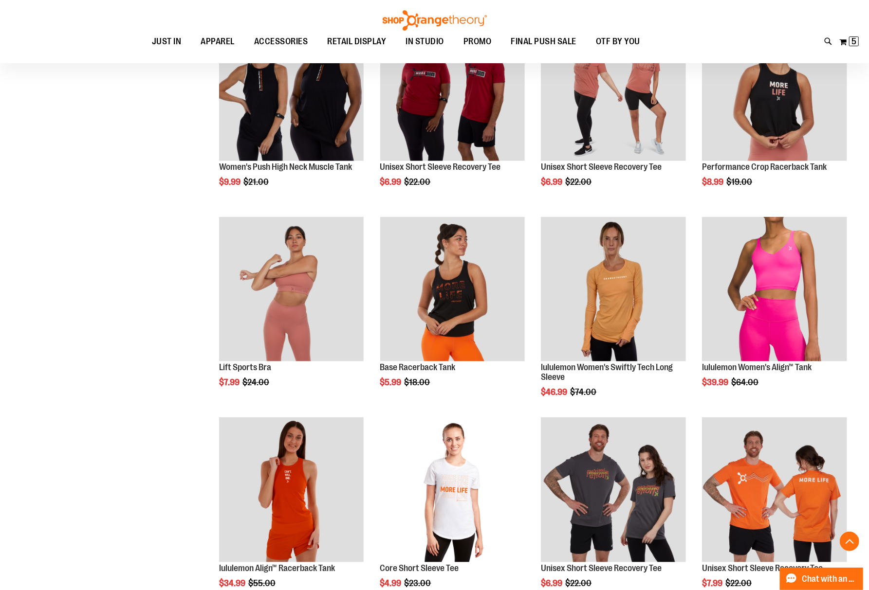
scroll to position [649, 0]
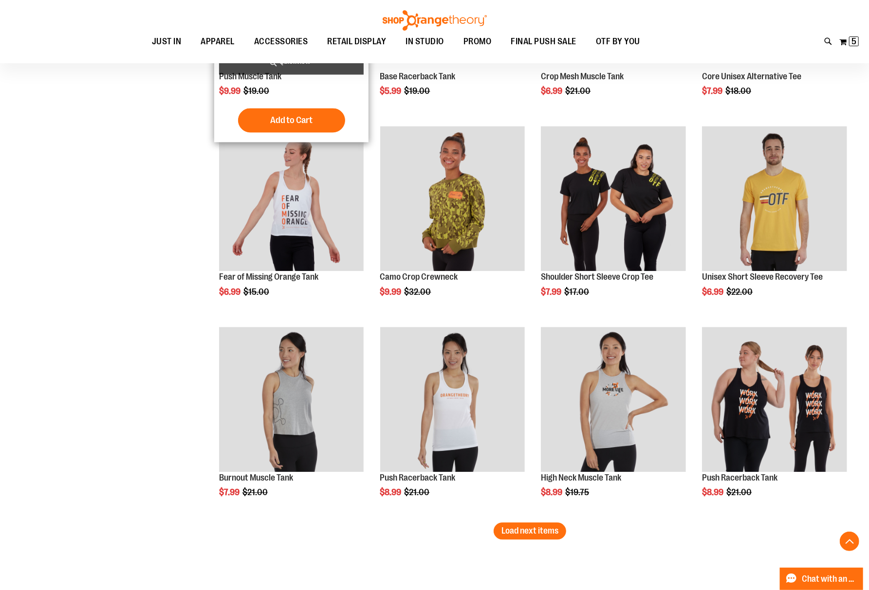
scroll to position [1492, 0]
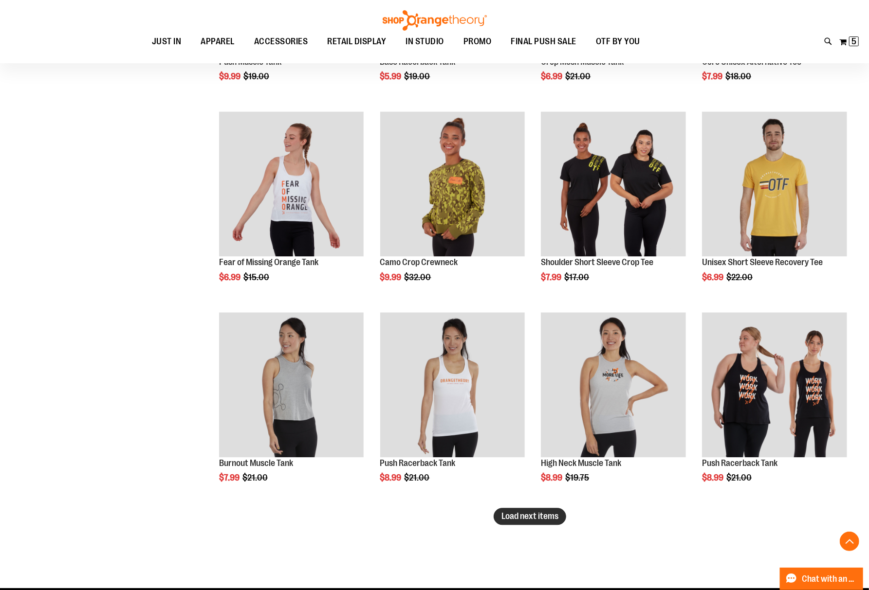
type input "**********"
click at [540, 513] on span "Load next items" at bounding box center [529, 516] width 57 height 10
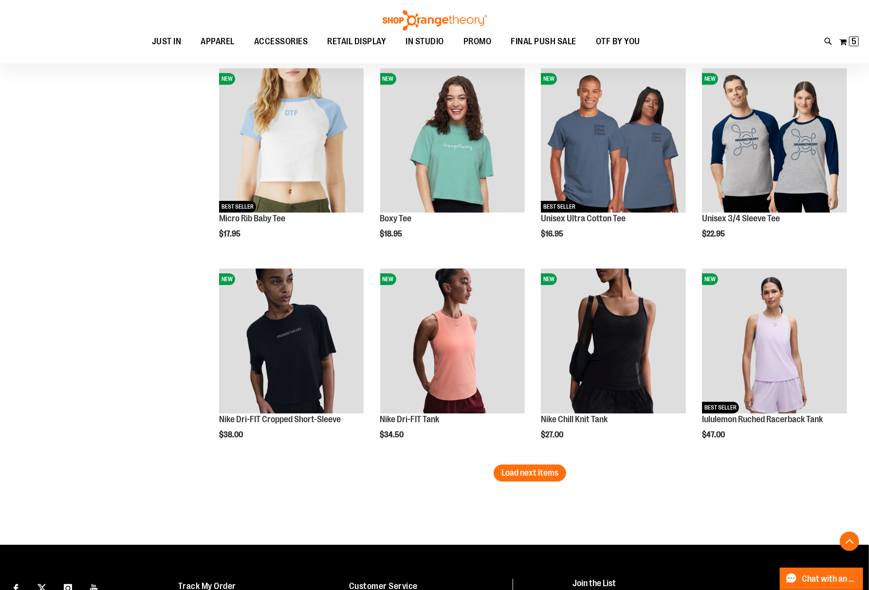
scroll to position [2141, 0]
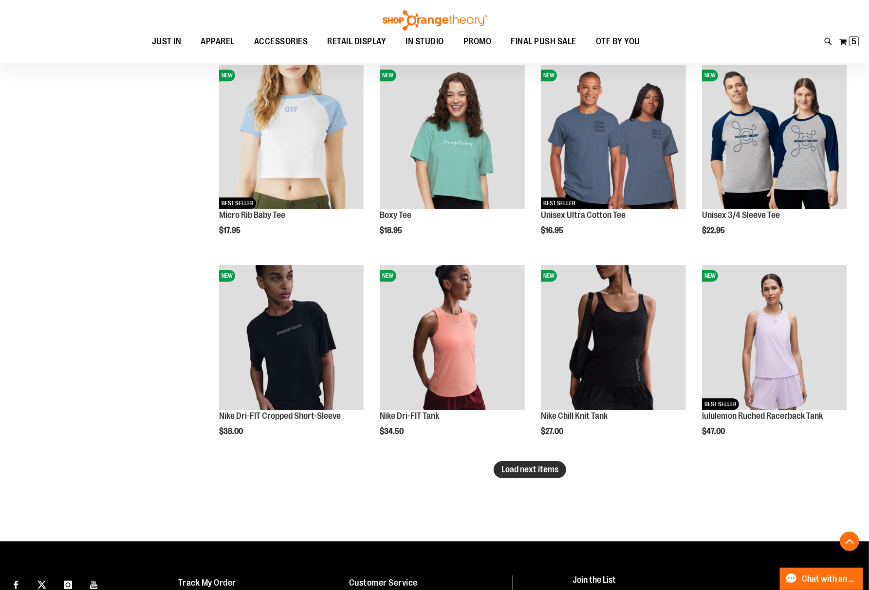
click at [557, 468] on span "Load next items" at bounding box center [529, 470] width 57 height 10
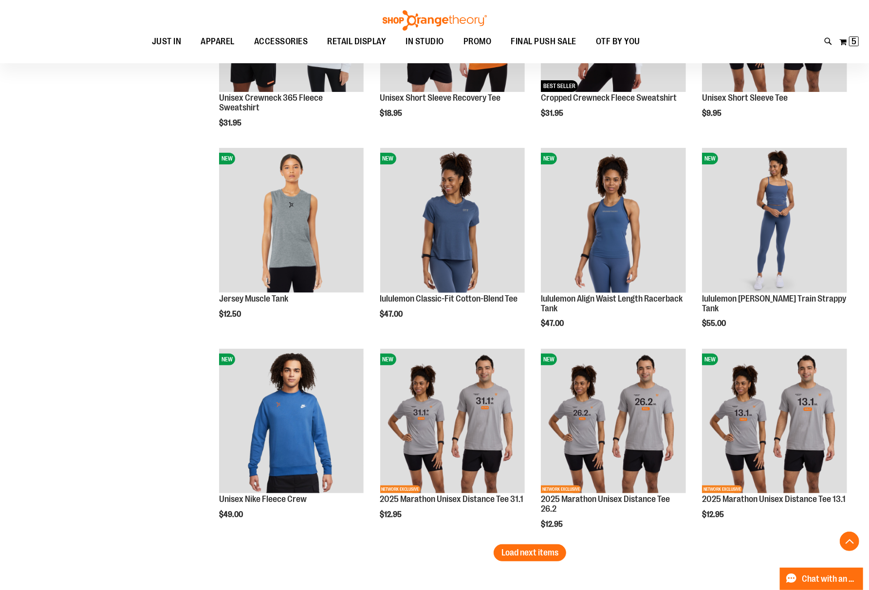
scroll to position [2725, 0]
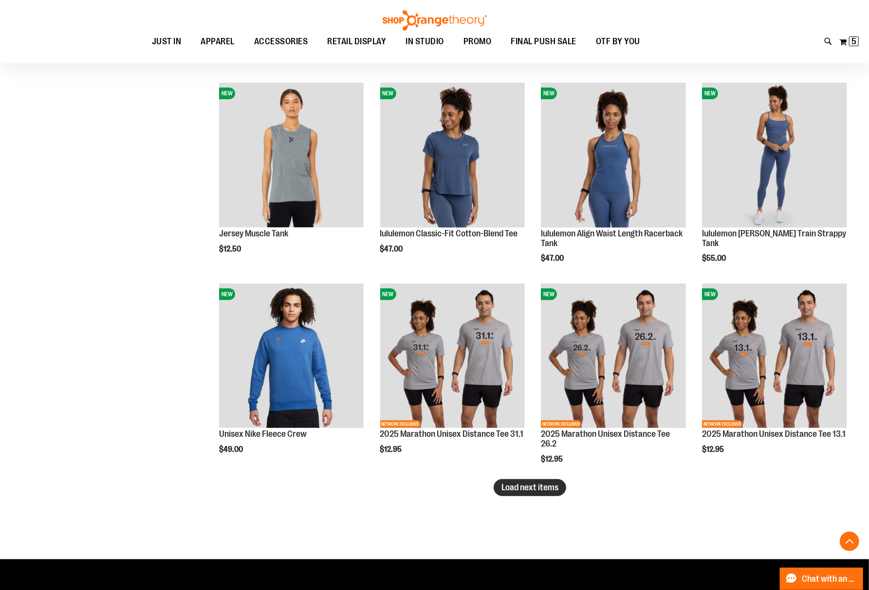
click at [527, 489] on span "Load next items" at bounding box center [529, 488] width 57 height 10
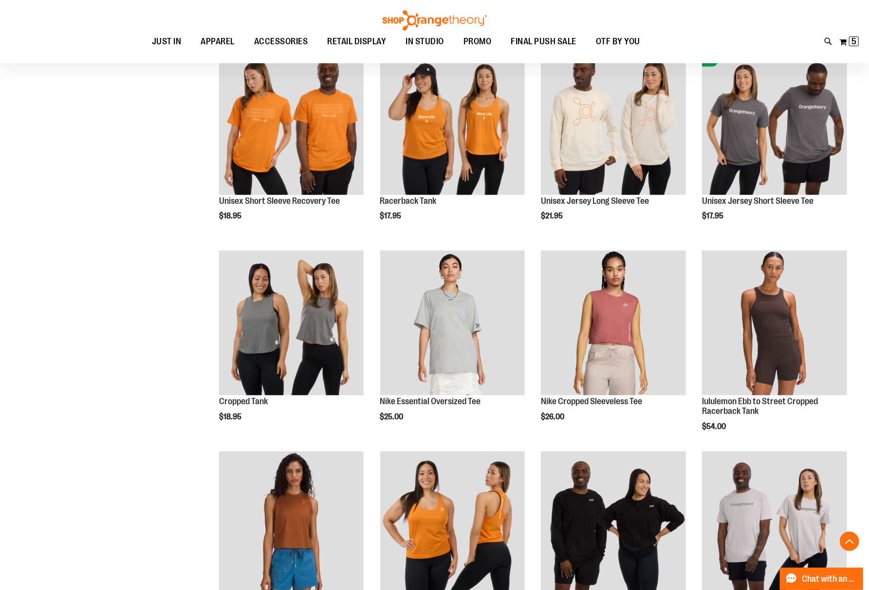
scroll to position [3179, 0]
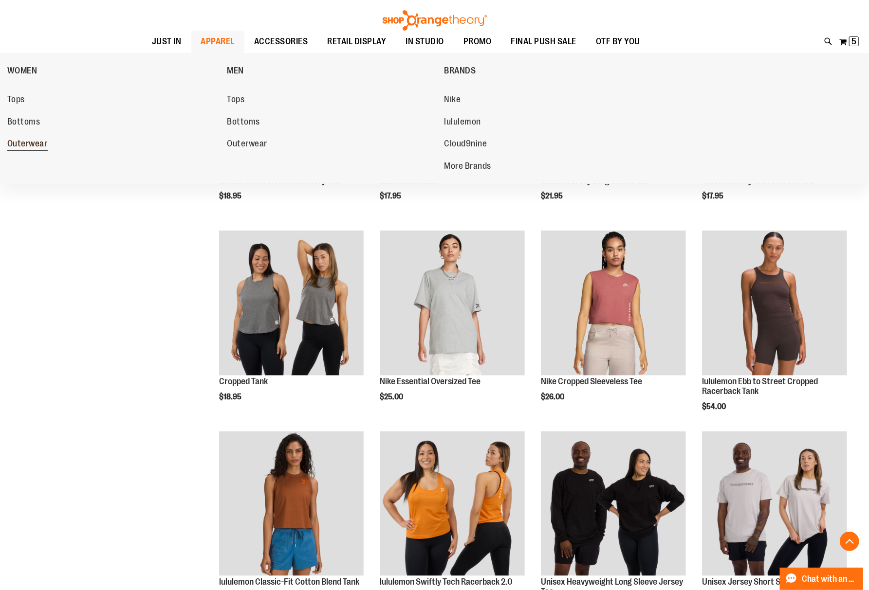
click at [28, 141] on span "Outerwear" at bounding box center [27, 145] width 40 height 12
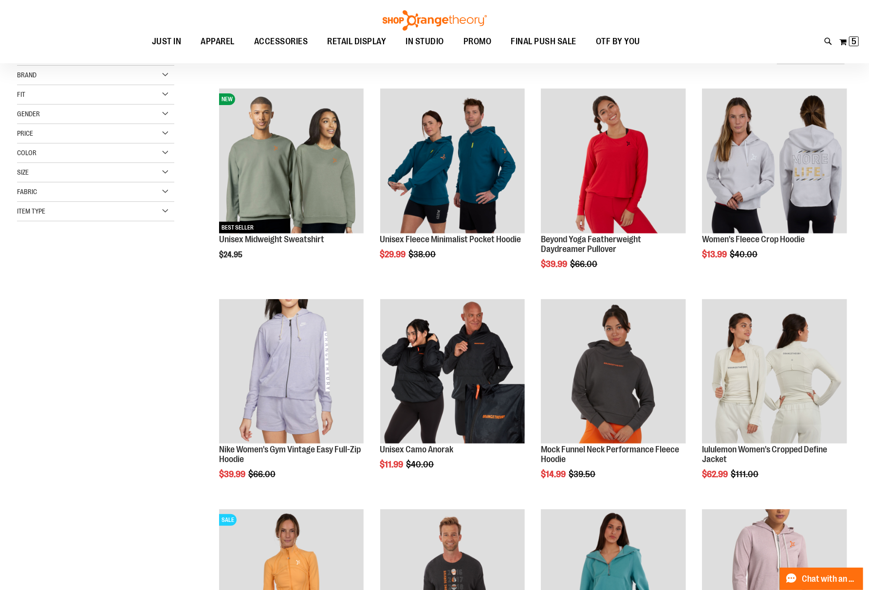
scroll to position [129, 0]
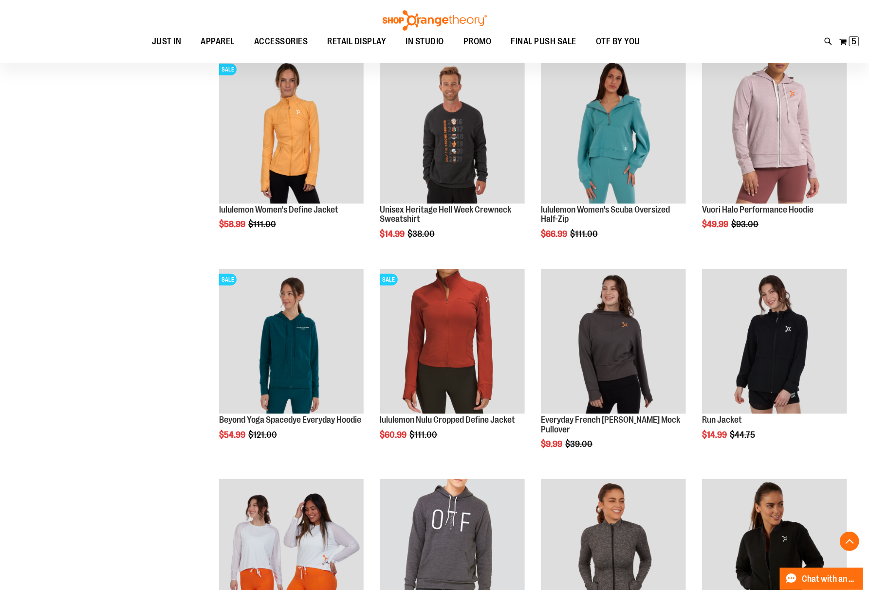
scroll to position [584, 0]
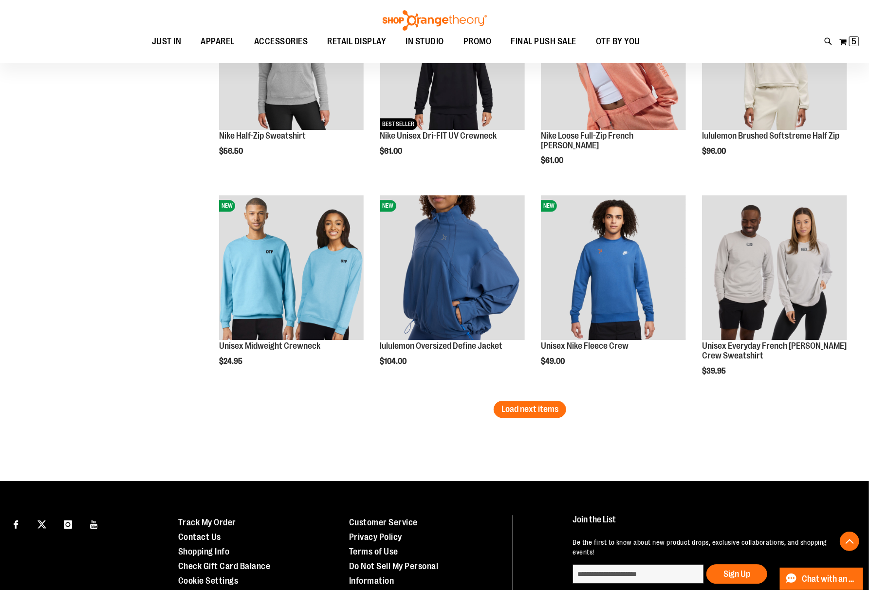
scroll to position [1687, 0]
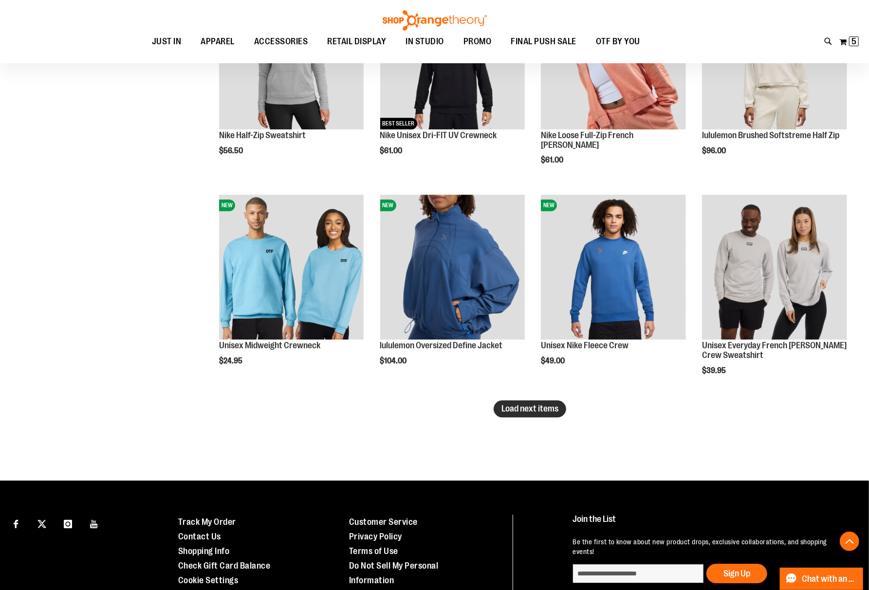
type input "**********"
click at [538, 407] on span "Load next items" at bounding box center [529, 409] width 57 height 10
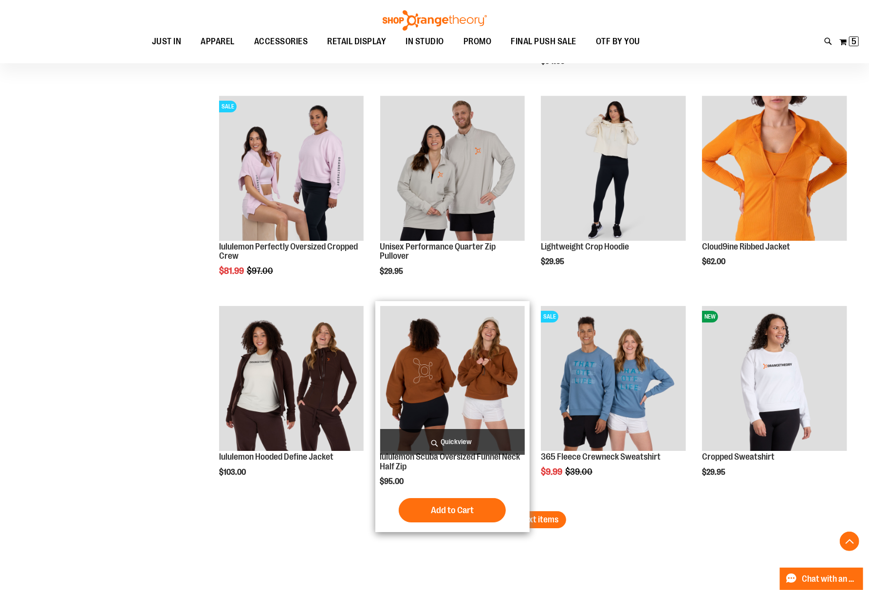
scroll to position [2271, 0]
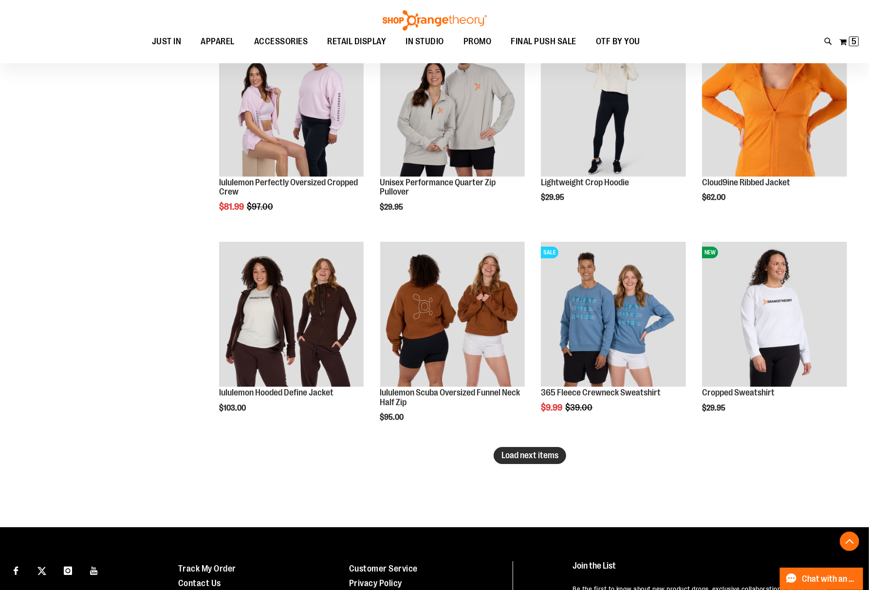
click at [538, 456] on span "Load next items" at bounding box center [529, 456] width 57 height 10
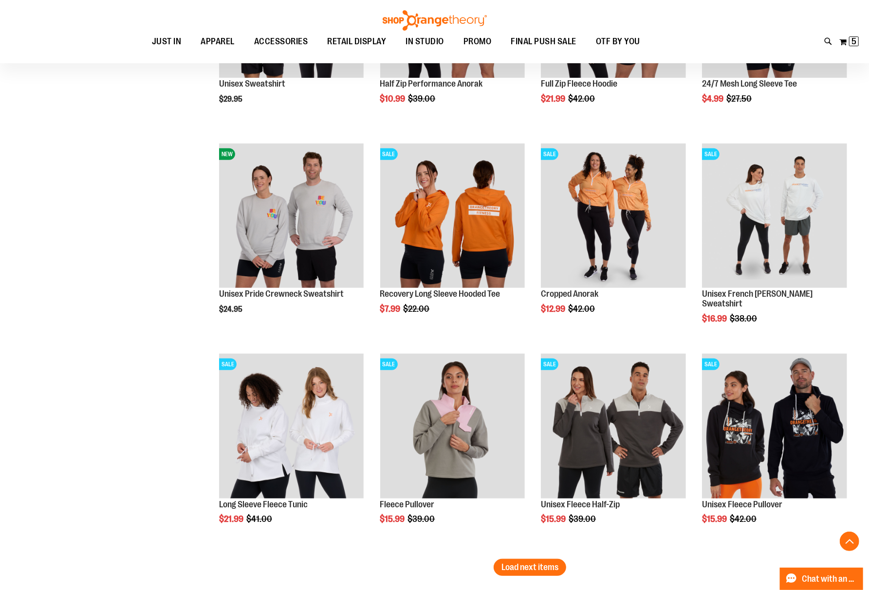
scroll to position [2855, 0]
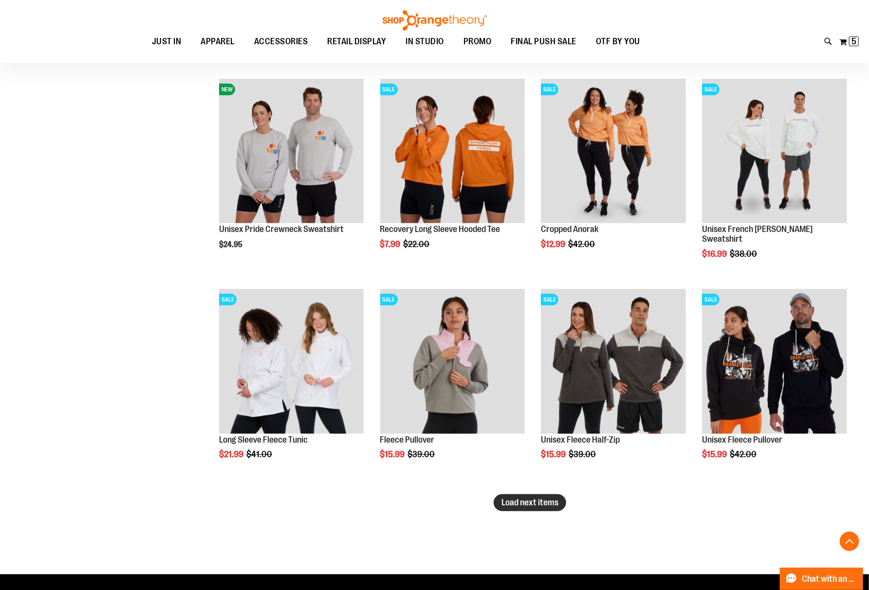
click at [538, 503] on span "Load next items" at bounding box center [529, 503] width 57 height 10
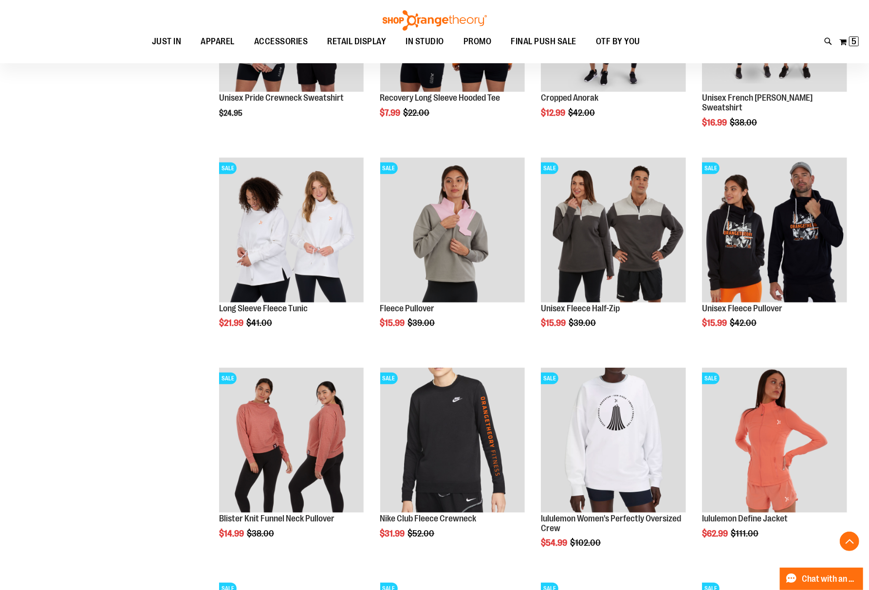
scroll to position [2984, 0]
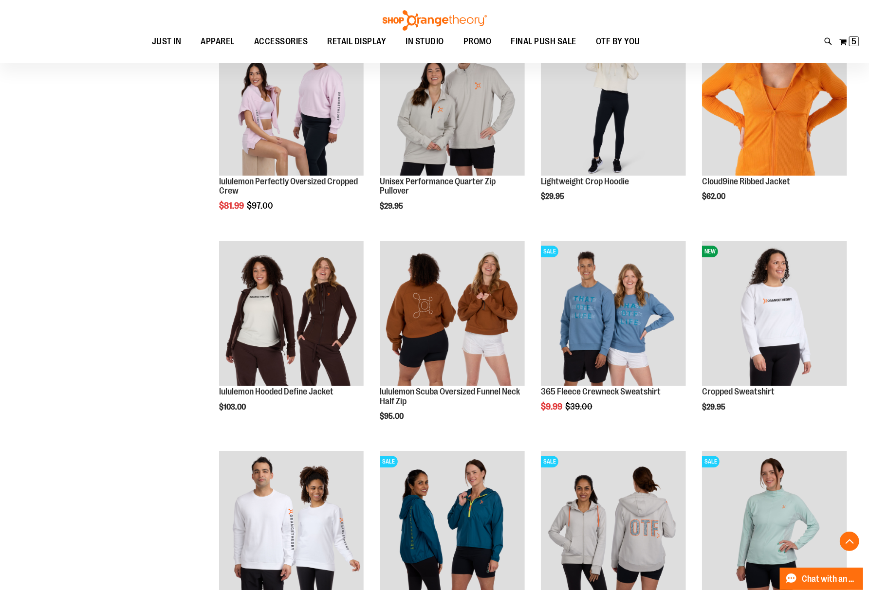
scroll to position [2271, 0]
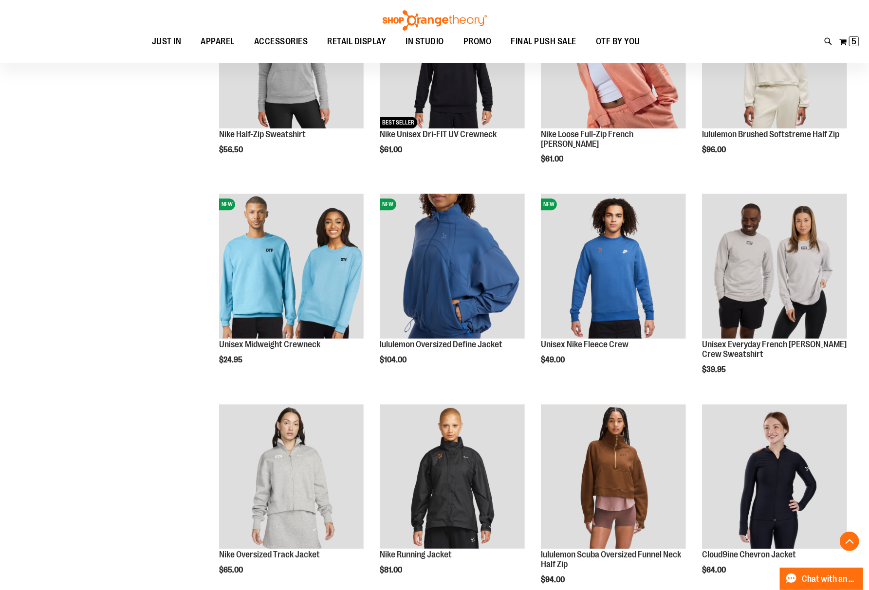
scroll to position [1687, 0]
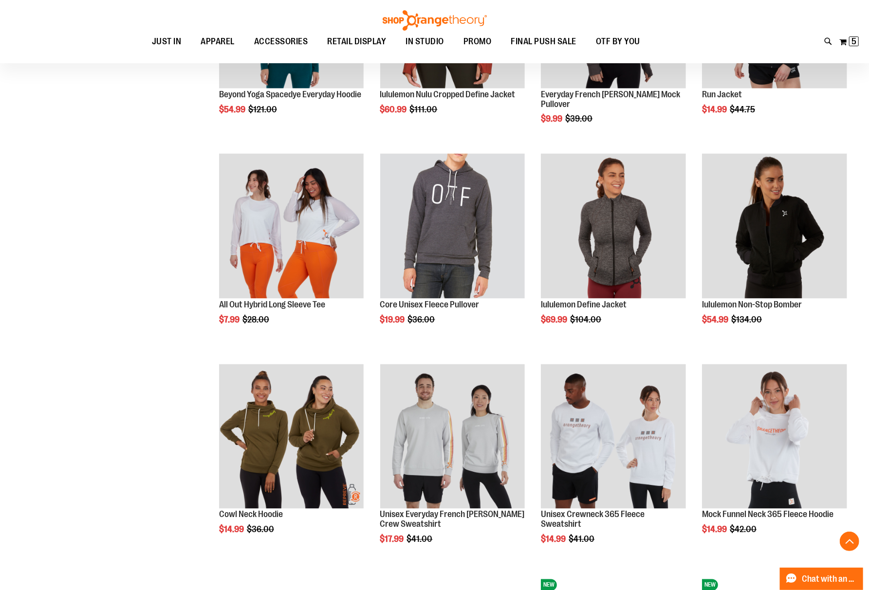
scroll to position [843, 0]
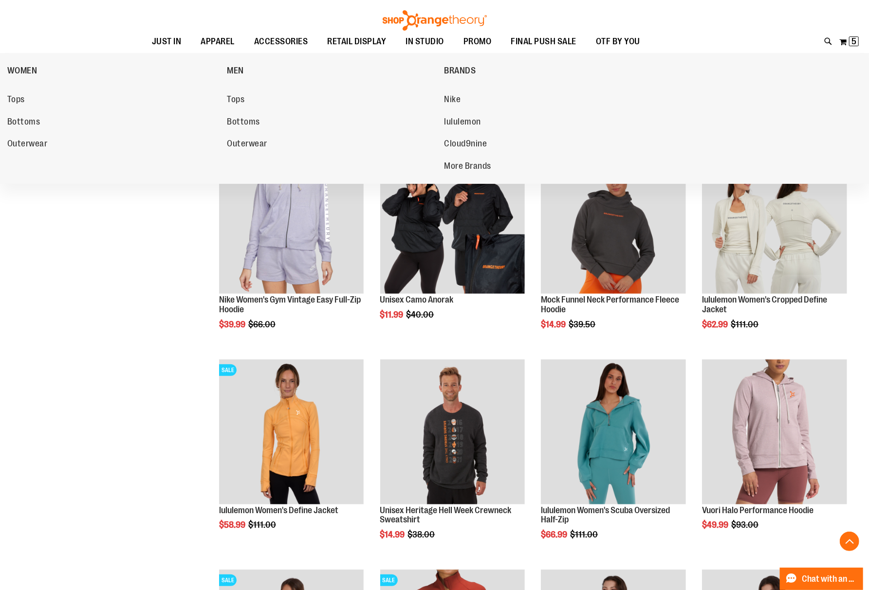
scroll to position [259, 0]
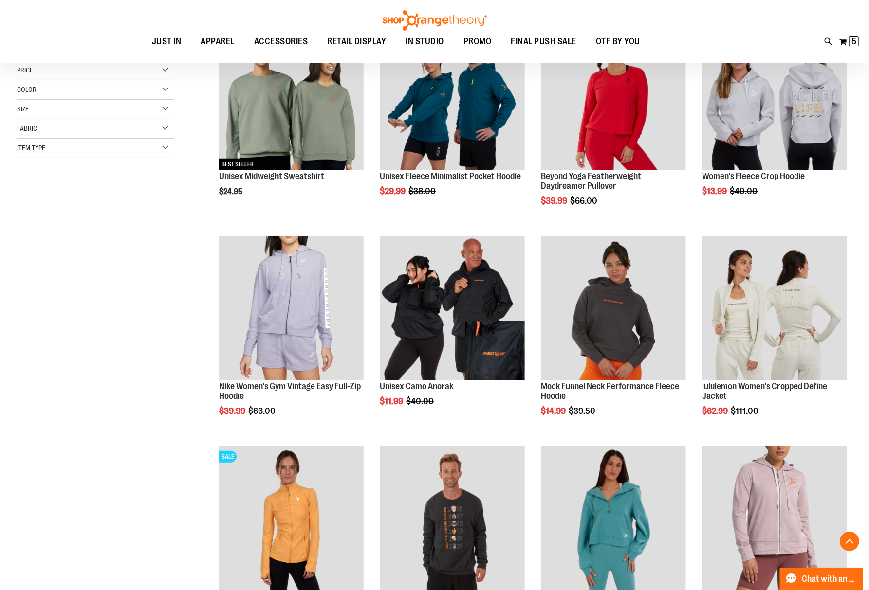
scroll to position [195, 0]
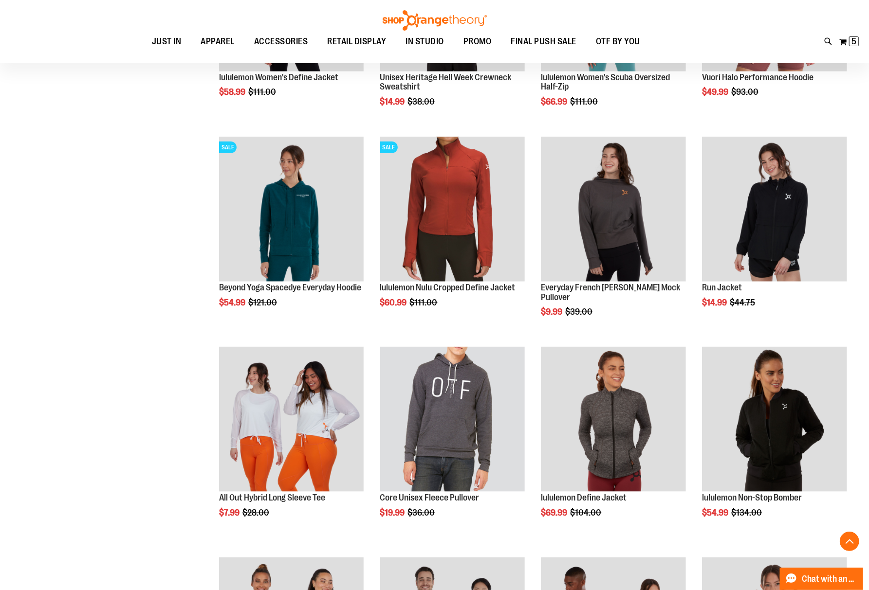
scroll to position [713, 0]
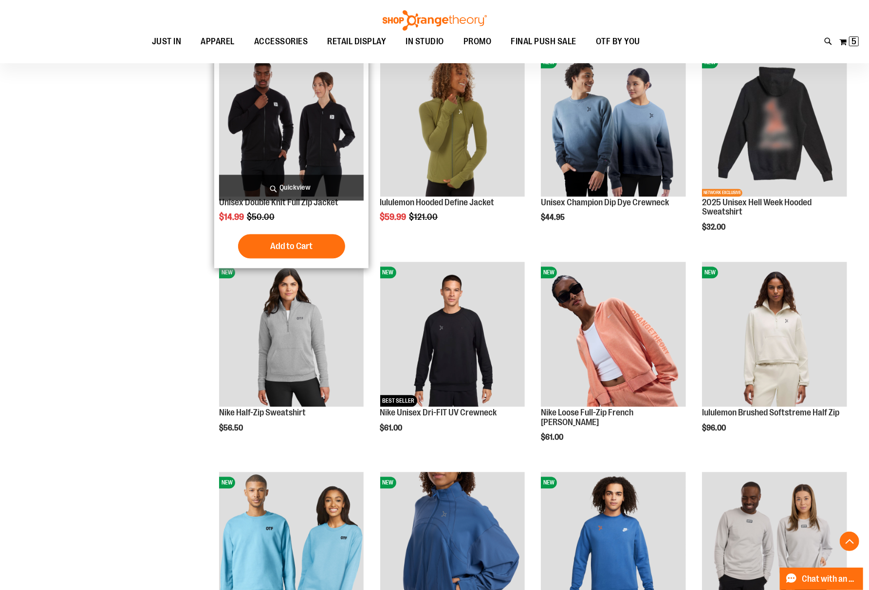
scroll to position [1427, 0]
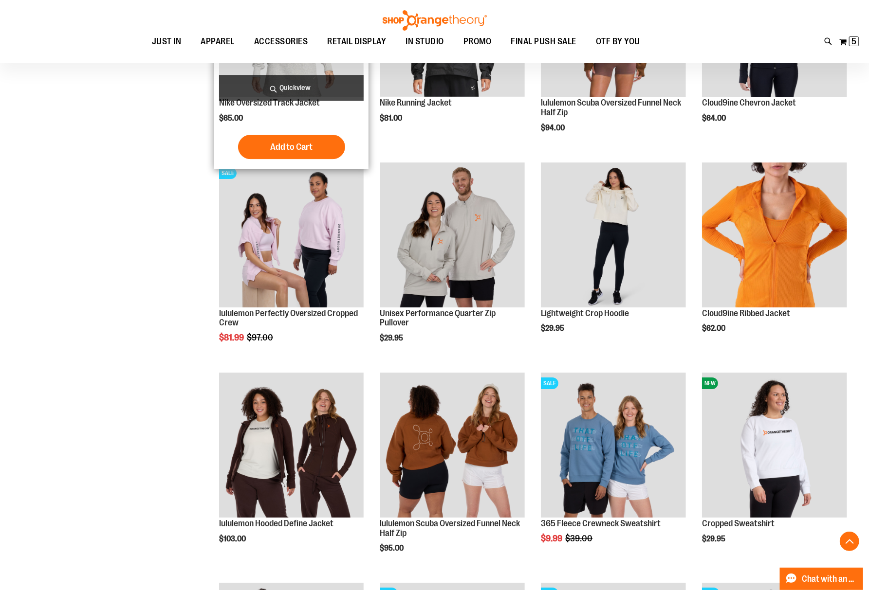
scroll to position [2141, 0]
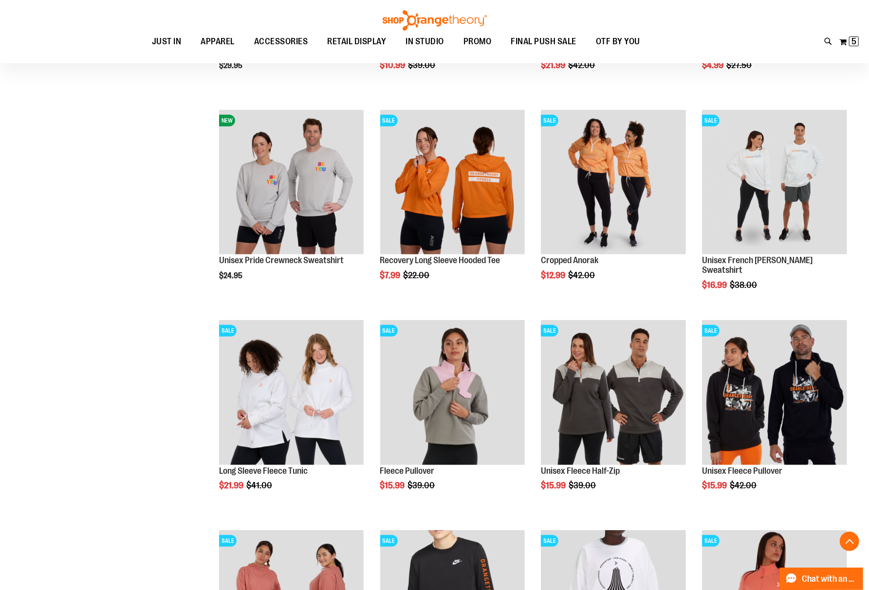
scroll to position [2855, 0]
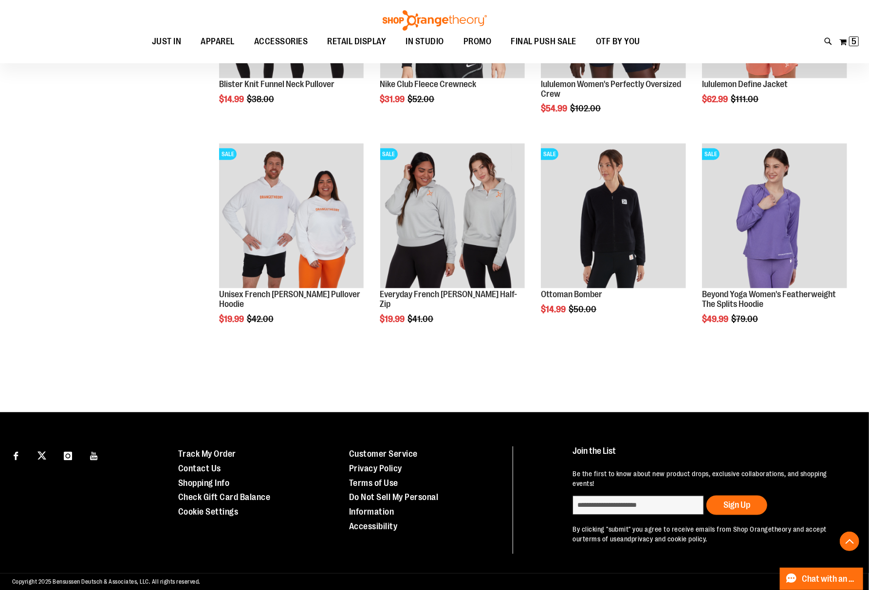
scroll to position [3434, 0]
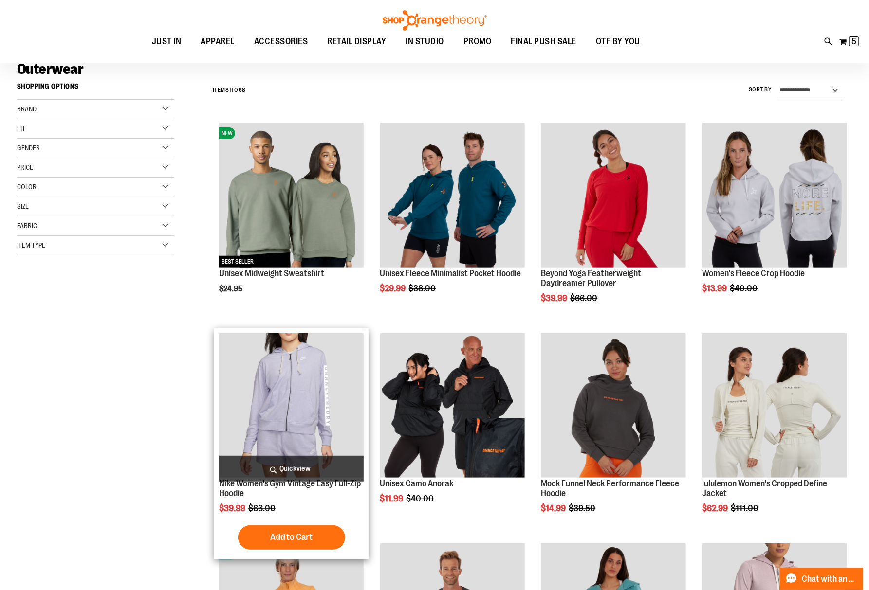
scroll to position [129, 0]
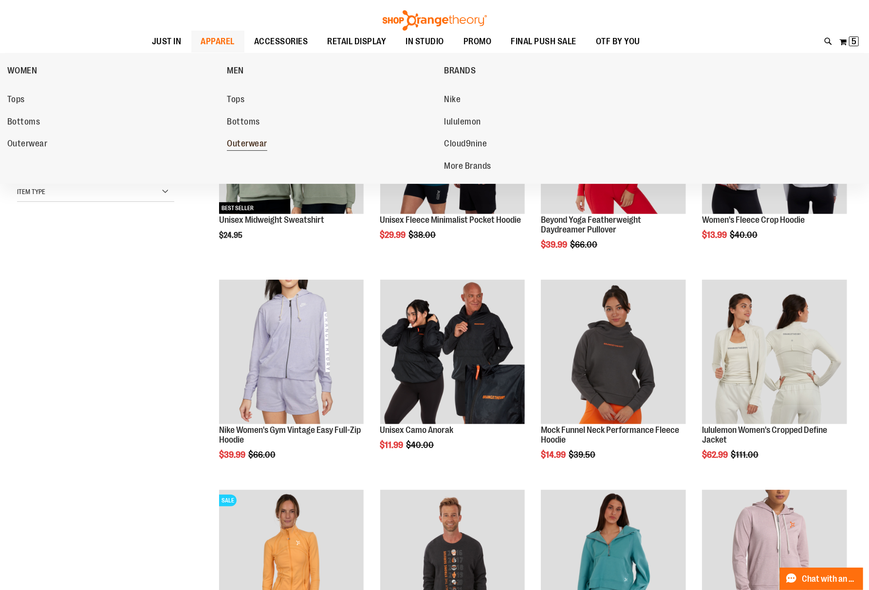
click at [245, 138] on link "Outerwear" at bounding box center [330, 144] width 207 height 18
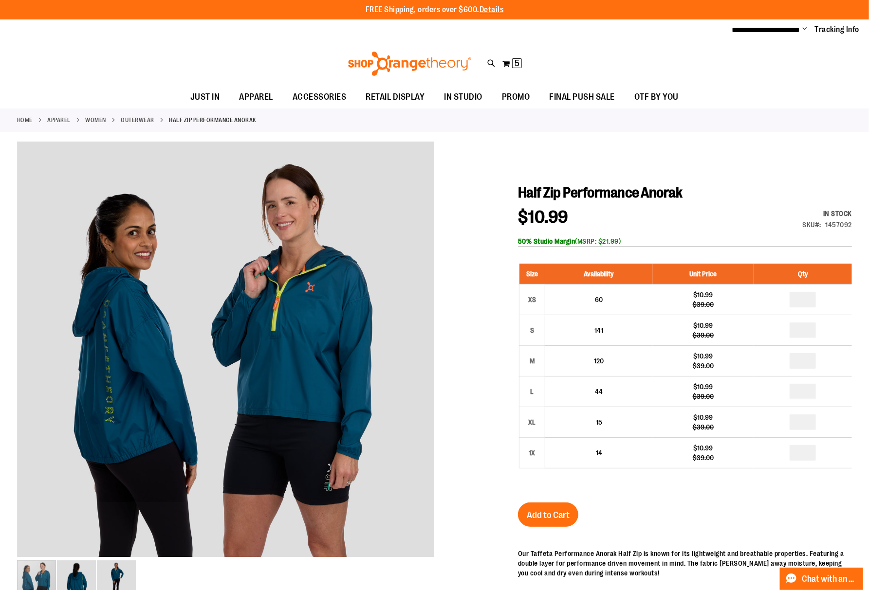
type input "**********"
click at [452, 353] on div at bounding box center [434, 467] width 835 height 650
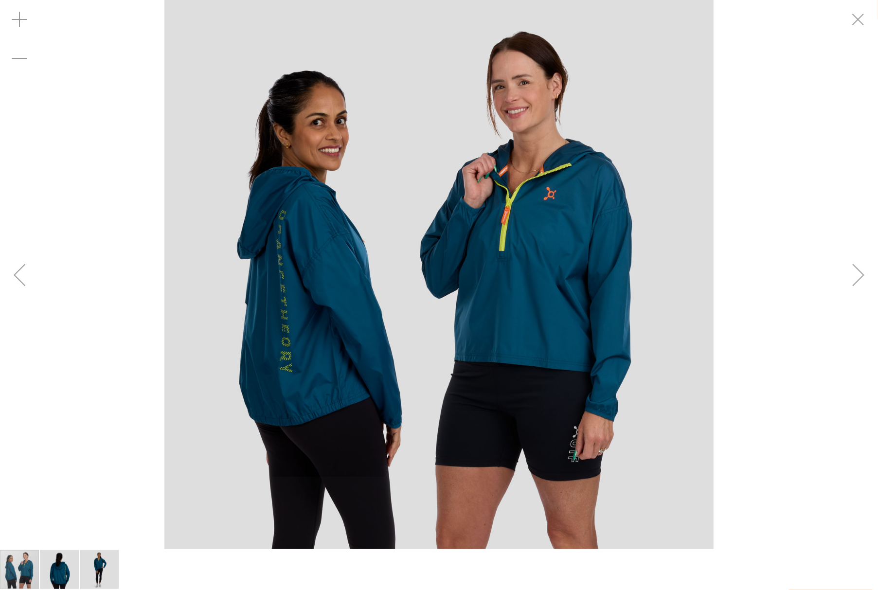
click at [846, 278] on div "Next" at bounding box center [858, 274] width 39 height 39
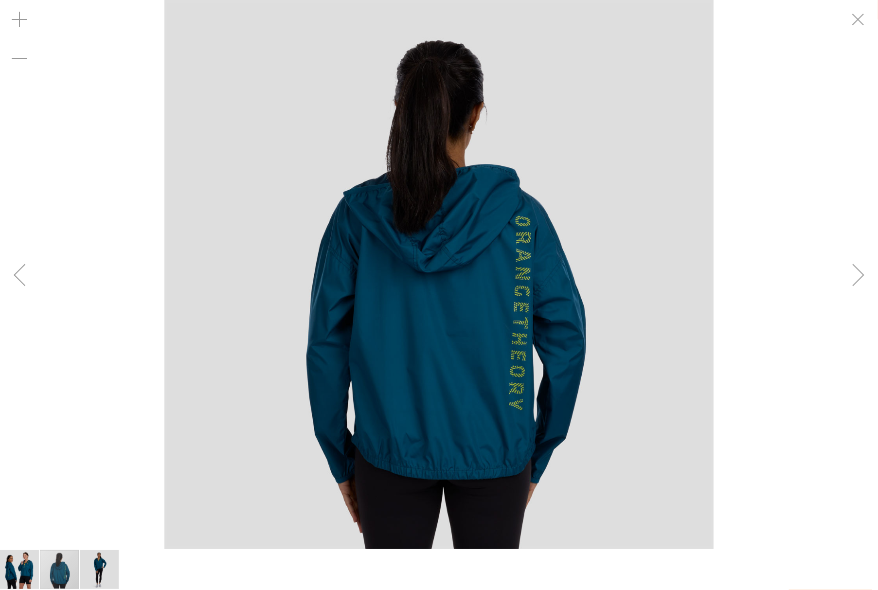
click at [846, 278] on div "Next" at bounding box center [858, 274] width 39 height 39
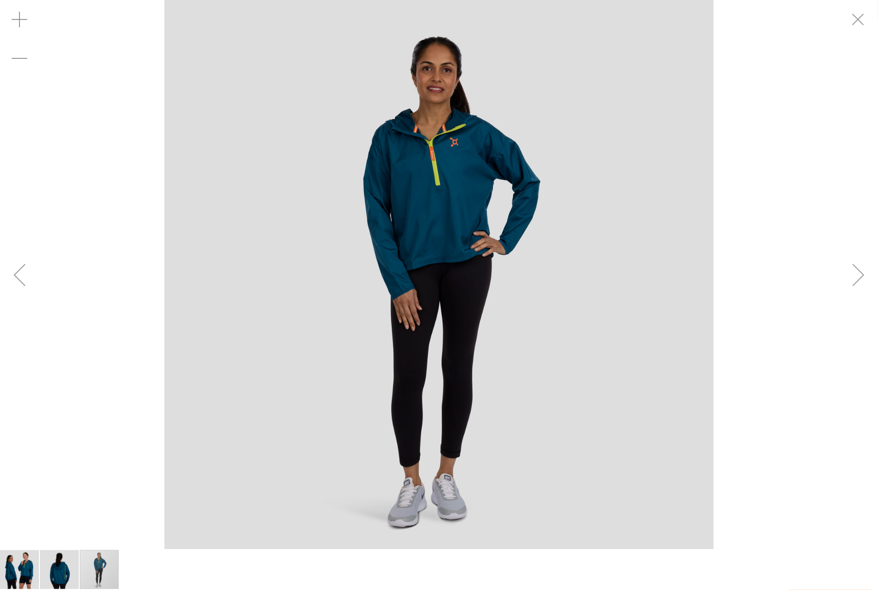
click at [846, 278] on div "Next" at bounding box center [858, 274] width 39 height 39
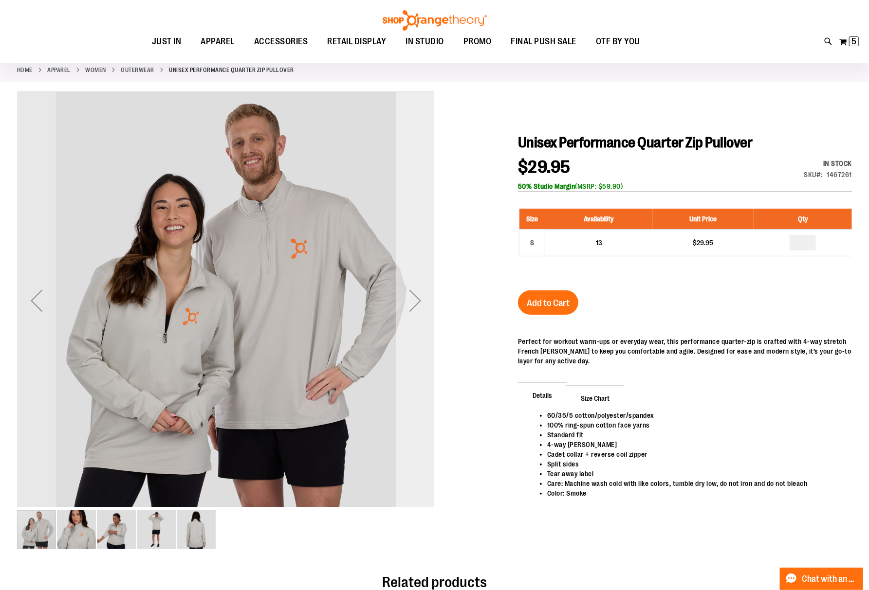
scroll to position [65, 0]
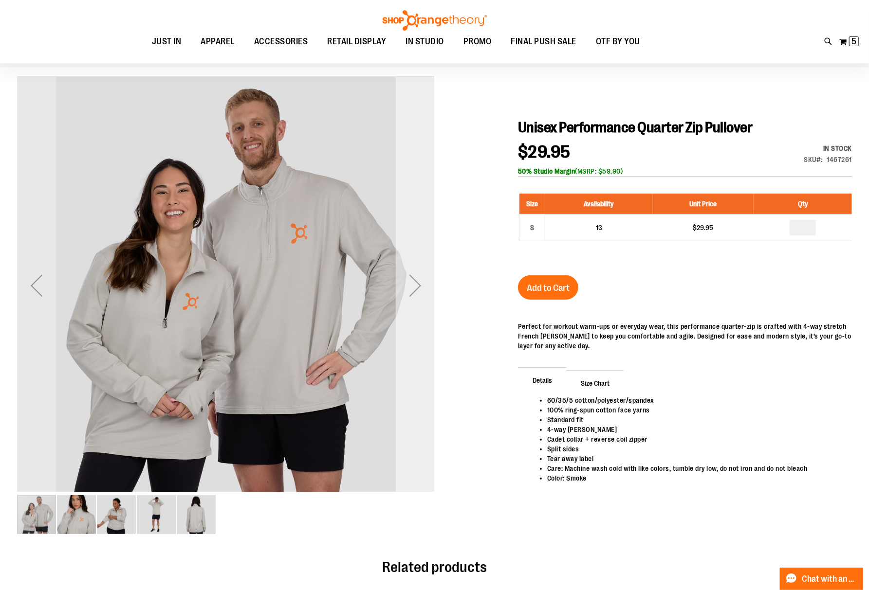
type input "**********"
click at [420, 298] on div "Next" at bounding box center [415, 285] width 39 height 39
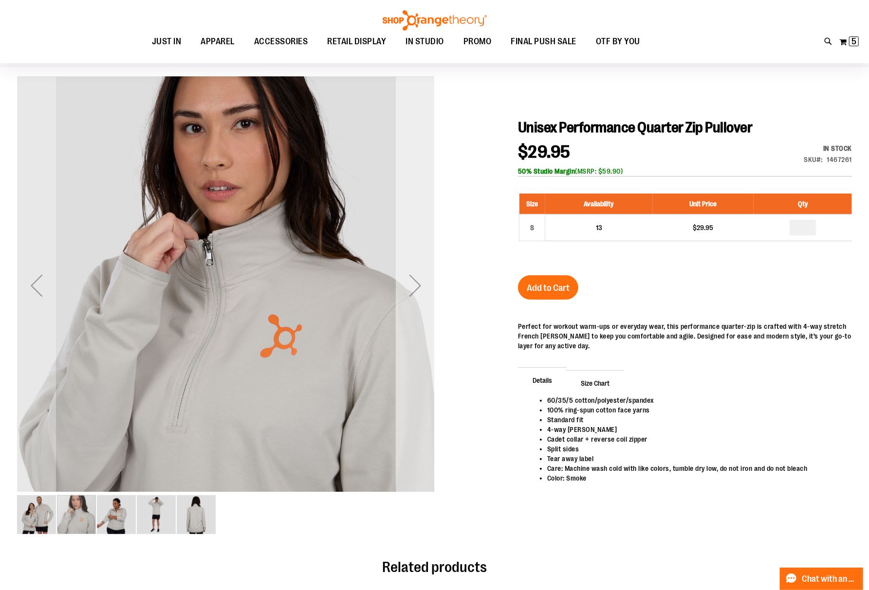
click at [420, 298] on div "Next" at bounding box center [415, 285] width 39 height 39
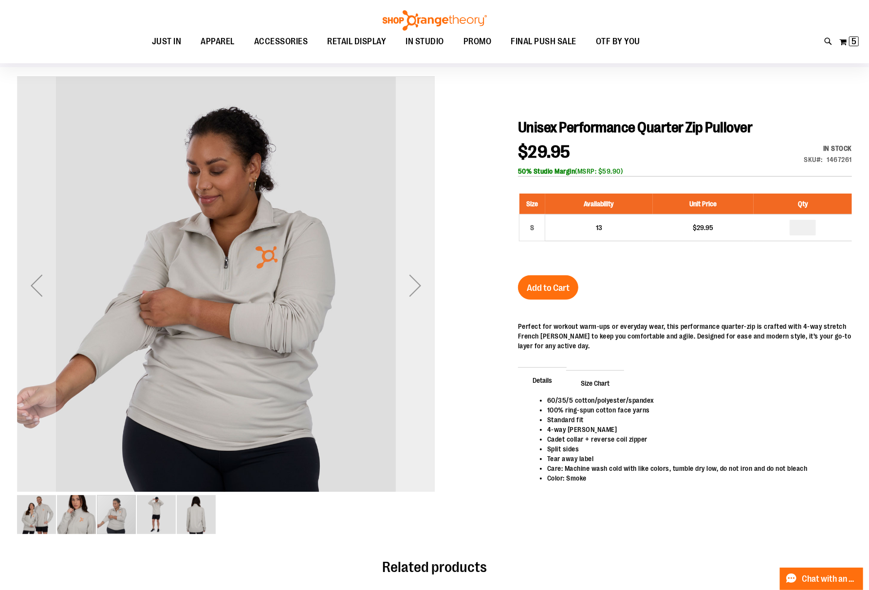
click at [420, 298] on div "Next" at bounding box center [415, 285] width 39 height 39
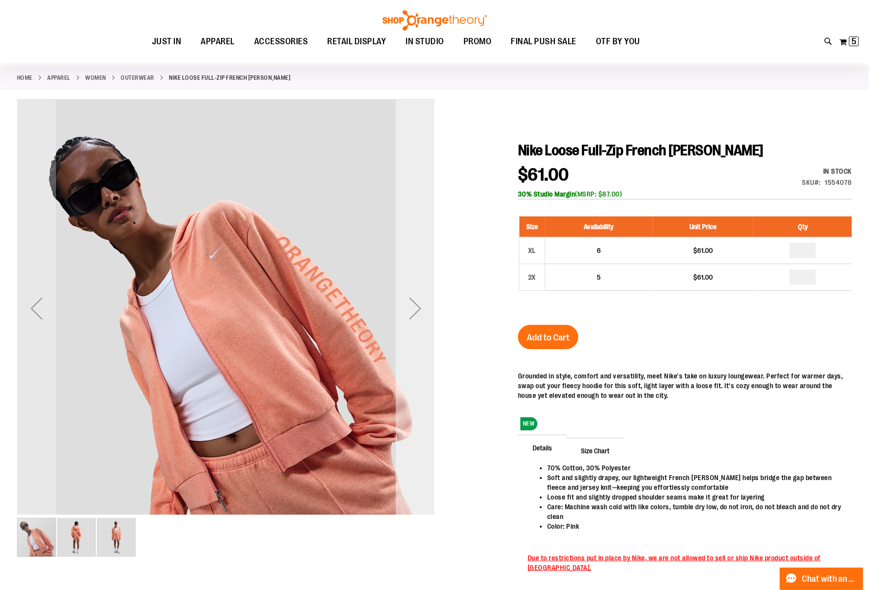
scroll to position [65, 0]
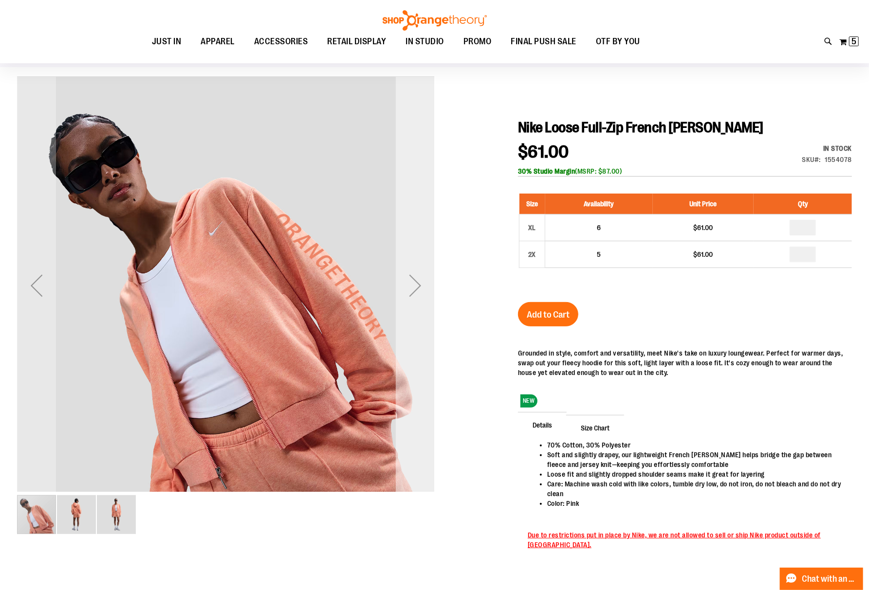
type input "**********"
click at [411, 292] on div "Next" at bounding box center [415, 285] width 39 height 39
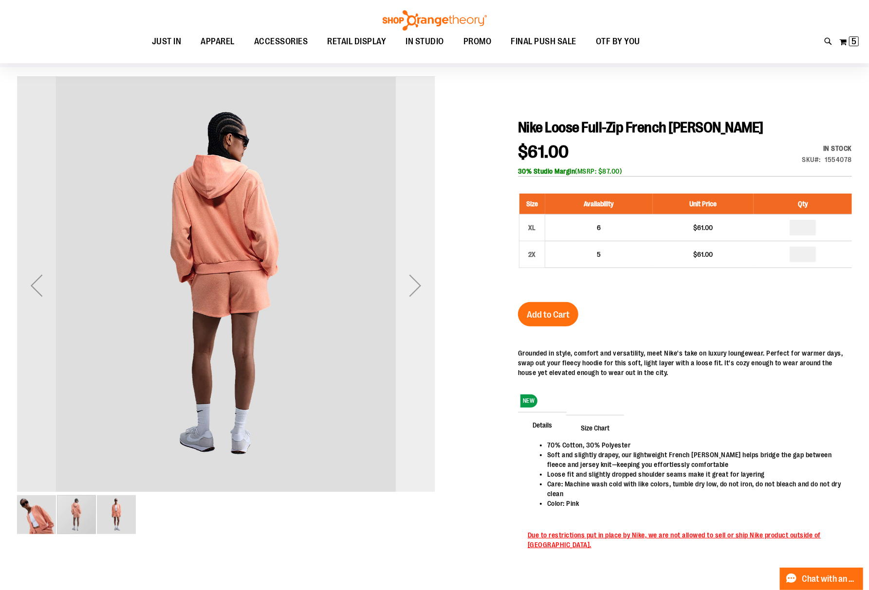
click at [411, 292] on div "Next" at bounding box center [415, 285] width 39 height 39
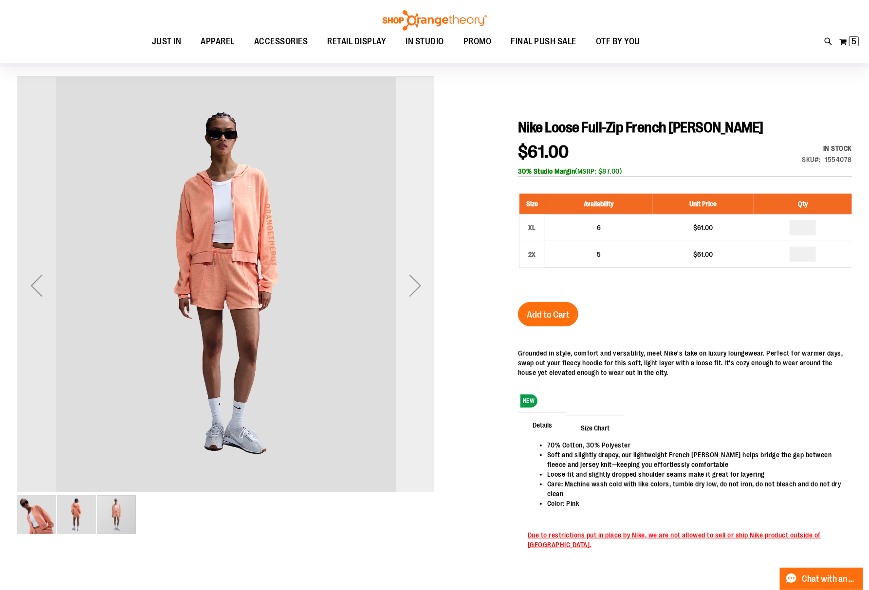
click at [403, 294] on div "Next" at bounding box center [415, 285] width 39 height 39
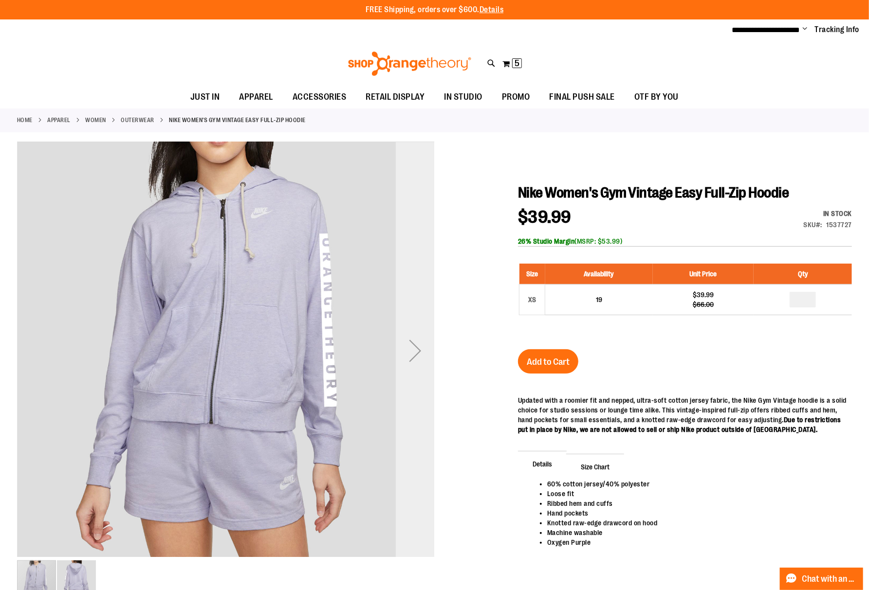
type input "**********"
click at [418, 361] on div "Next" at bounding box center [415, 350] width 39 height 39
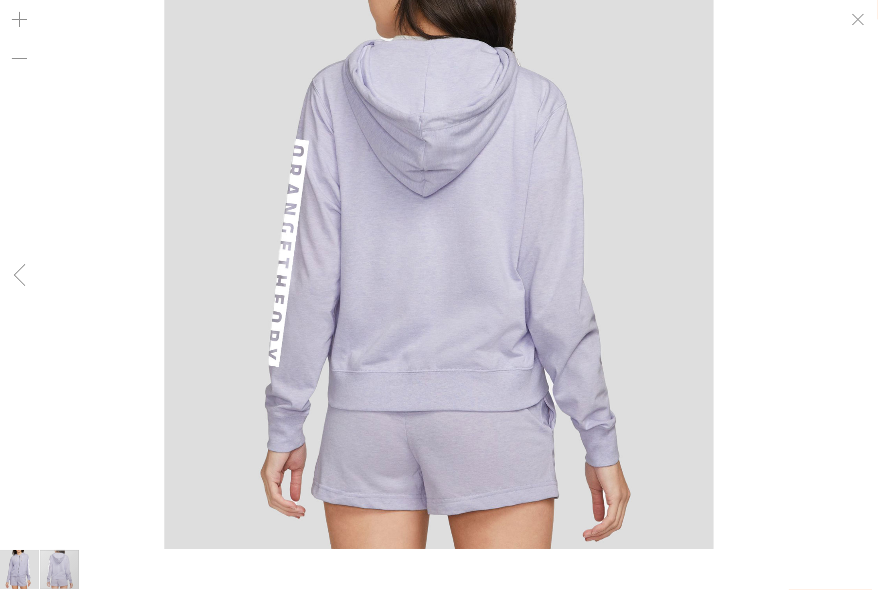
click at [20, 277] on div "Previous" at bounding box center [19, 274] width 39 height 39
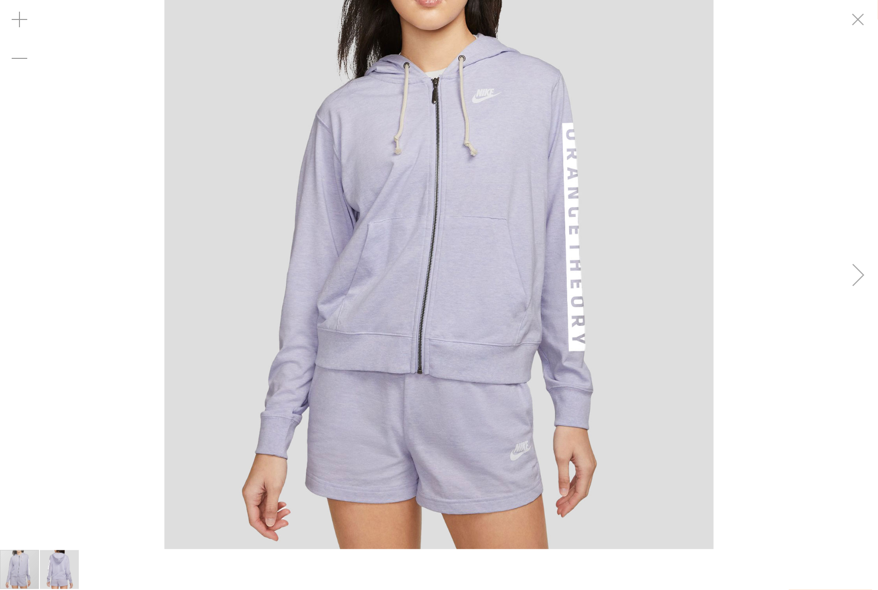
click at [20, 277] on div "carousel" at bounding box center [439, 274] width 878 height 549
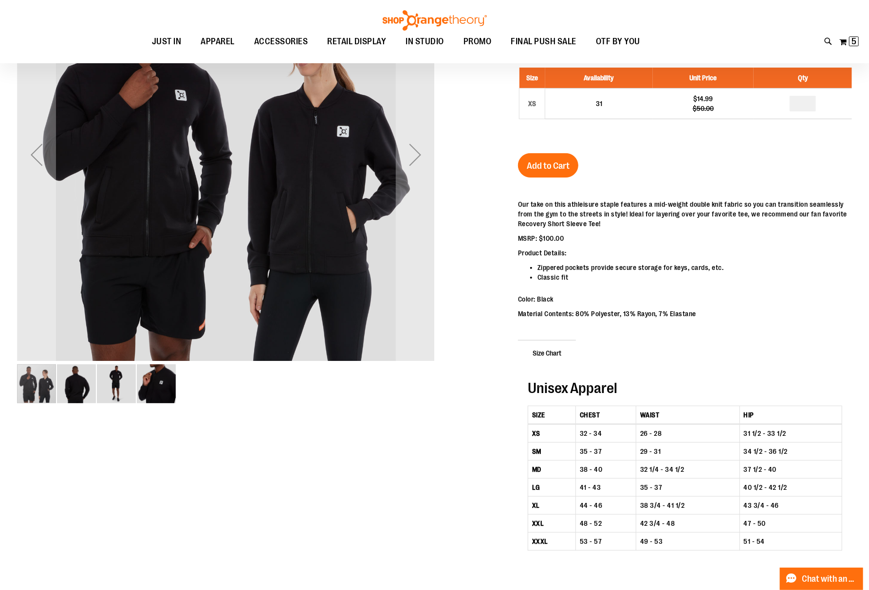
scroll to position [65, 0]
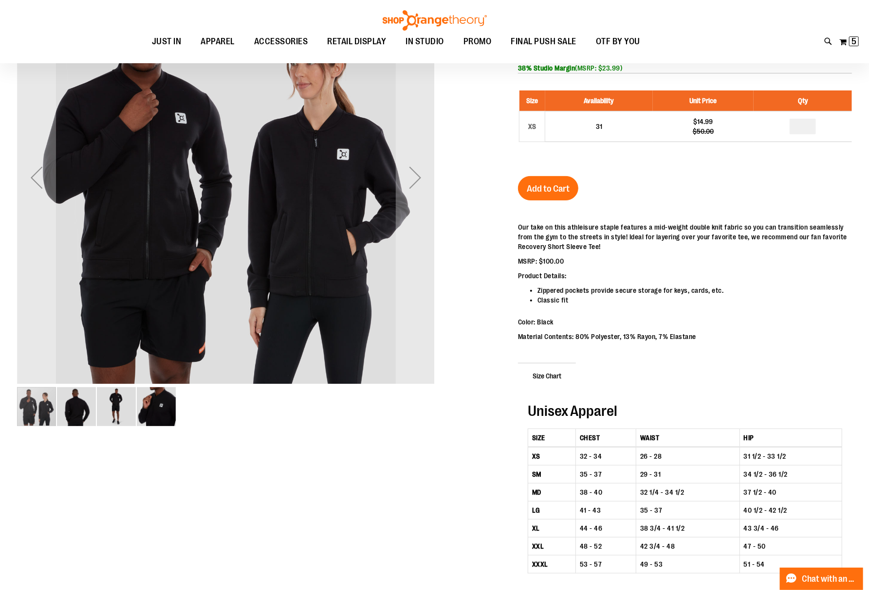
type input "**********"
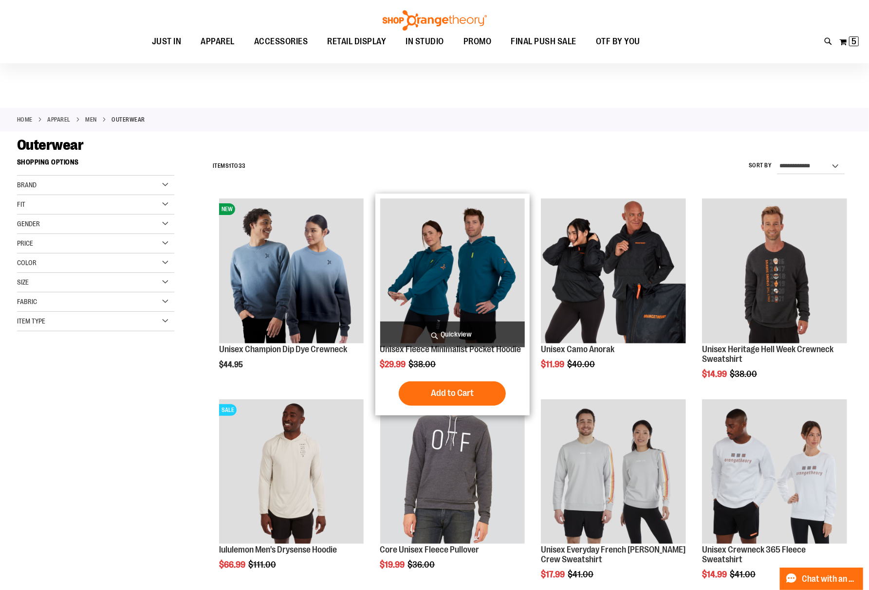
scroll to position [65, 0]
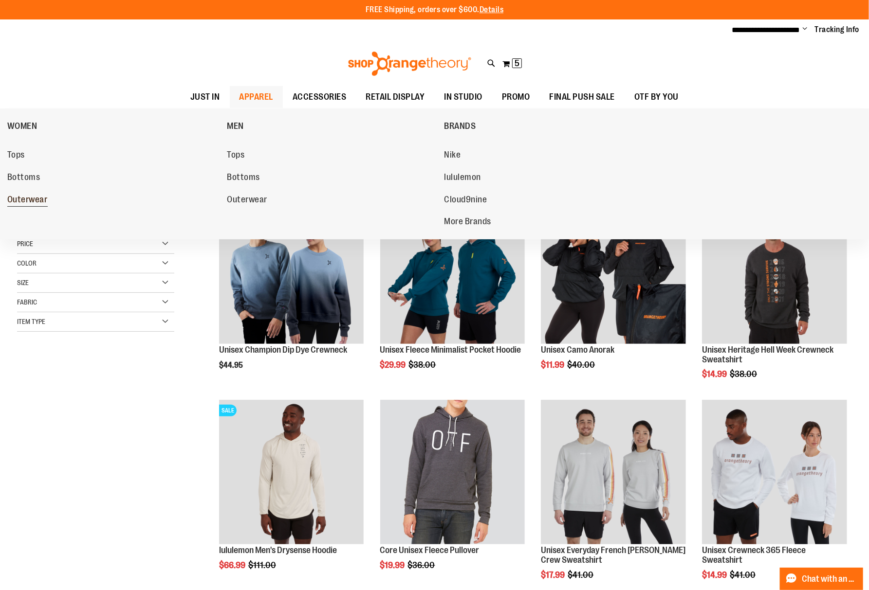
type input "**********"
click at [27, 195] on span "Outerwear" at bounding box center [27, 201] width 40 height 12
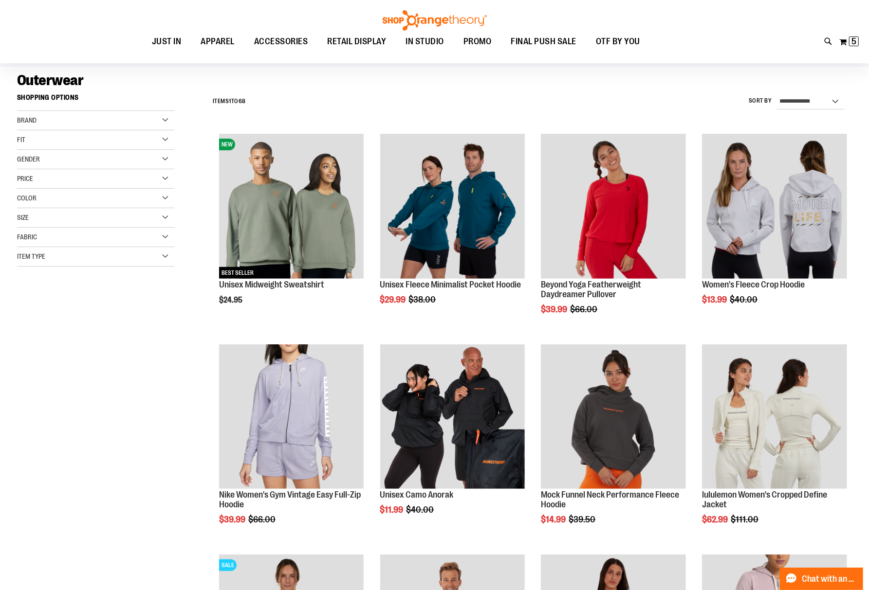
scroll to position [129, 0]
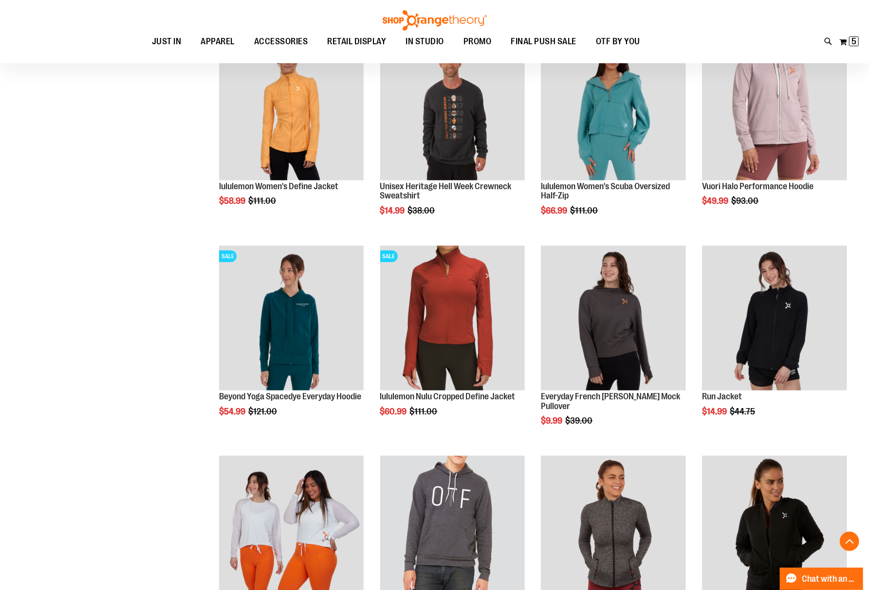
scroll to position [649, 0]
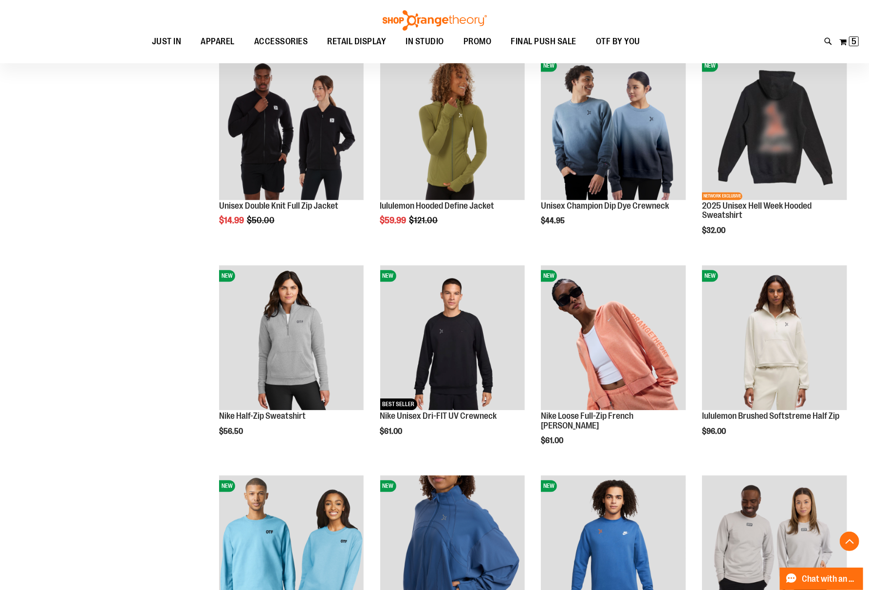
scroll to position [1427, 0]
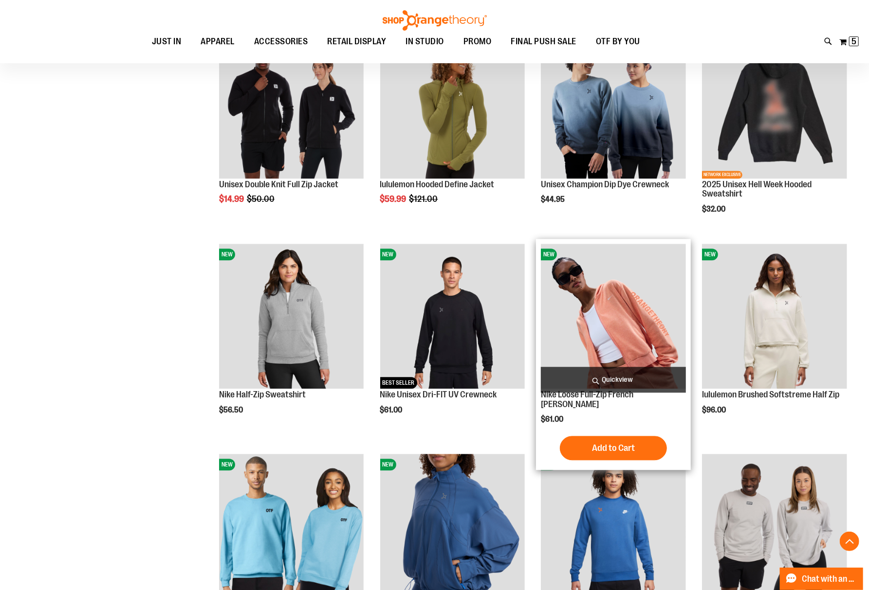
type input "**********"
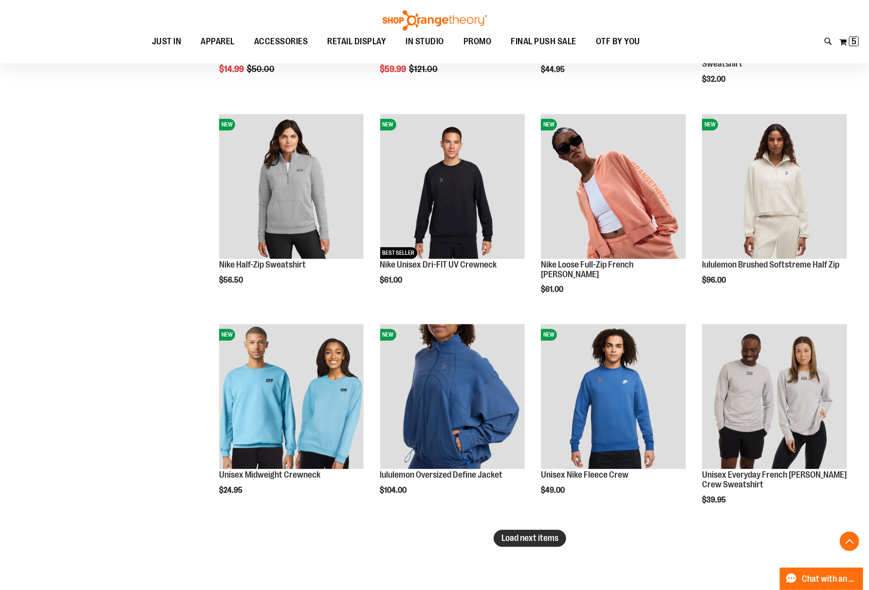
scroll to position [1752, 0]
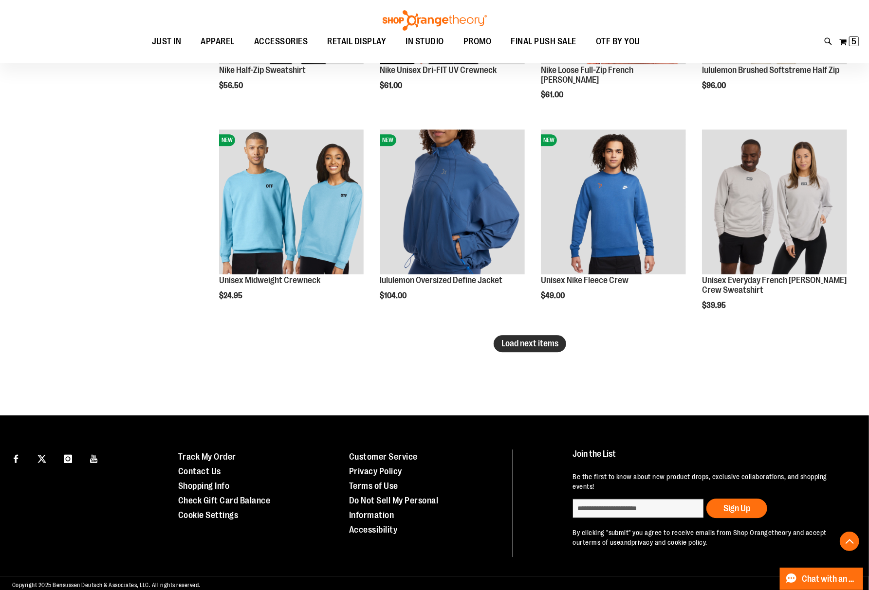
click at [530, 342] on span "Load next items" at bounding box center [529, 344] width 57 height 10
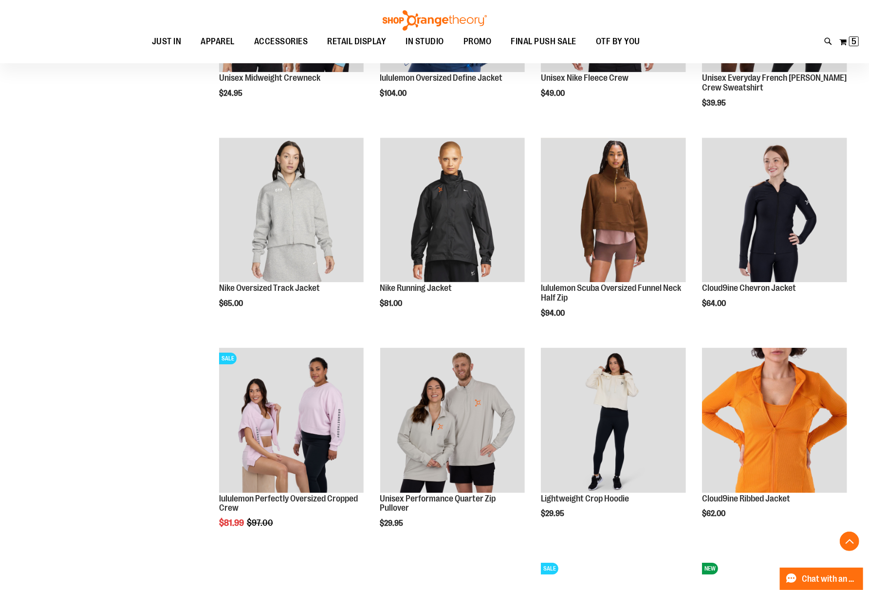
scroll to position [1955, 0]
drag, startPoint x: 788, startPoint y: 200, endPoint x: 61, endPoint y: 292, distance: 733.3
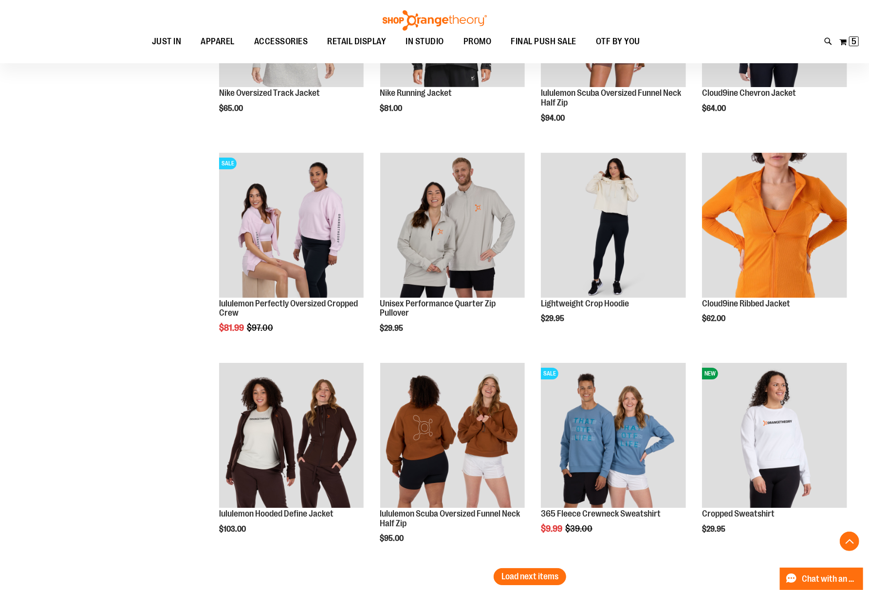
scroll to position [2214, 0]
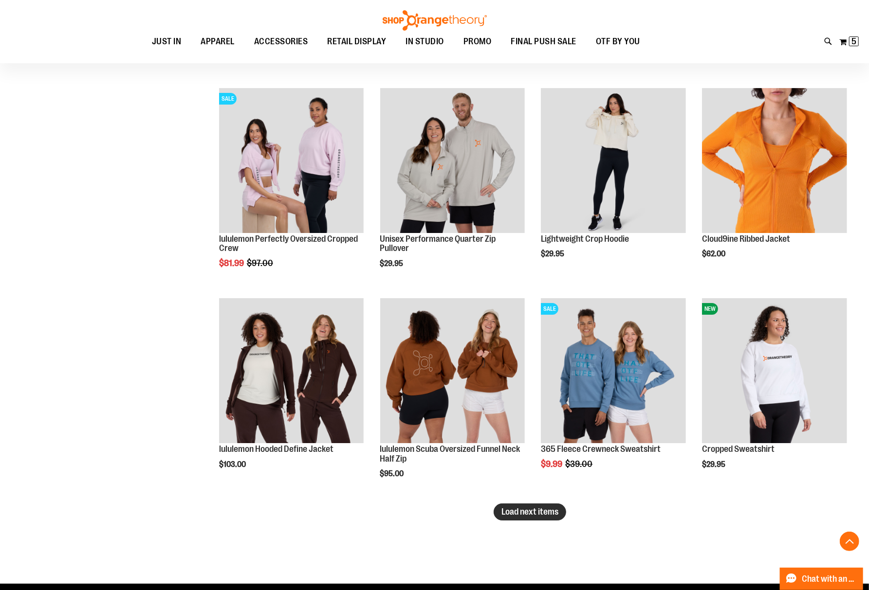
click at [545, 514] on span "Load next items" at bounding box center [529, 512] width 57 height 10
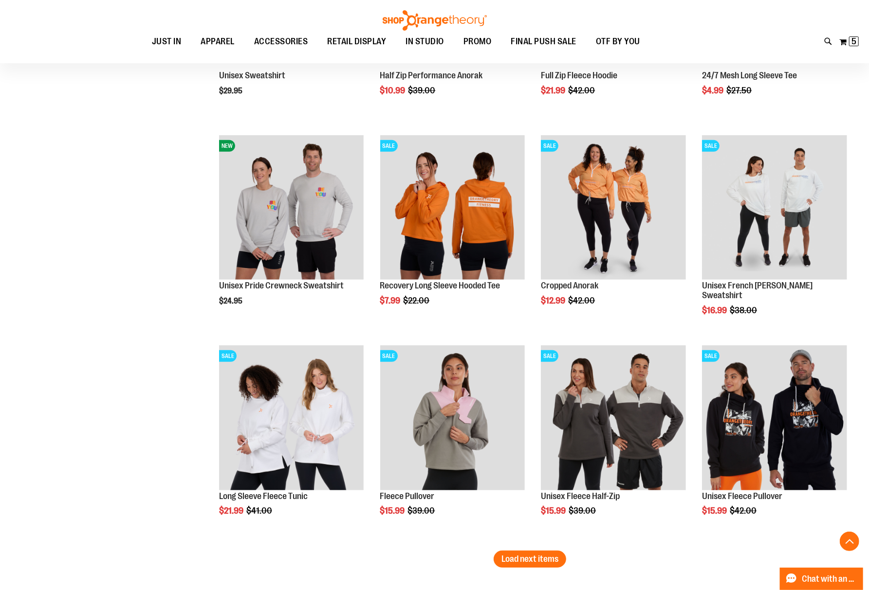
scroll to position [2863, 0]
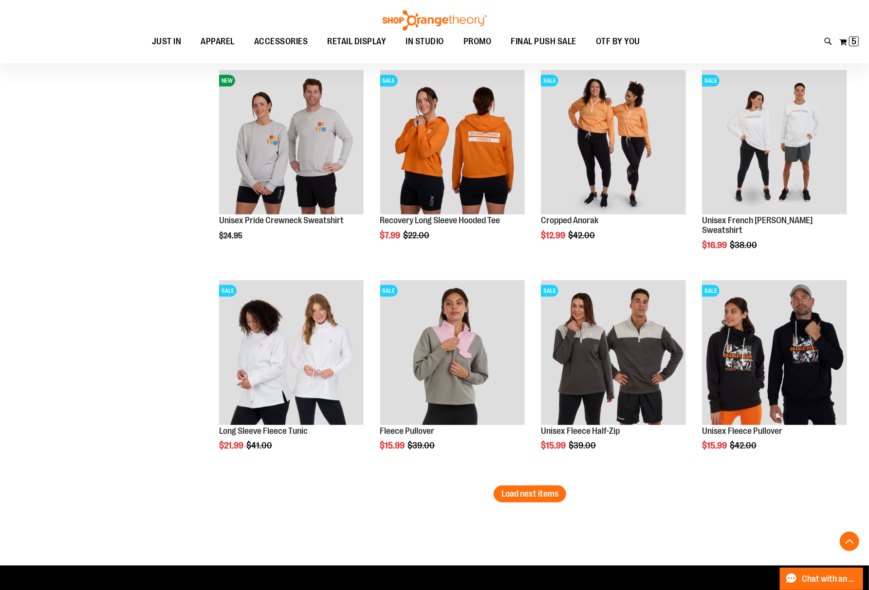
click at [528, 485] on li "SALE Fleece Pullover $15.99 Regular Price $39.00 Quickview Add to Cart In stock" at bounding box center [452, 380] width 155 height 210
click at [520, 491] on span "Load next items" at bounding box center [529, 494] width 57 height 10
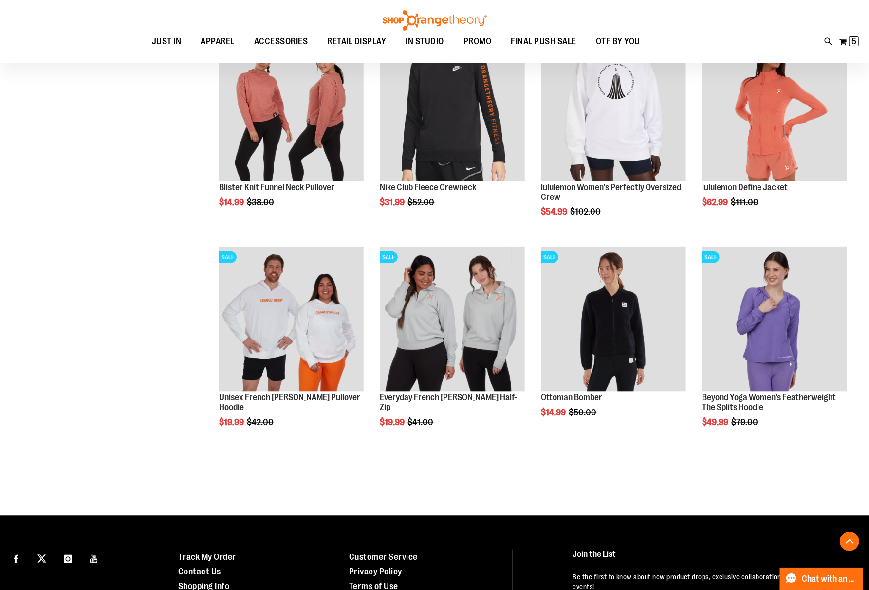
scroll to position [3382, 0]
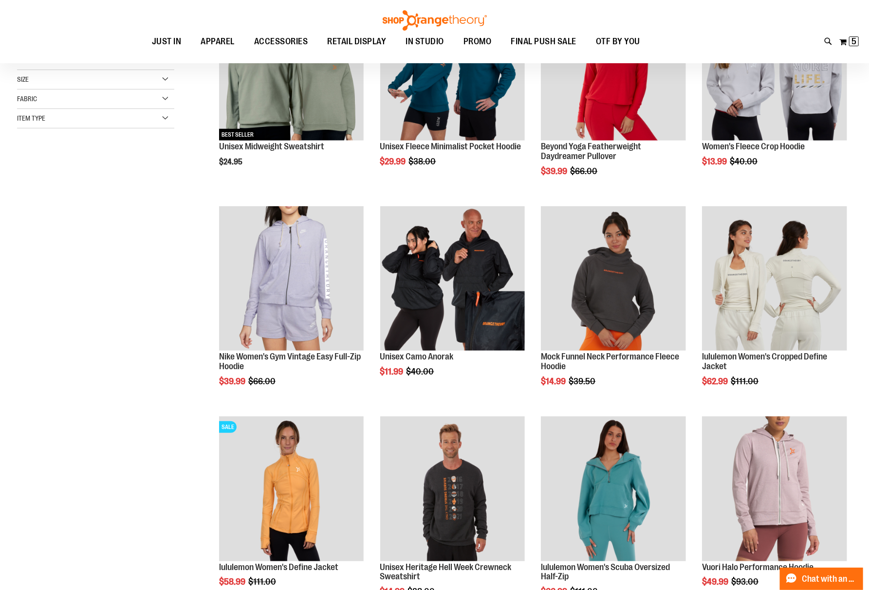
scroll to position [102, 0]
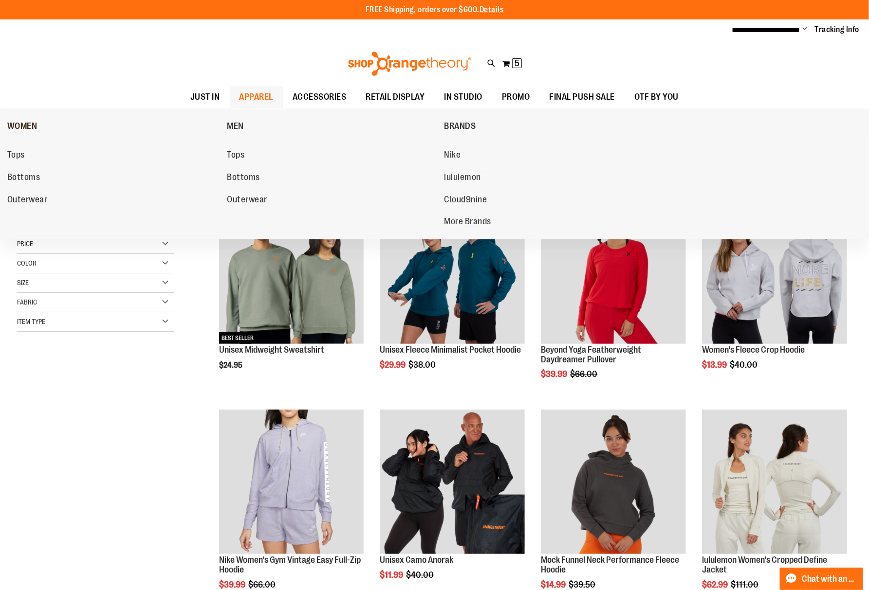
drag, startPoint x: 264, startPoint y: 94, endPoint x: 37, endPoint y: 126, distance: 229.0
click at [264, 94] on span "APPAREL" at bounding box center [256, 97] width 34 height 22
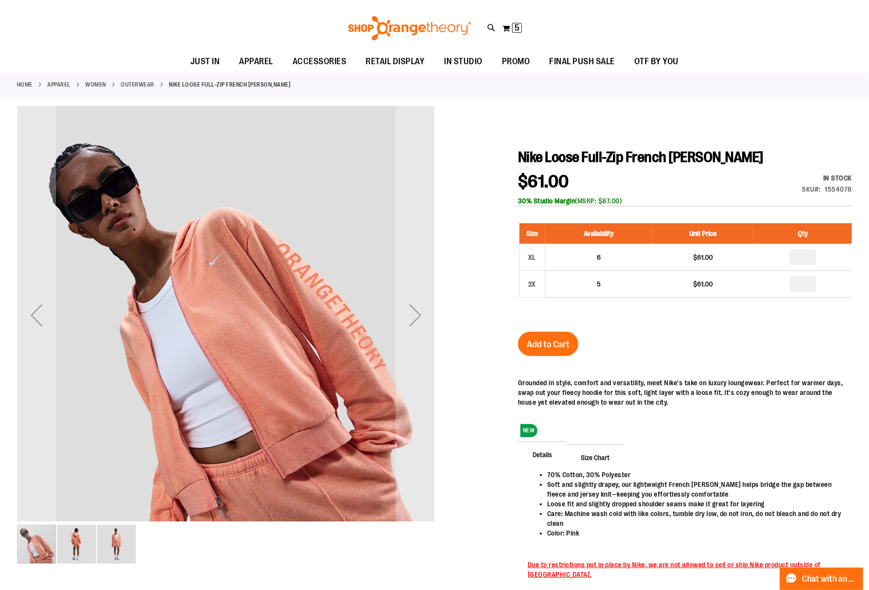
scroll to position [65, 0]
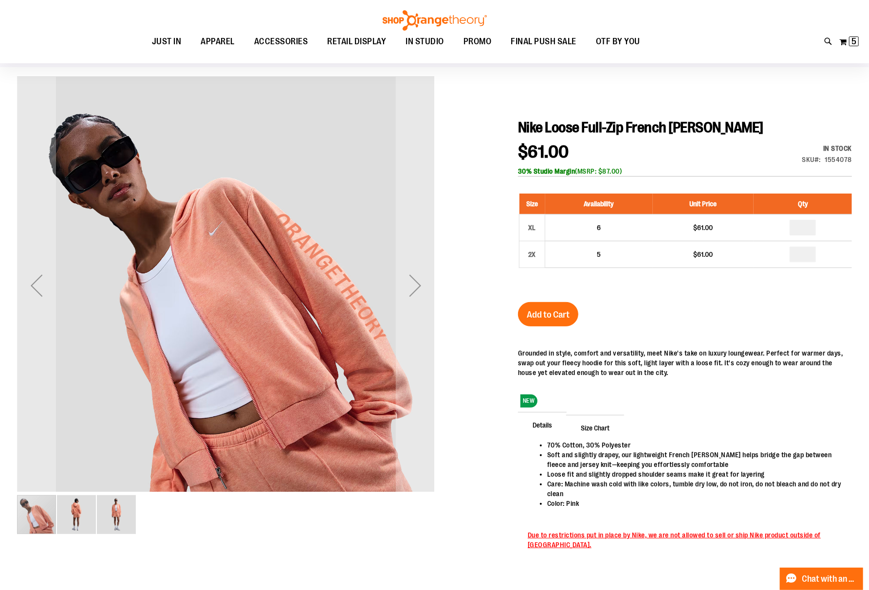
type input "**********"
click at [61, 520] on img "image 2 of 3" at bounding box center [76, 514] width 39 height 39
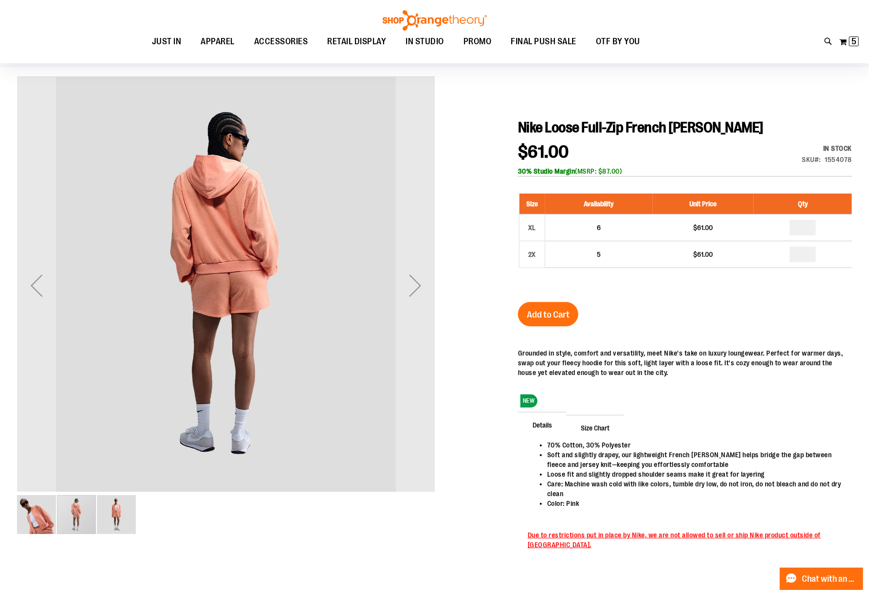
click at [109, 512] on img "image 3 of 3" at bounding box center [116, 514] width 39 height 39
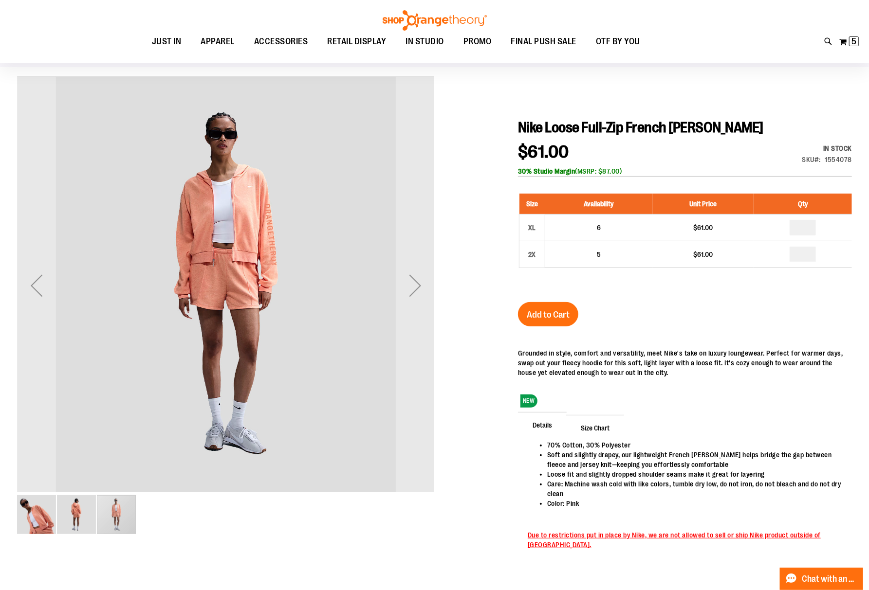
click at [66, 509] on img "image 2 of 3" at bounding box center [76, 514] width 39 height 39
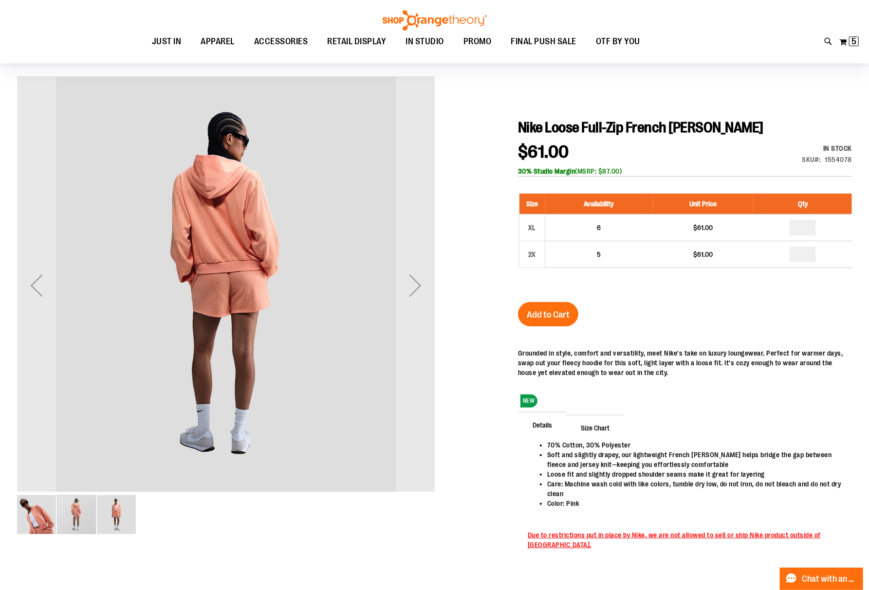
click at [134, 516] on img "image 3 of 3" at bounding box center [116, 514] width 39 height 39
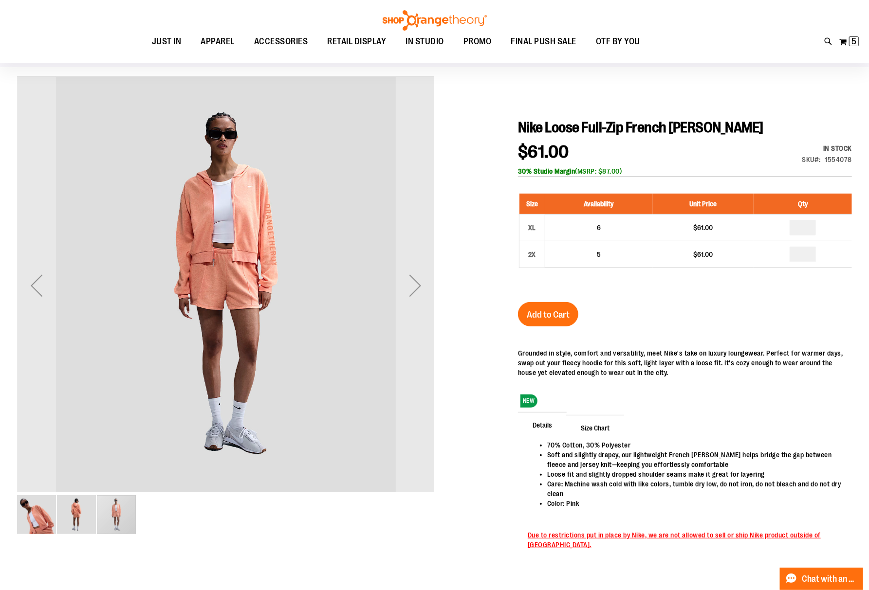
click at [32, 521] on img "image 1 of 3" at bounding box center [36, 514] width 39 height 39
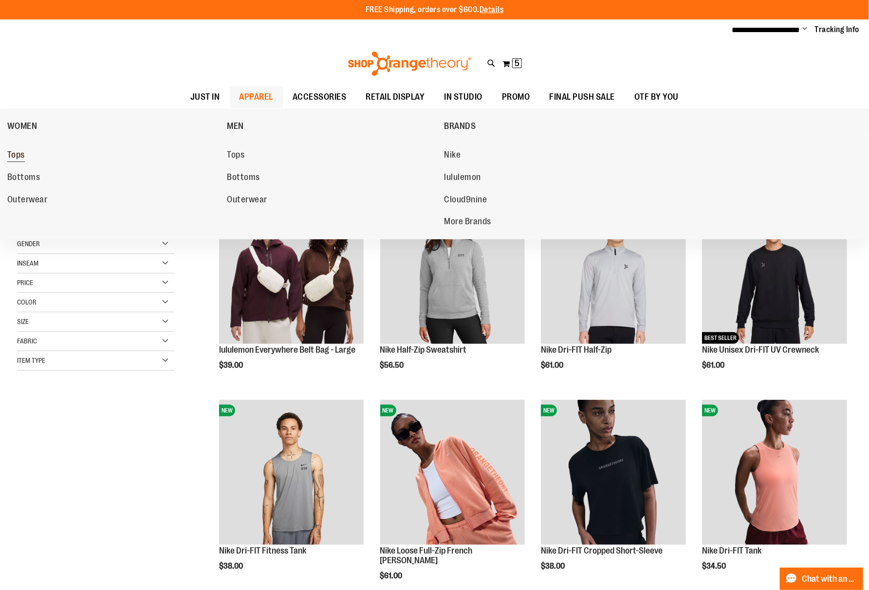
type input "**********"
click at [22, 155] on span "Tops" at bounding box center [16, 156] width 18 height 12
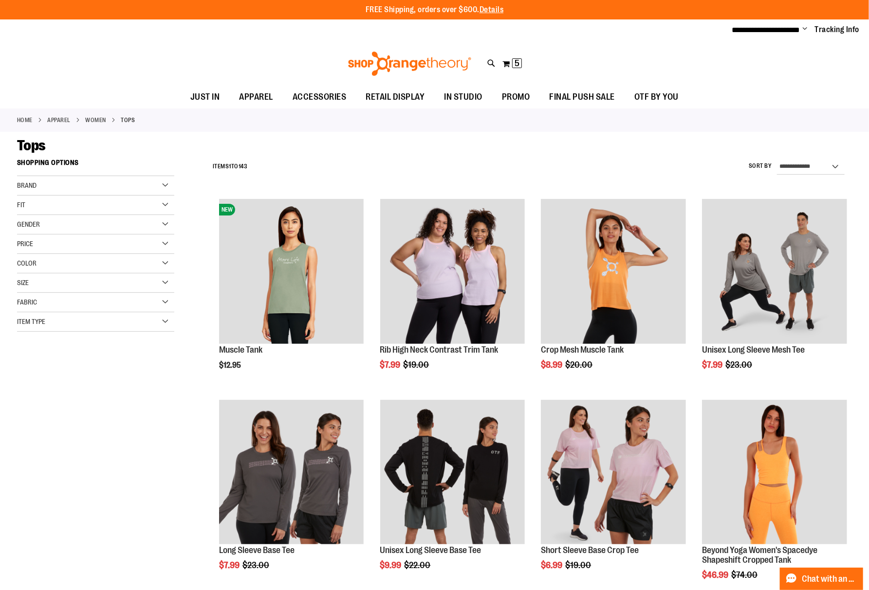
type input "**********"
click at [803, 169] on select "**********" at bounding box center [811, 167] width 68 height 16
select select "*********"
click at [777, 159] on select "**********" at bounding box center [811, 167] width 68 height 16
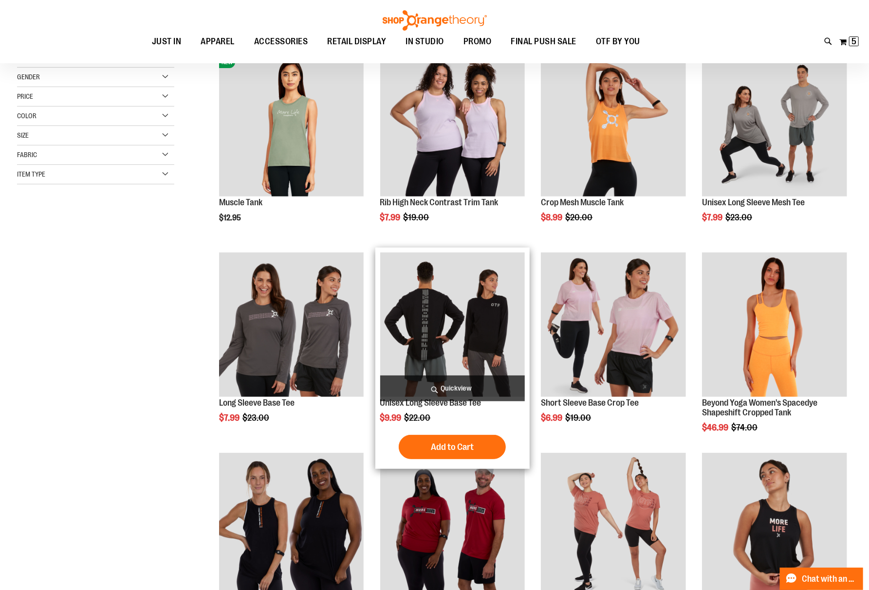
scroll to position [154, 0]
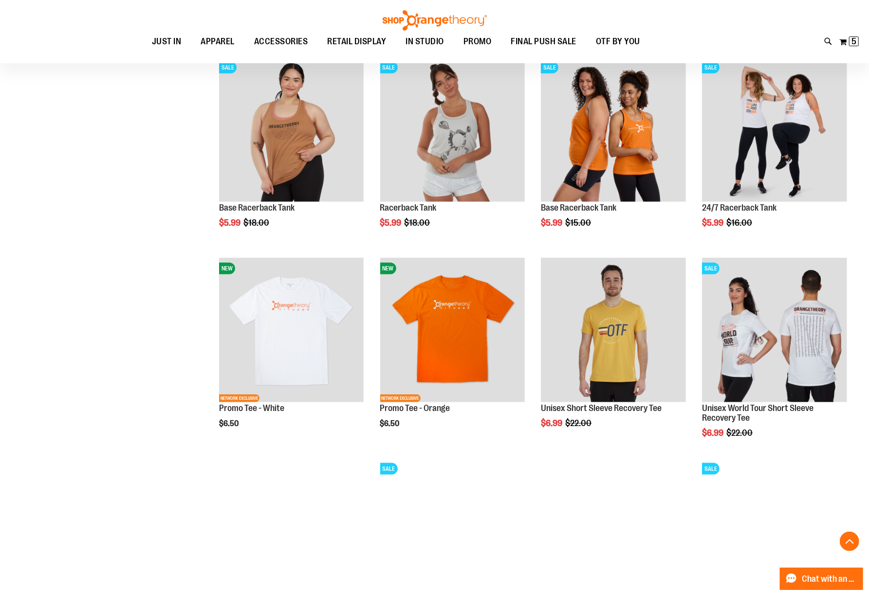
scroll to position [608, 0]
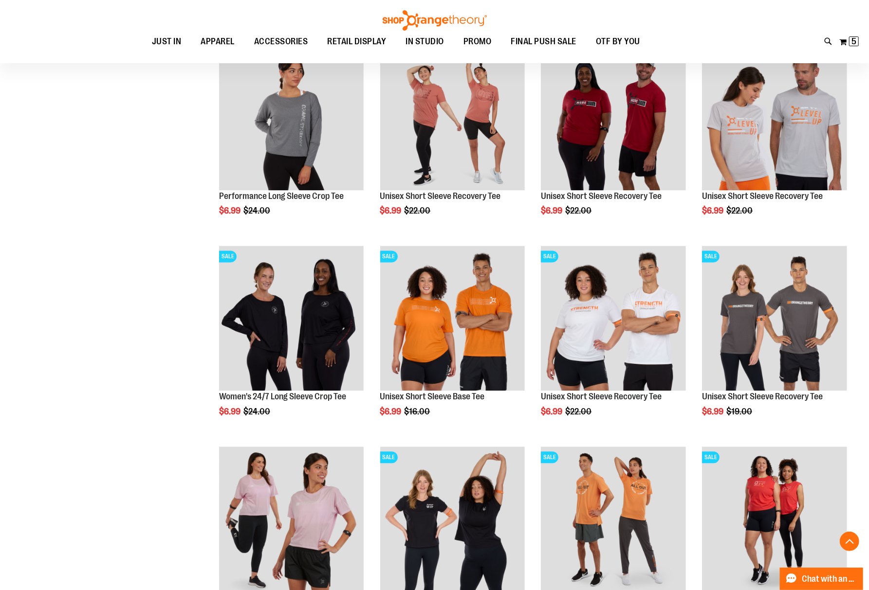
scroll to position [1516, 0]
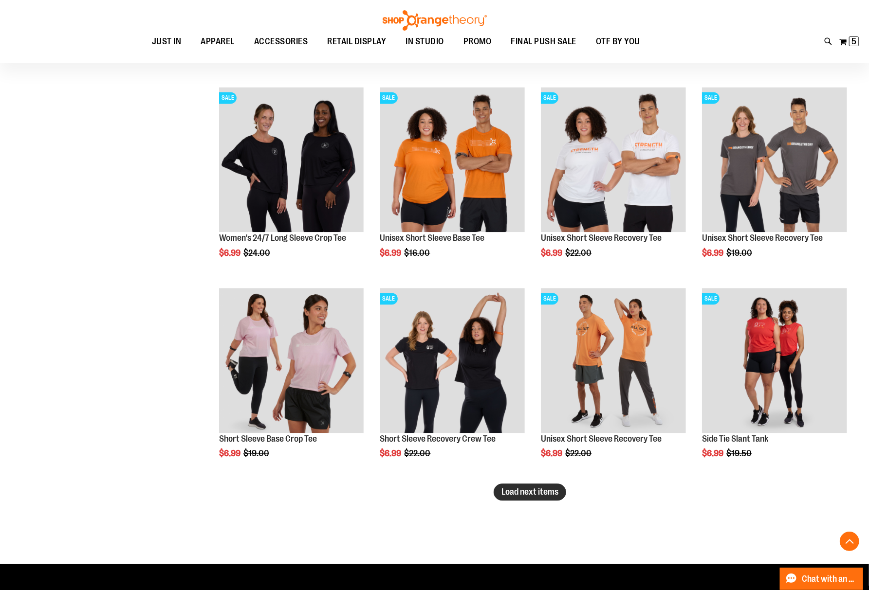
click at [548, 493] on span "Load next items" at bounding box center [529, 492] width 57 height 10
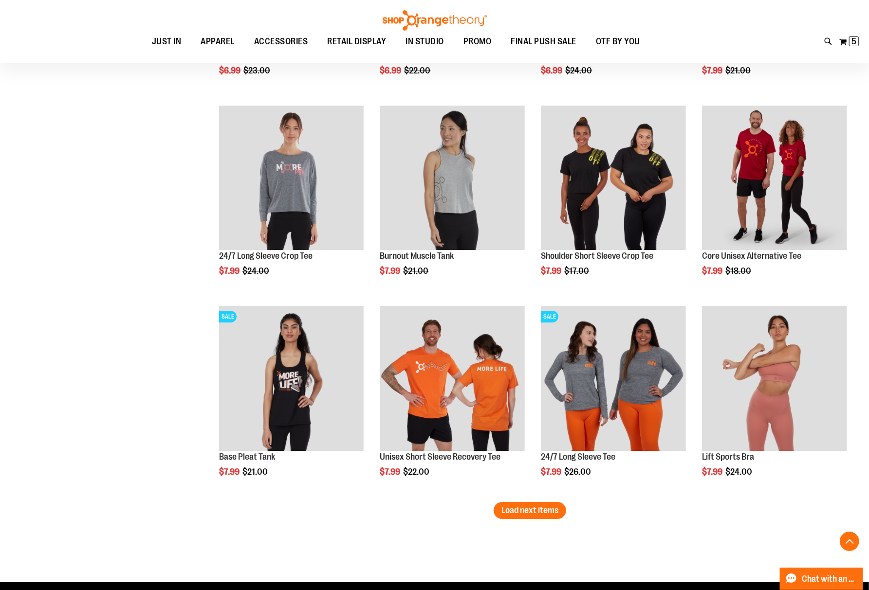
scroll to position [2230, 0]
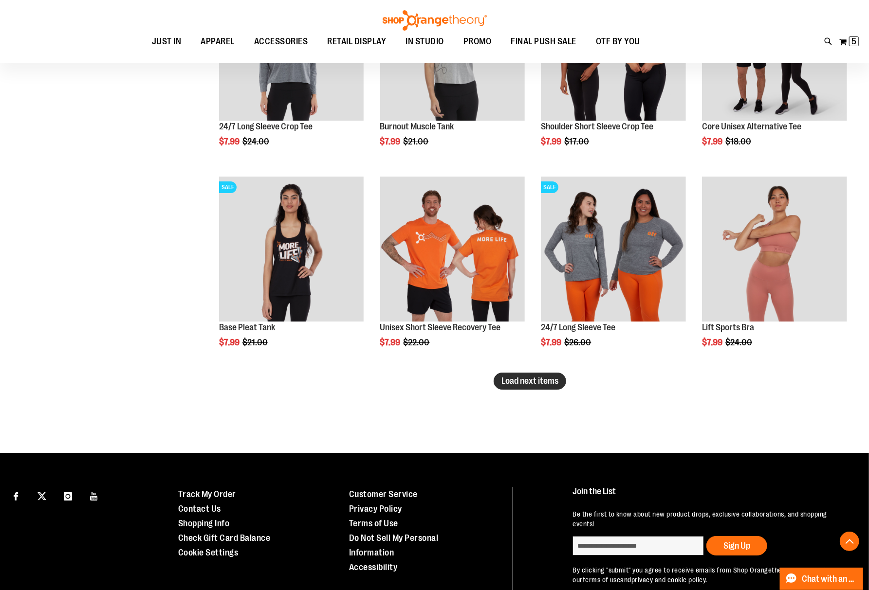
click at [542, 376] on span "Load next items" at bounding box center [529, 381] width 57 height 10
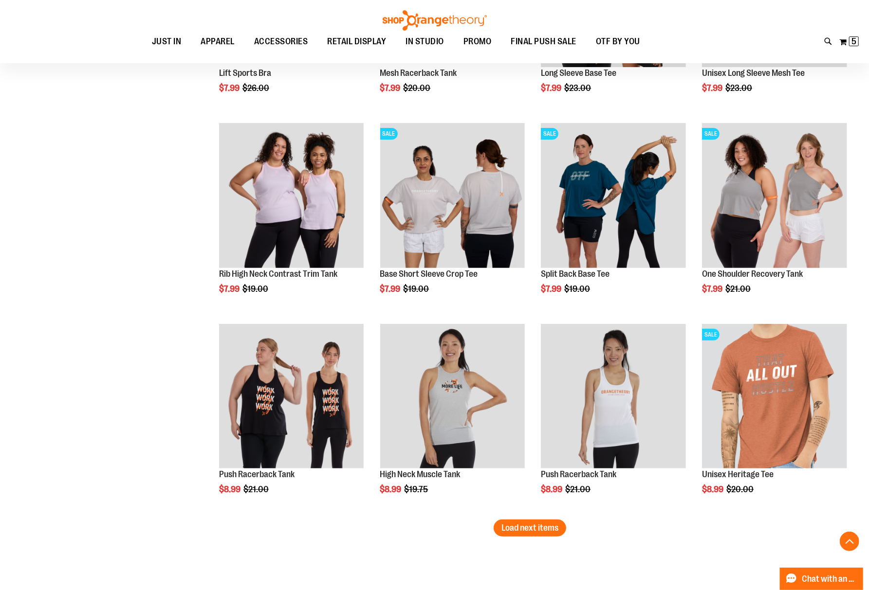
scroll to position [2749, 0]
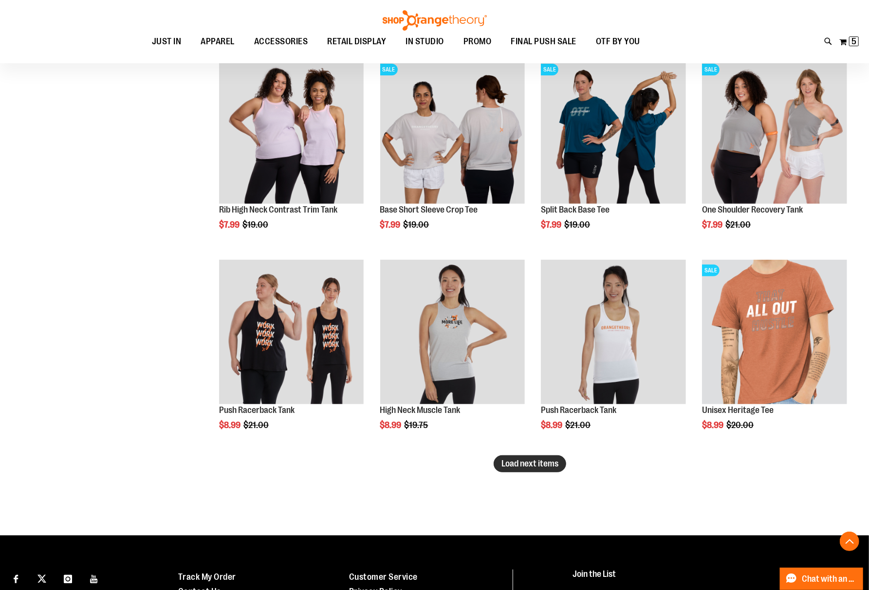
click at [529, 464] on span "Load next items" at bounding box center [529, 464] width 57 height 10
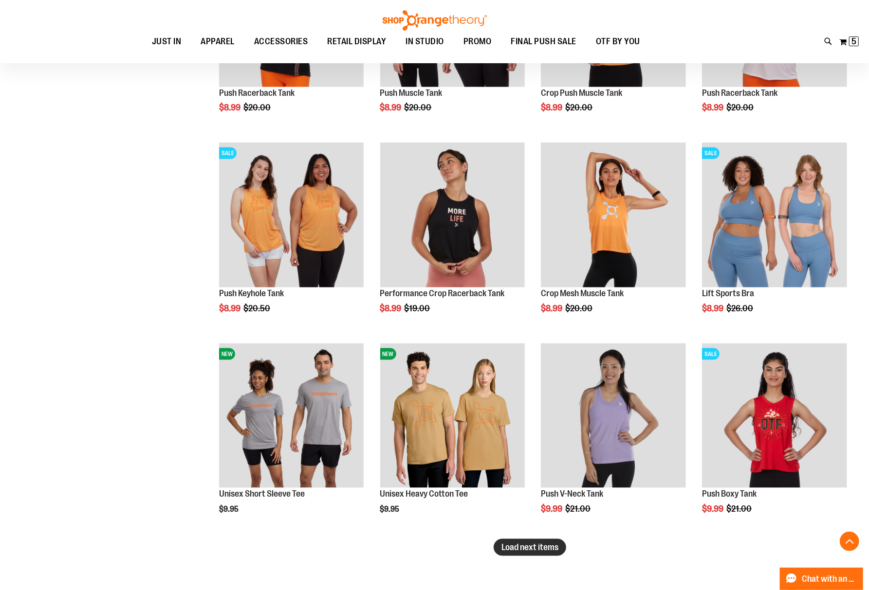
scroll to position [3332, 0]
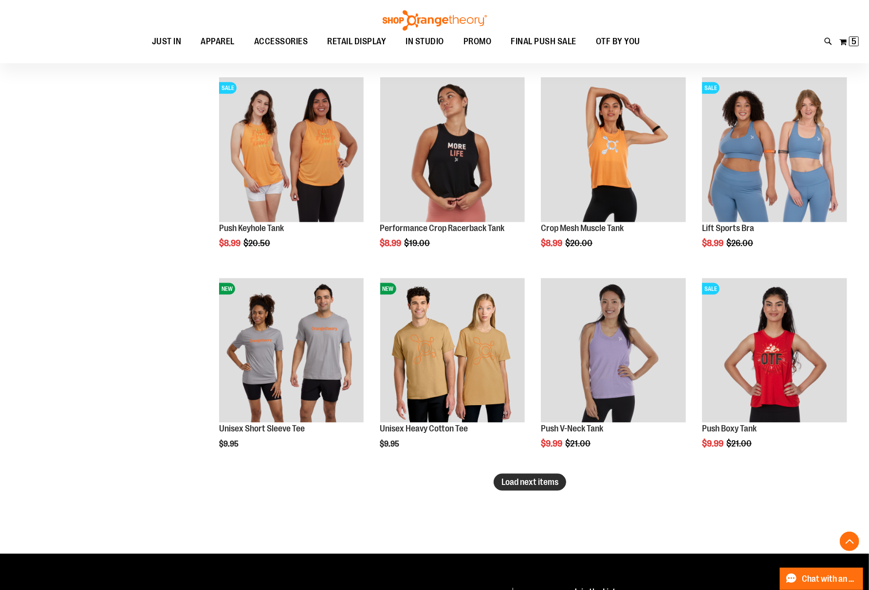
click at [542, 481] on span "Load next items" at bounding box center [529, 482] width 57 height 10
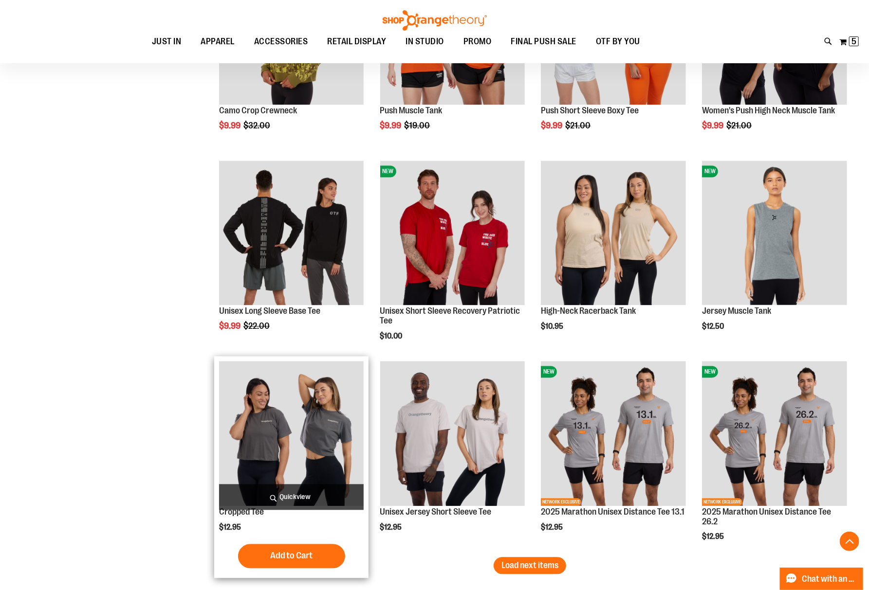
scroll to position [3981, 0]
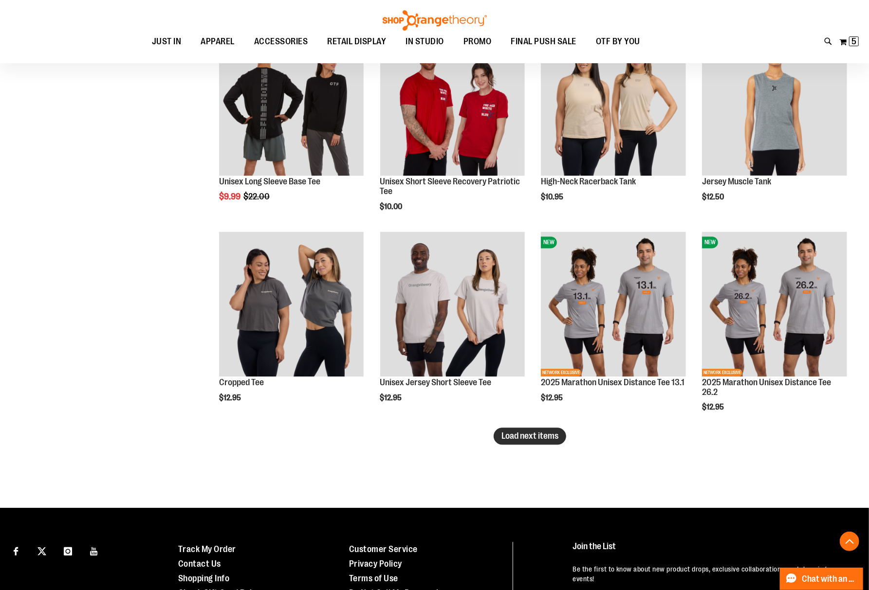
click at [536, 436] on span "Load next items" at bounding box center [529, 436] width 57 height 10
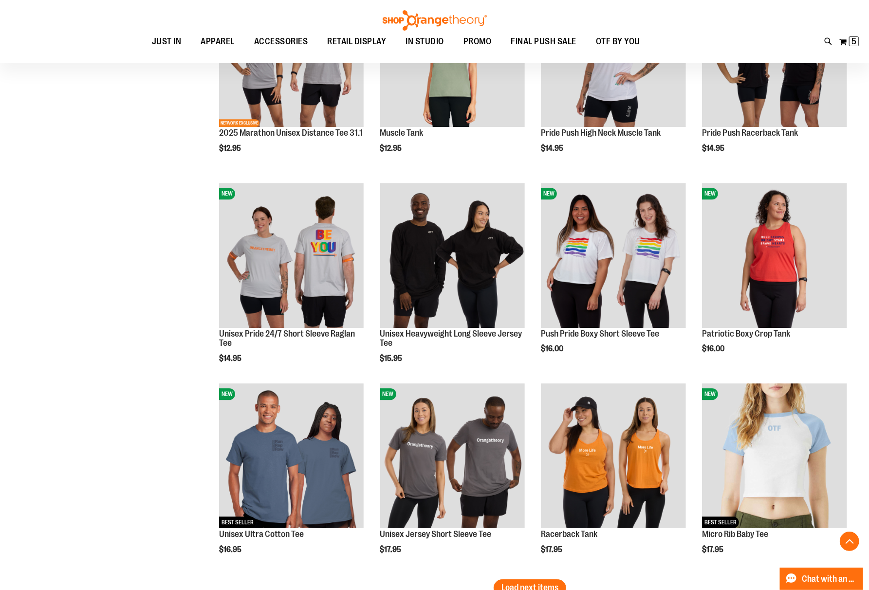
scroll to position [4630, 0]
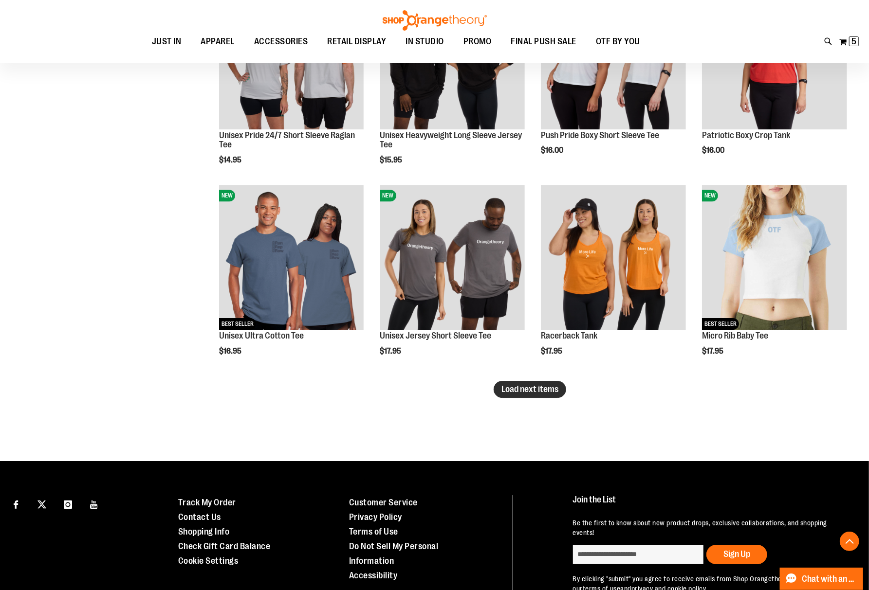
click at [528, 390] on span "Load next items" at bounding box center [529, 389] width 57 height 10
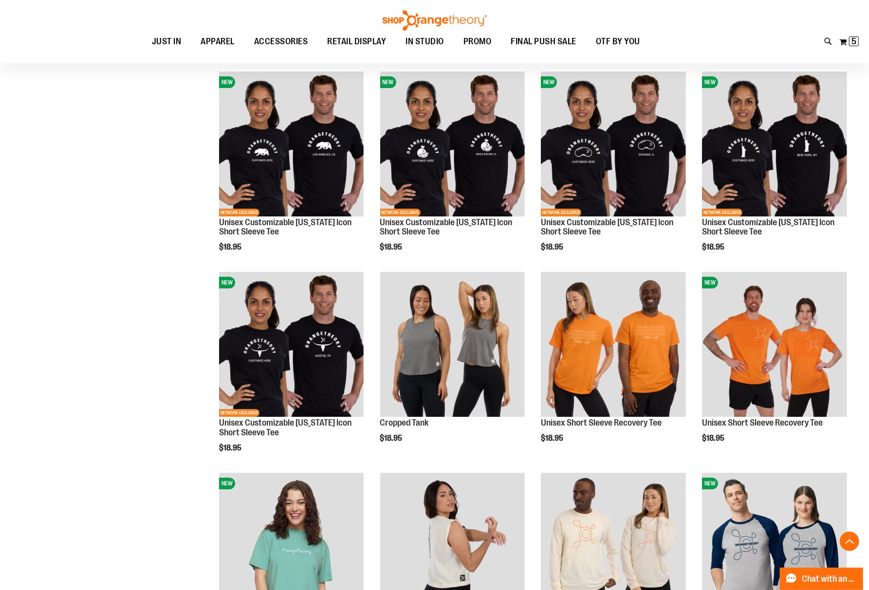
scroll to position [4976, 0]
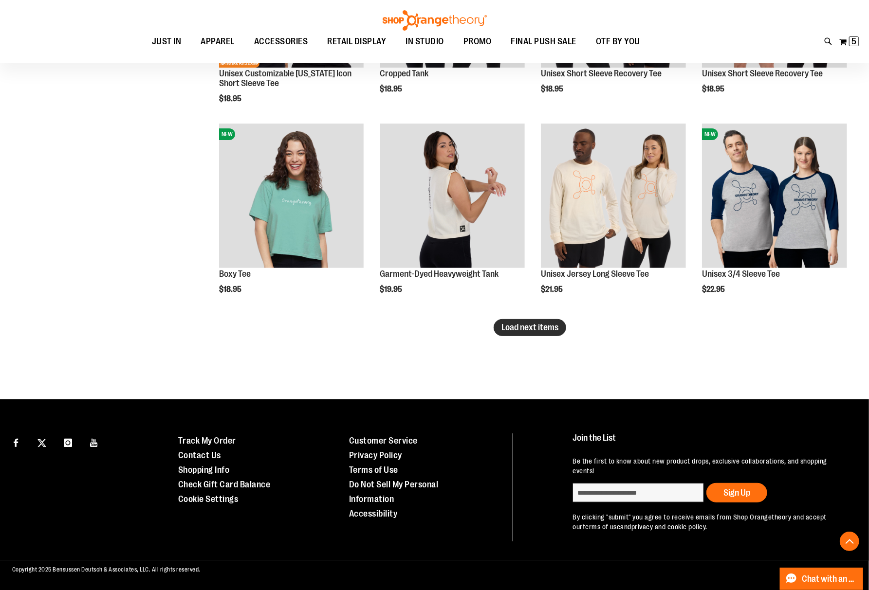
click at [533, 327] on span "Load next items" at bounding box center [529, 328] width 57 height 10
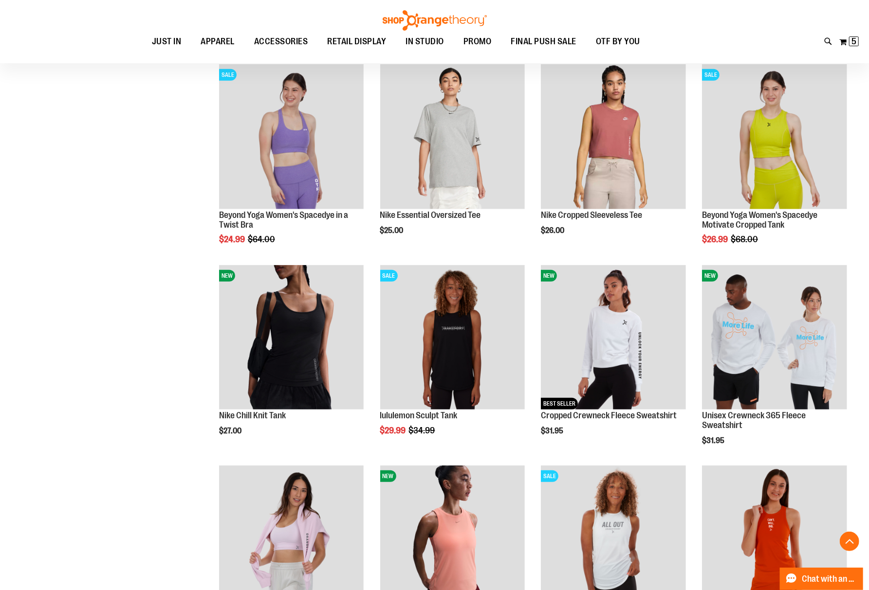
scroll to position [5748, 0]
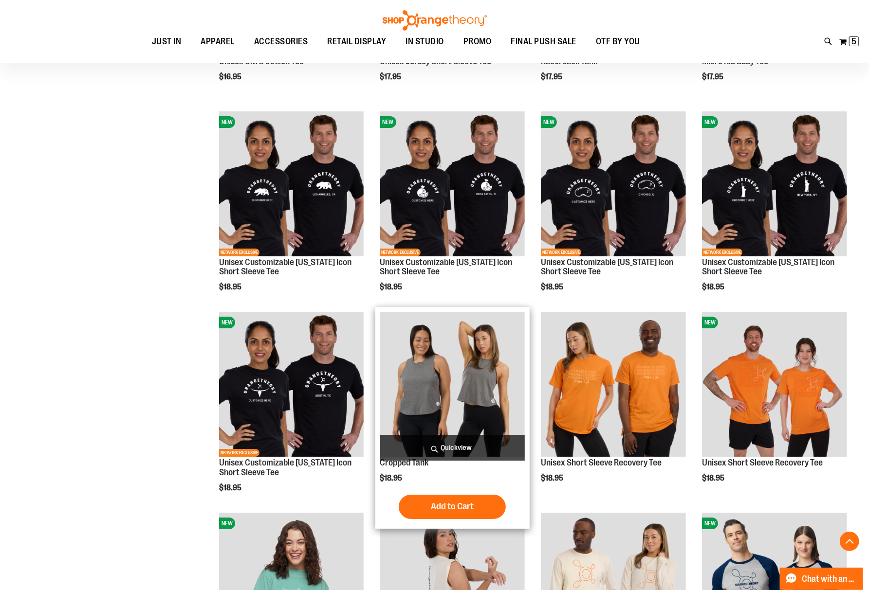
scroll to position [4710, 0]
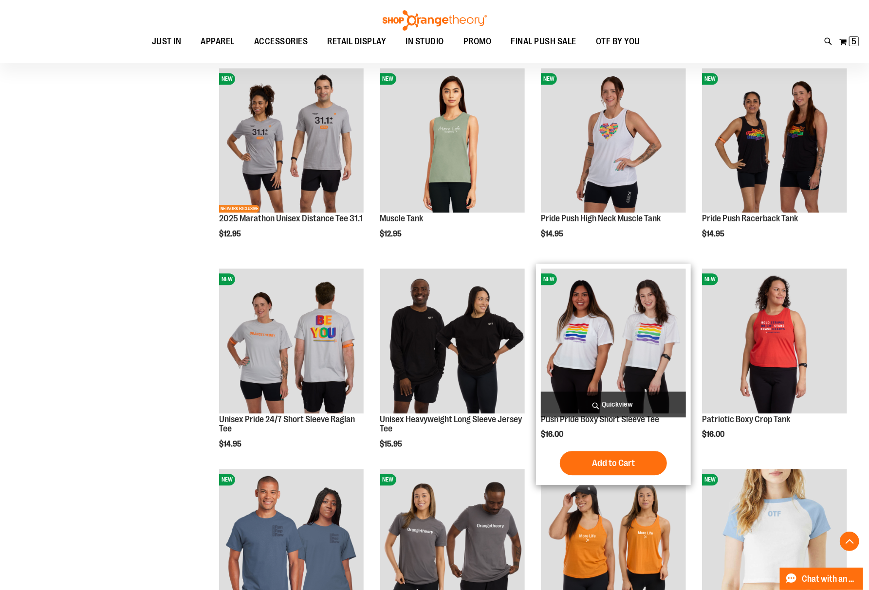
scroll to position [4320, 0]
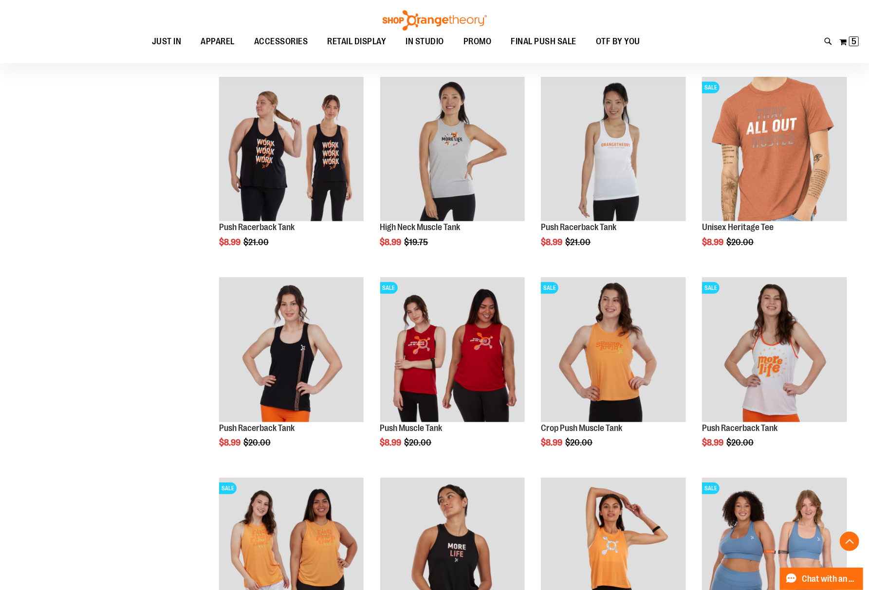
scroll to position [2893, 0]
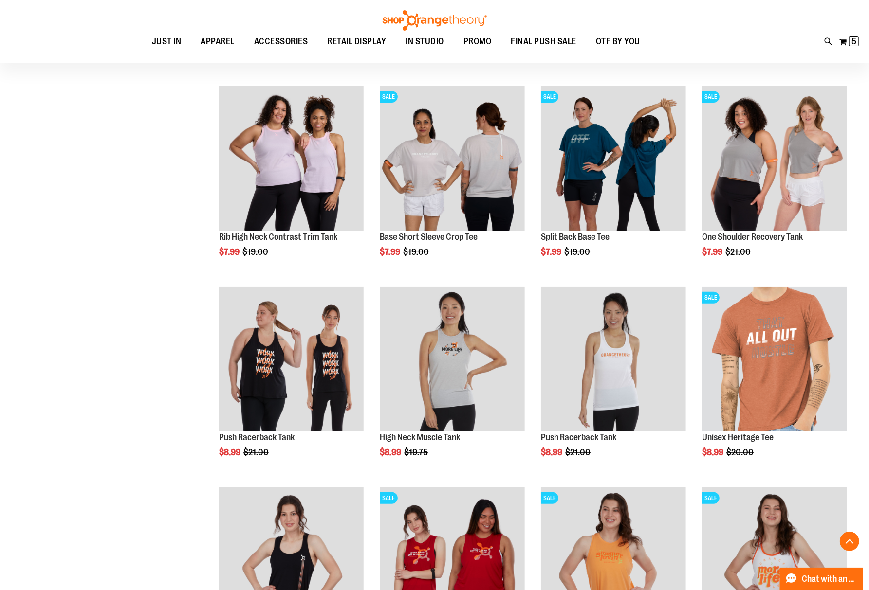
scroll to position [2698, 0]
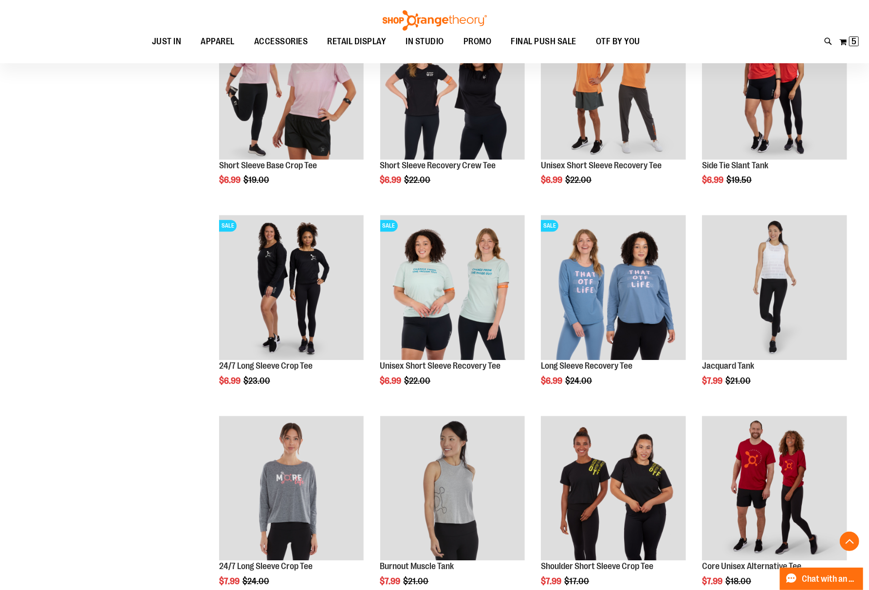
scroll to position [1660, 0]
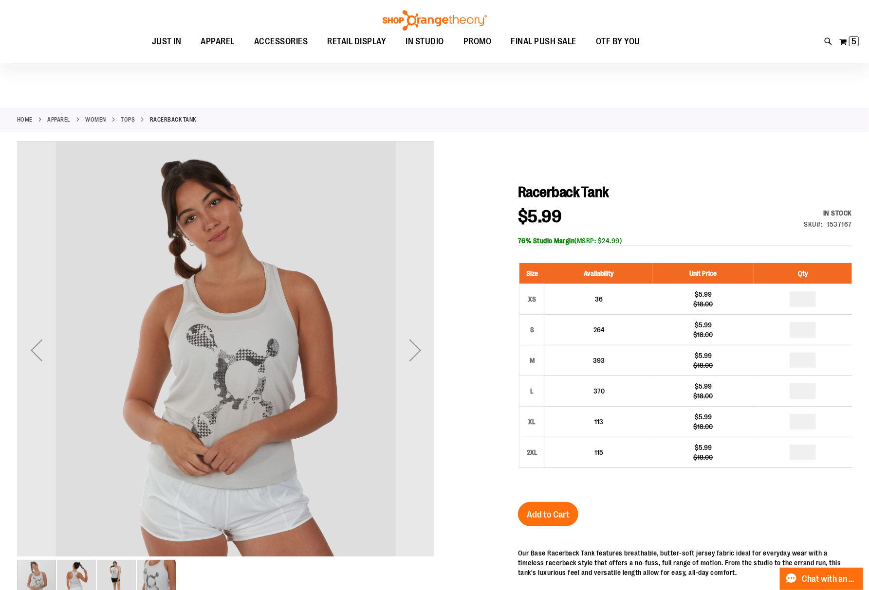
scroll to position [65, 0]
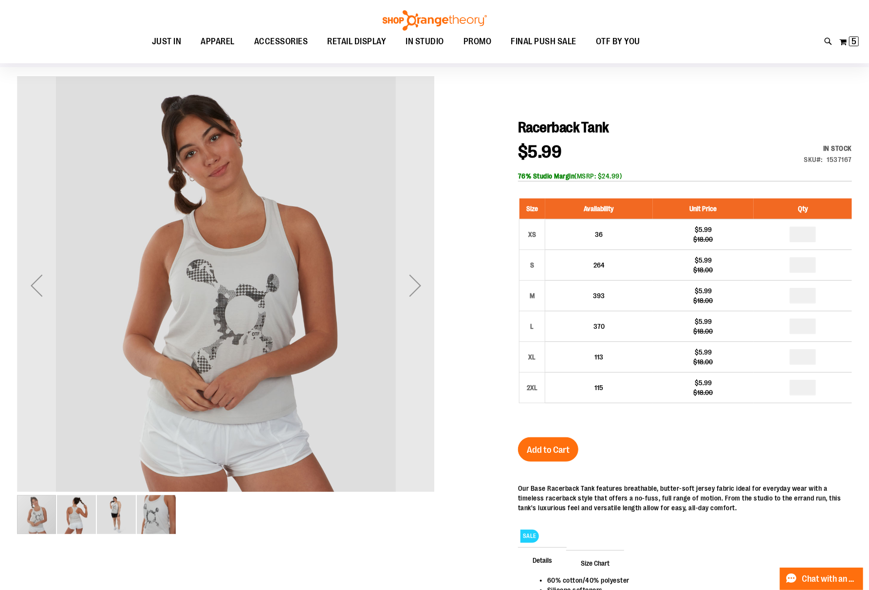
type input "**********"
click at [55, 513] on div "carousel" at bounding box center [36, 514] width 39 height 39
click at [69, 509] on img "image 2 of 4" at bounding box center [76, 514] width 39 height 39
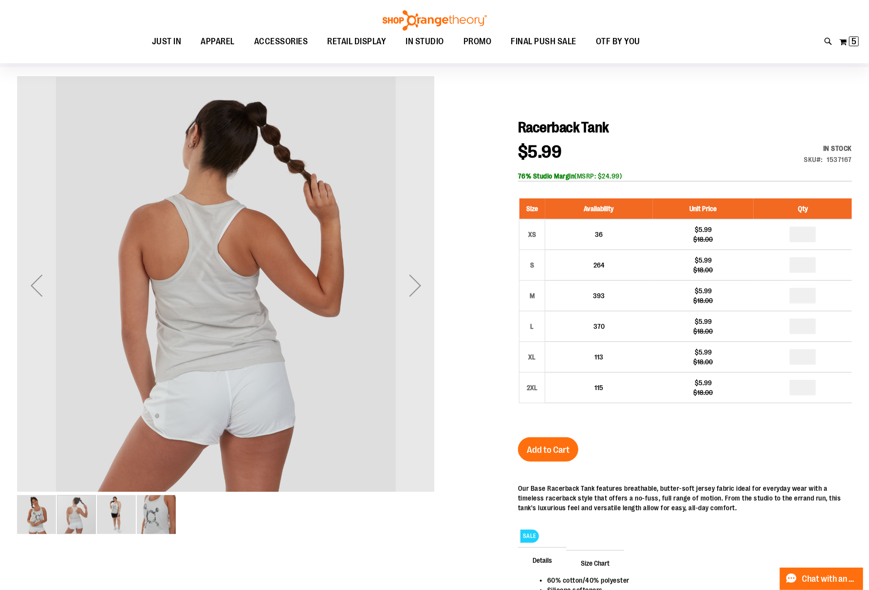
click at [45, 510] on img "image 1 of 4" at bounding box center [36, 514] width 39 height 39
